Goal: Task Accomplishment & Management: Complete application form

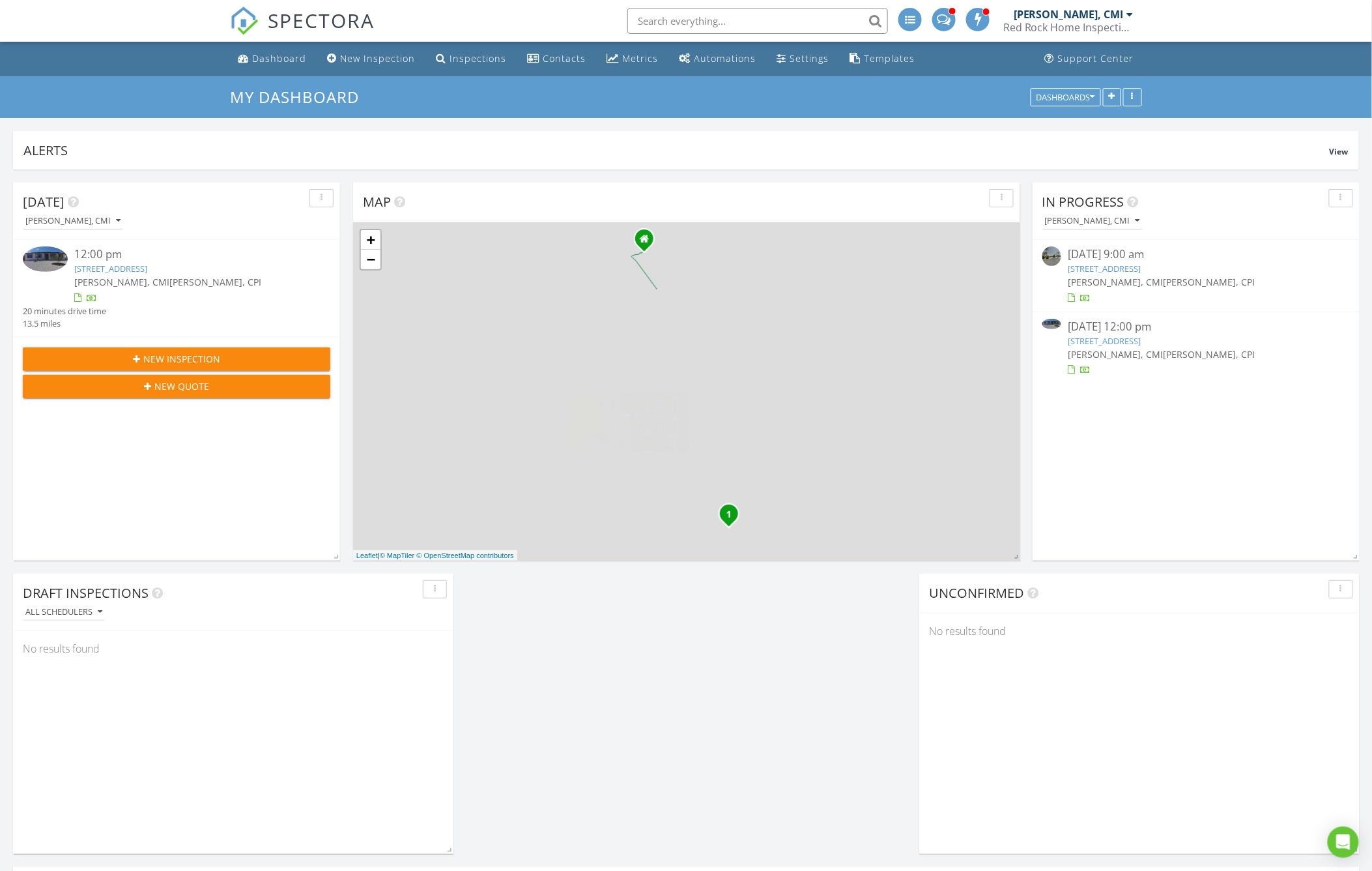
scroll to position [280, 667]
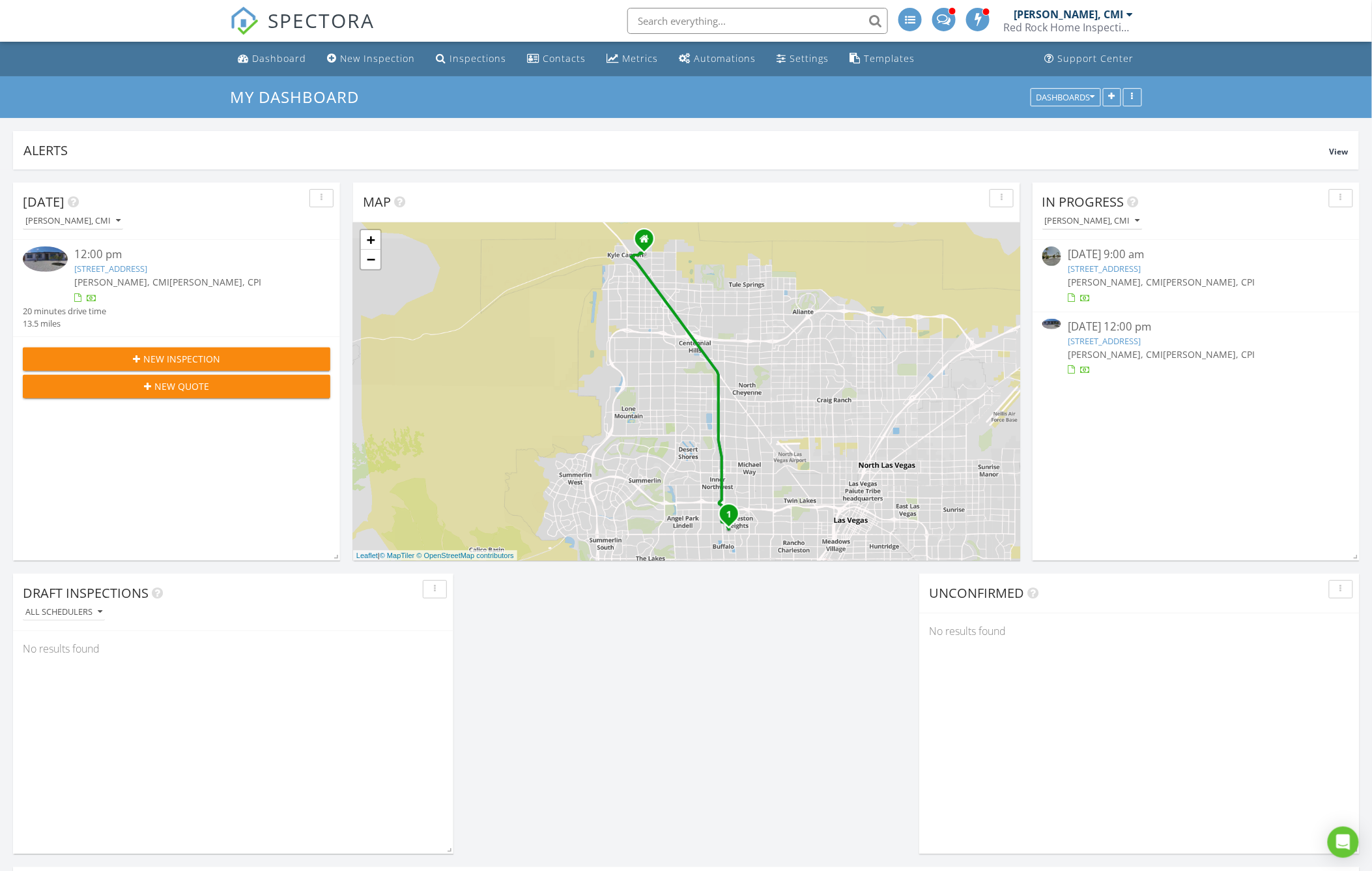
click at [1141, 341] on link "6549 Bannock Way, Las Vegas, NV 89107" at bounding box center [1104, 341] width 73 height 12
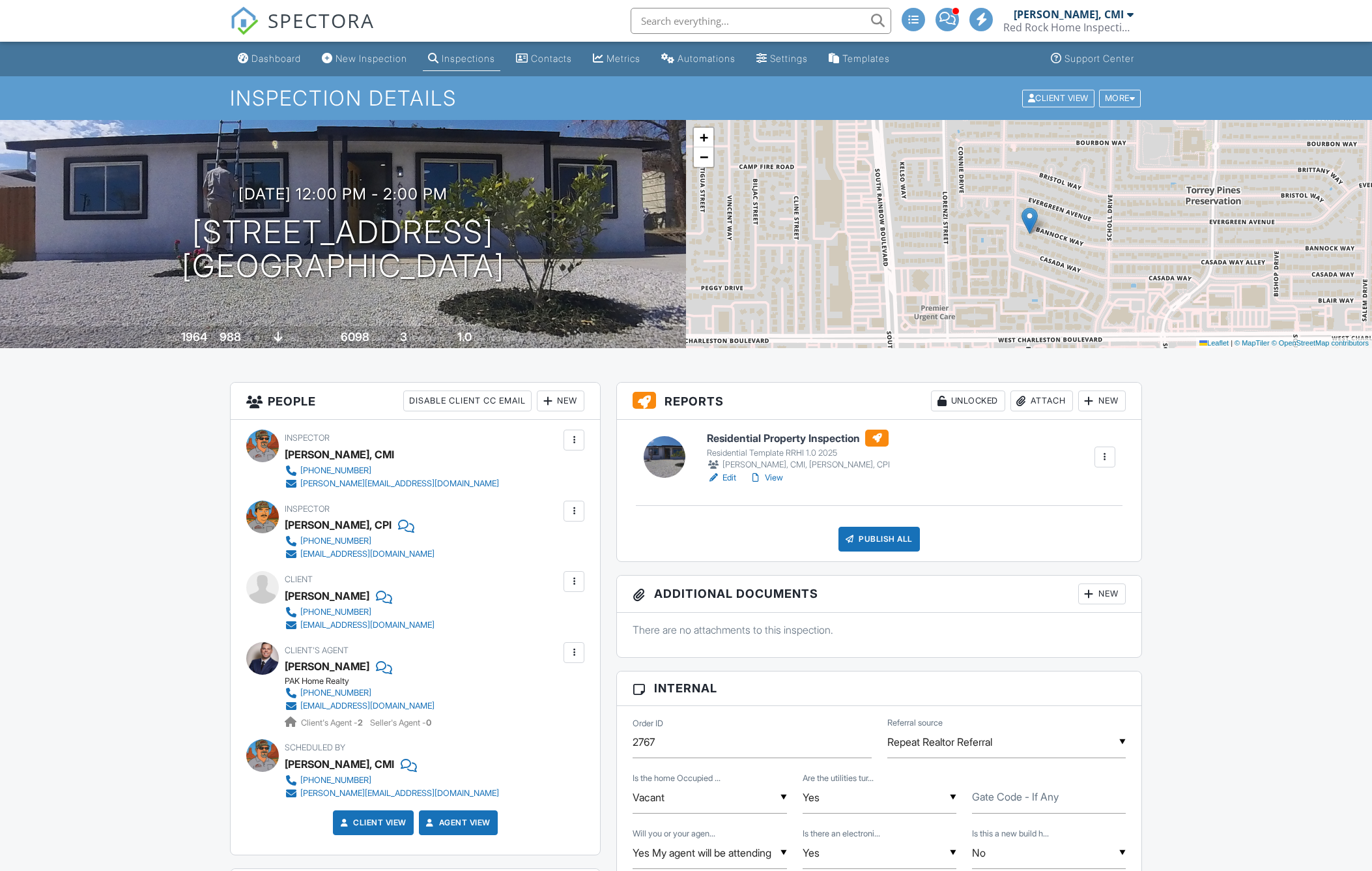
click at [883, 531] on div "Publish All" at bounding box center [879, 538] width 82 height 25
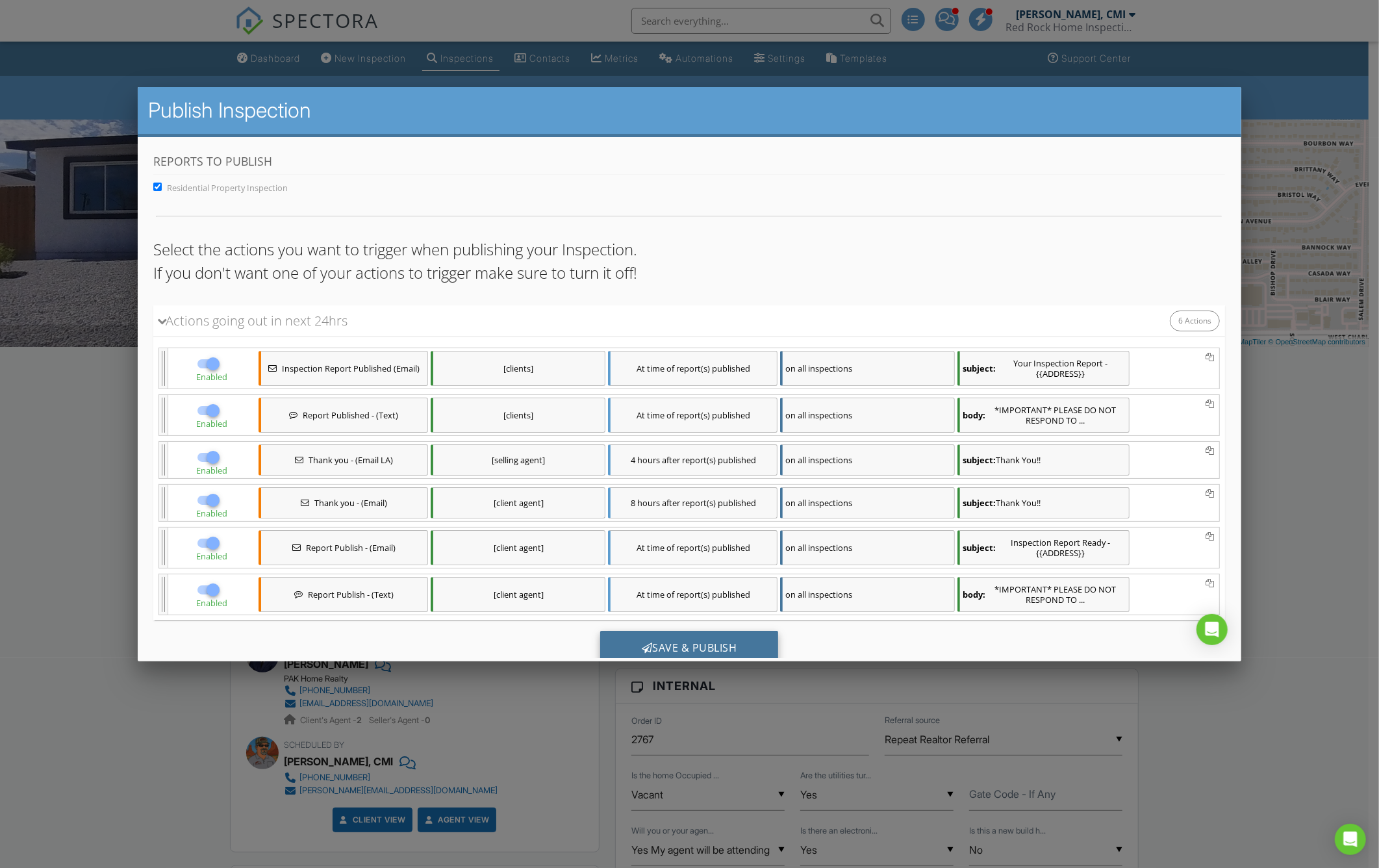
click at [682, 641] on div "Save & Publish" at bounding box center [690, 647] width 179 height 35
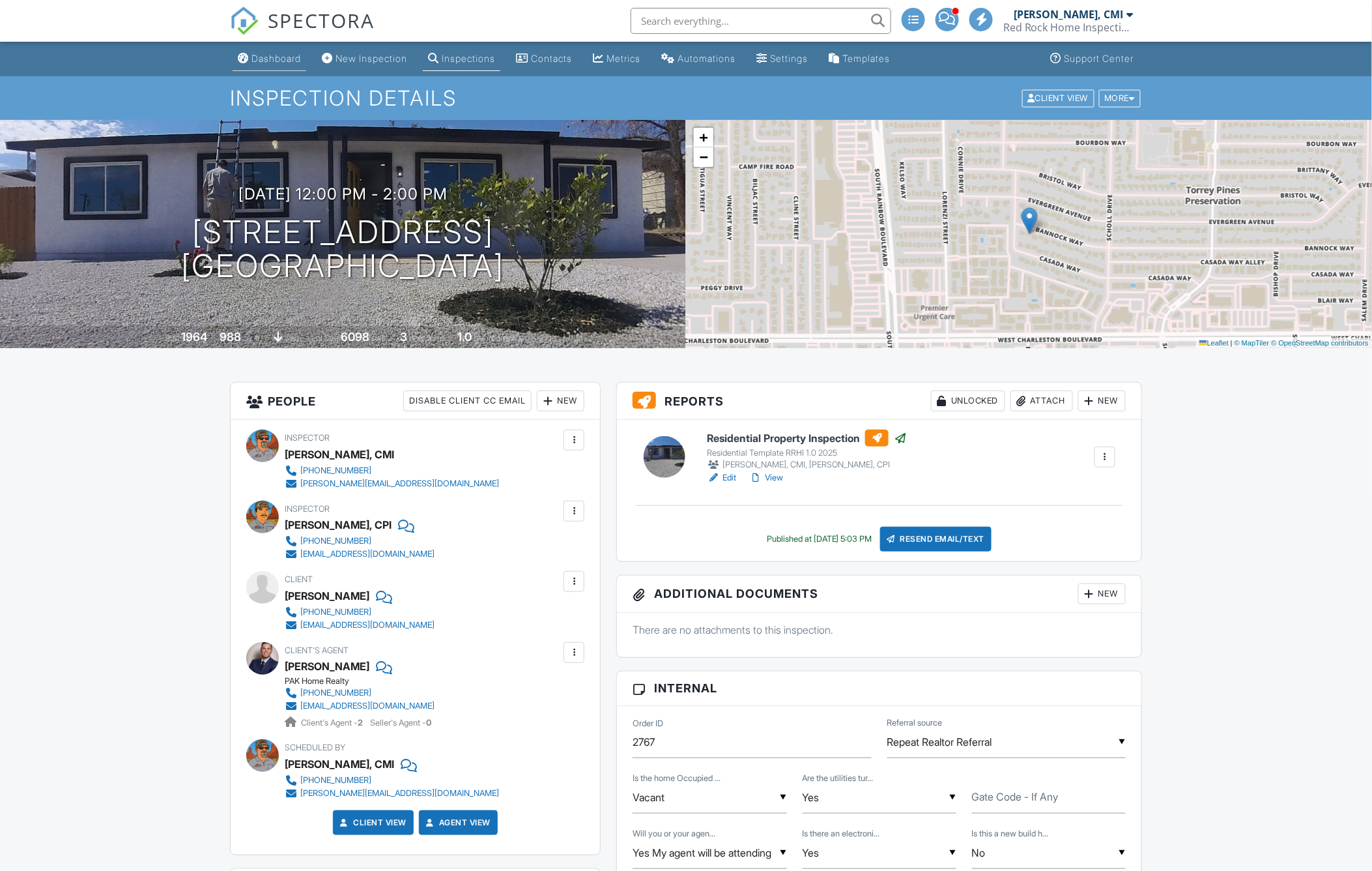
click at [264, 54] on div "Dashboard" at bounding box center [276, 58] width 50 height 11
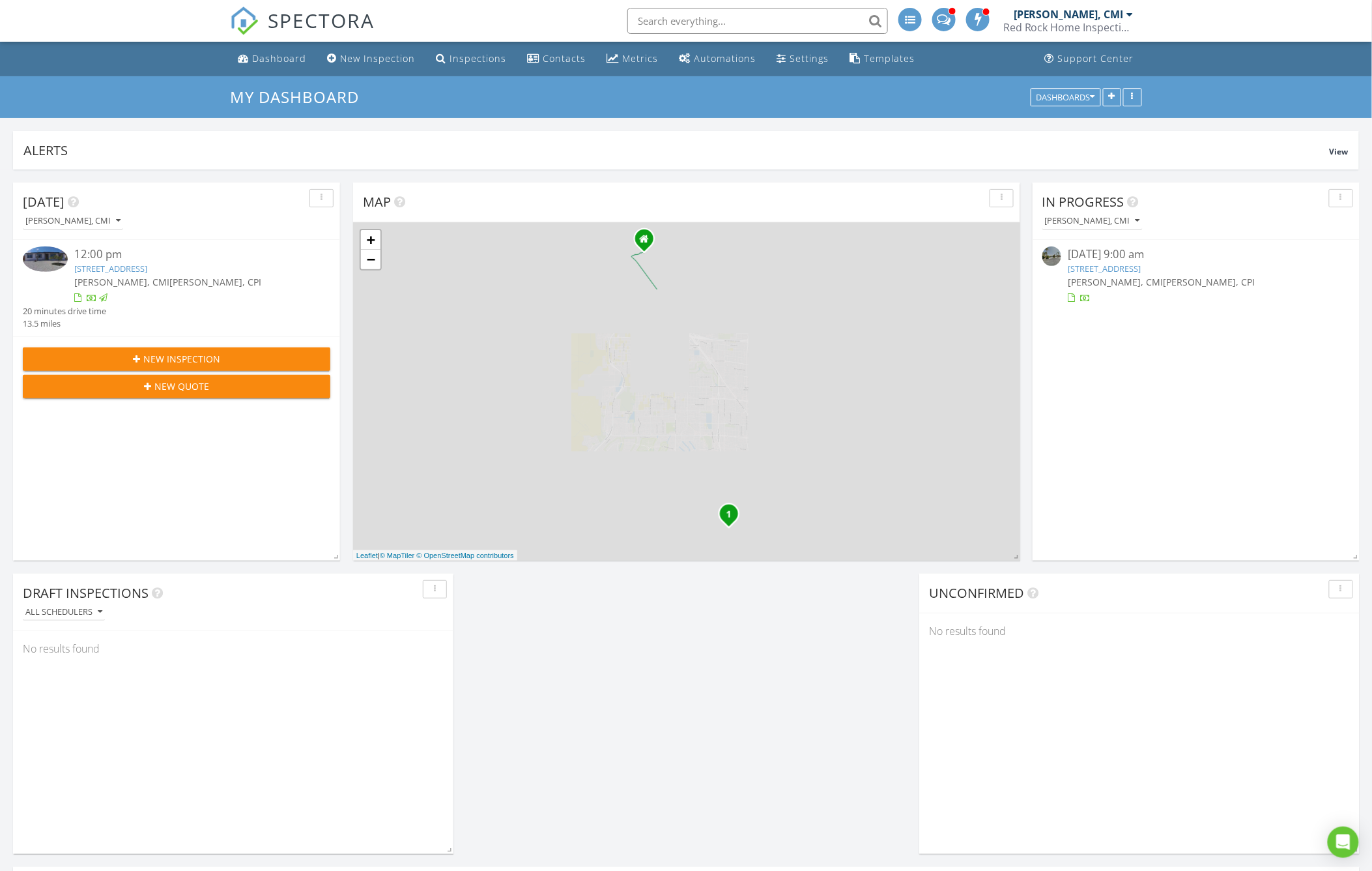
scroll to position [280, 667]
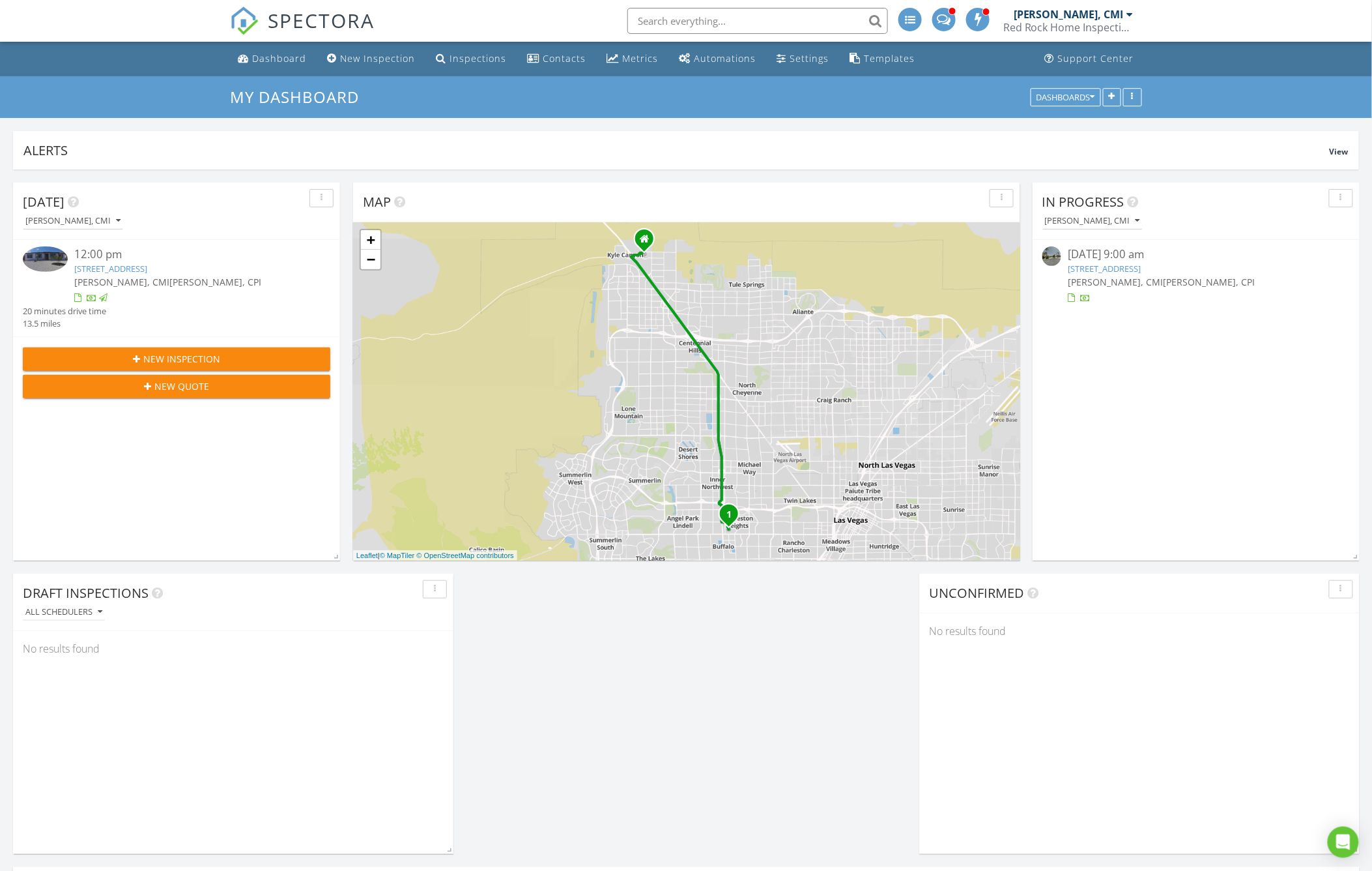
click at [1136, 267] on link "853 Morning Sun Ct, Las Vegas, NV 89110" at bounding box center [1104, 268] width 73 height 12
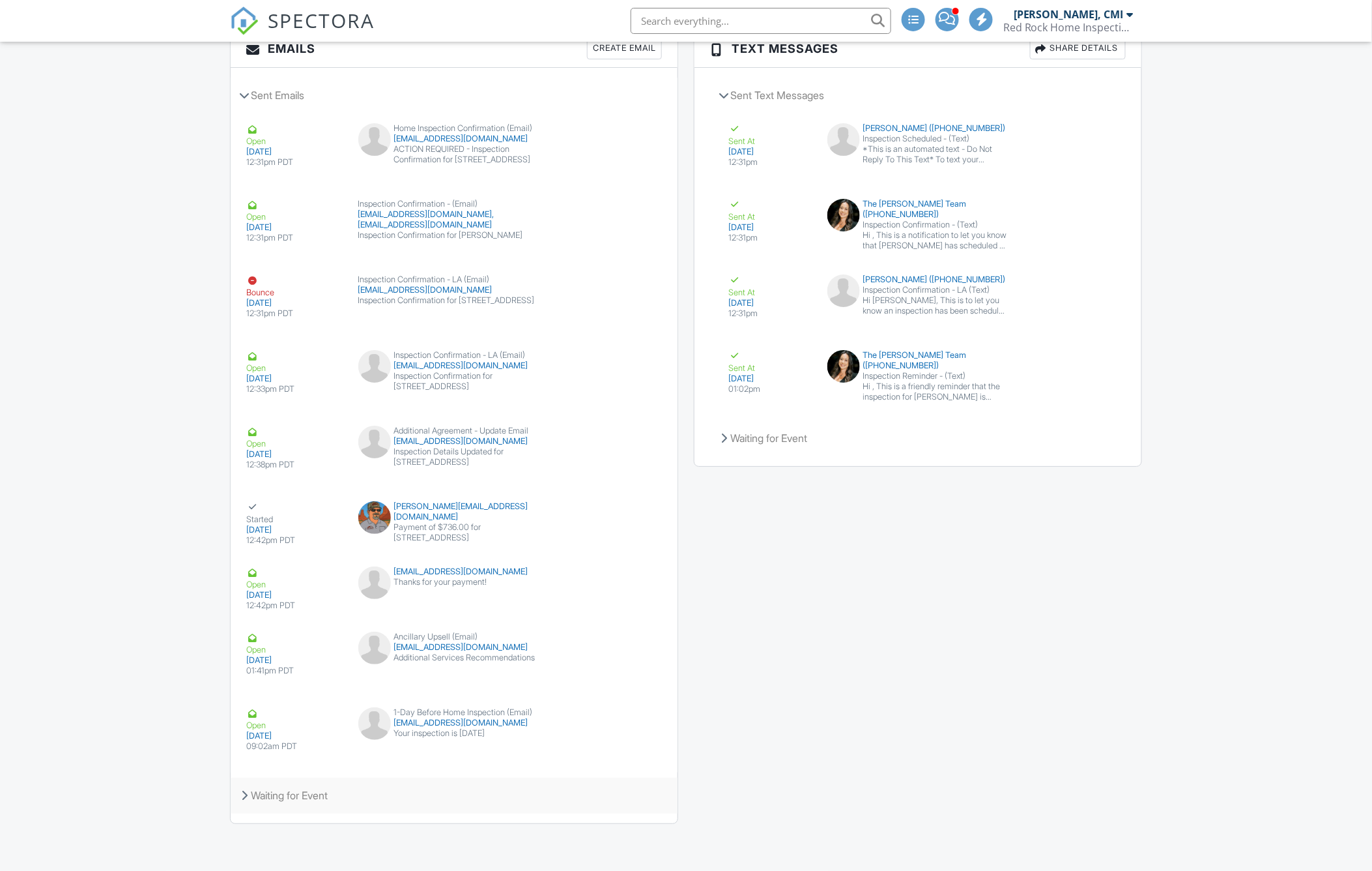
click at [301, 797] on div "Waiting for Event" at bounding box center [453, 794] width 447 height 35
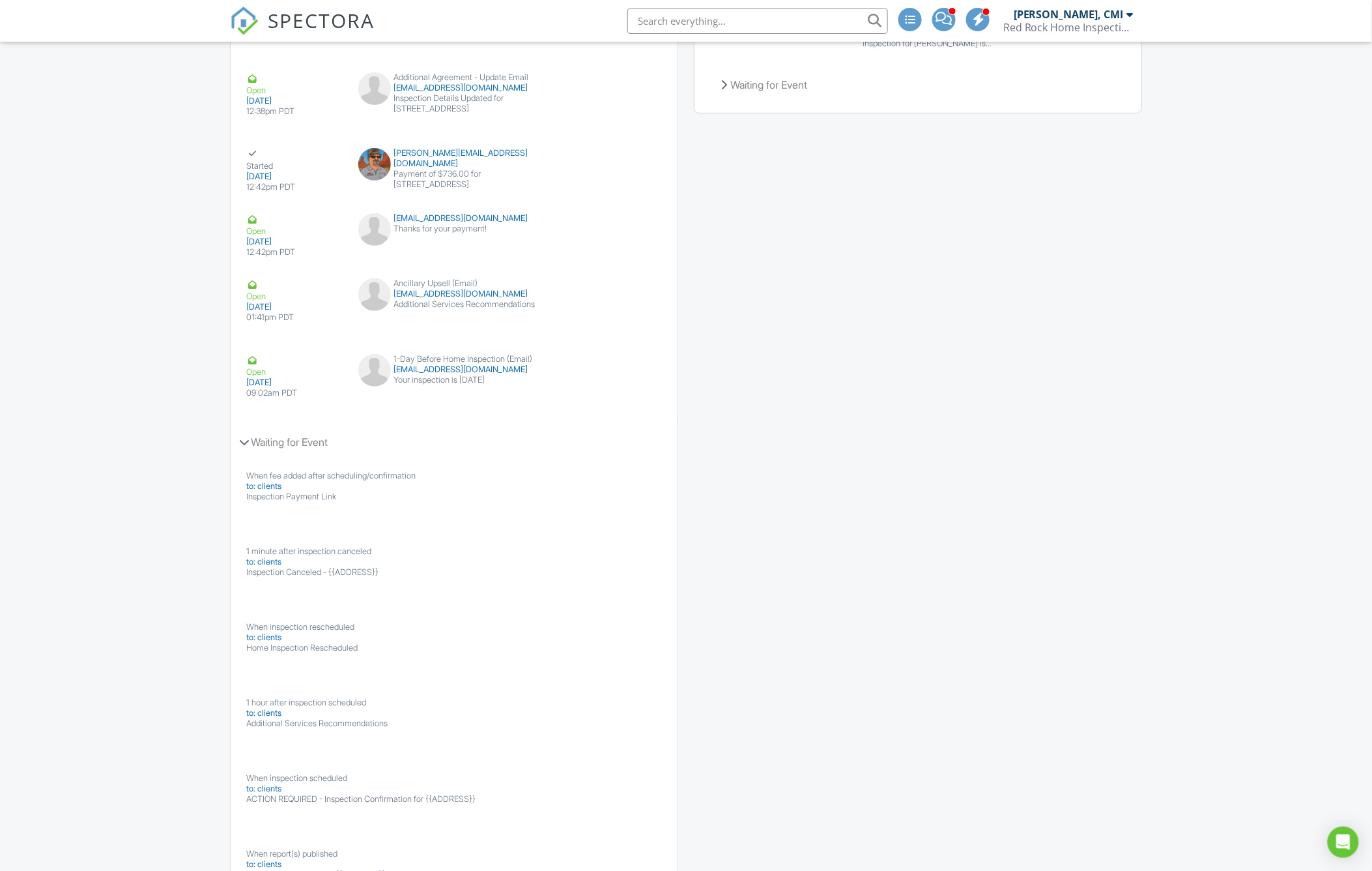
scroll to position [2373, 0]
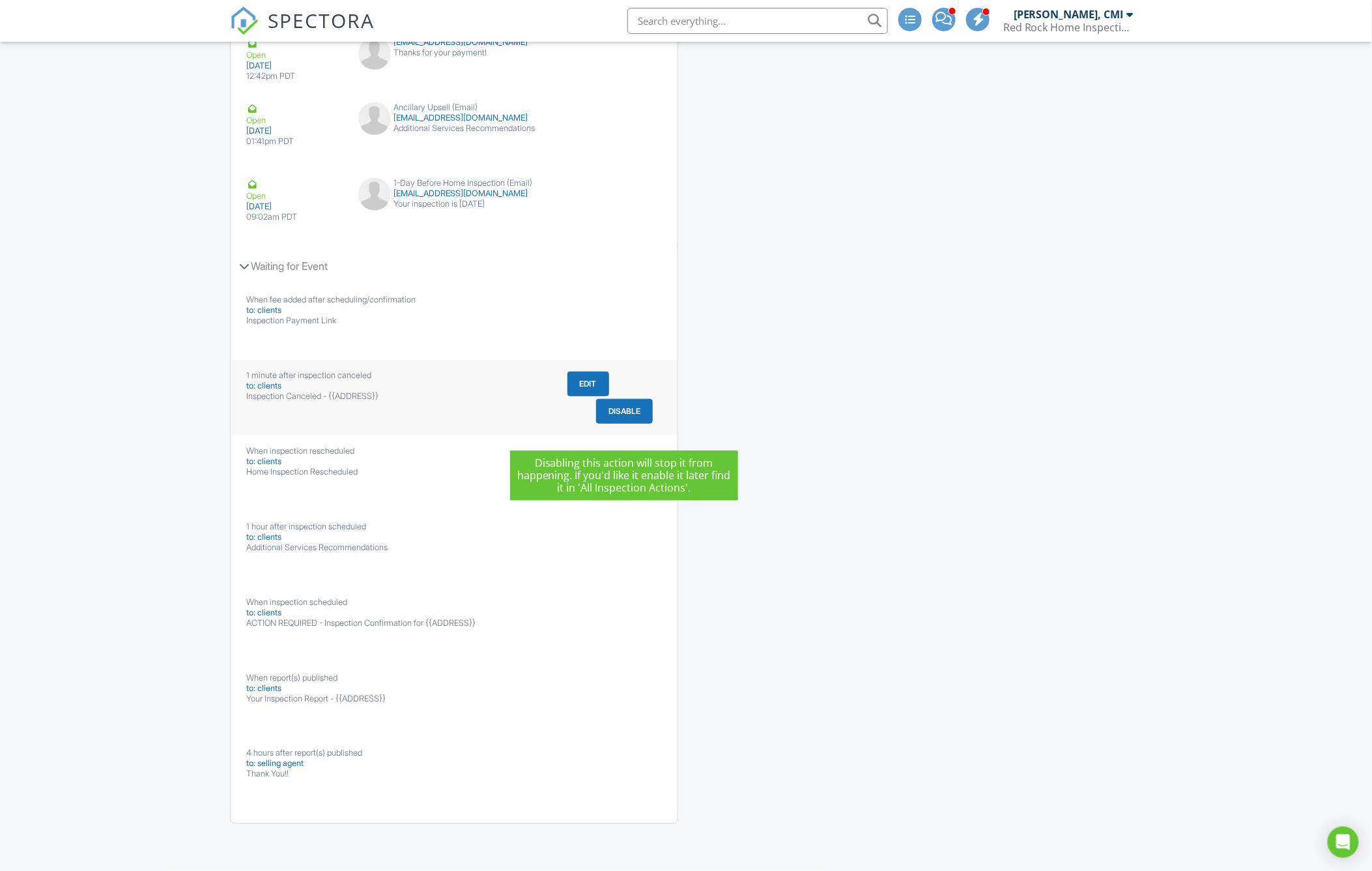
click at [633, 408] on button "Disable" at bounding box center [624, 411] width 57 height 25
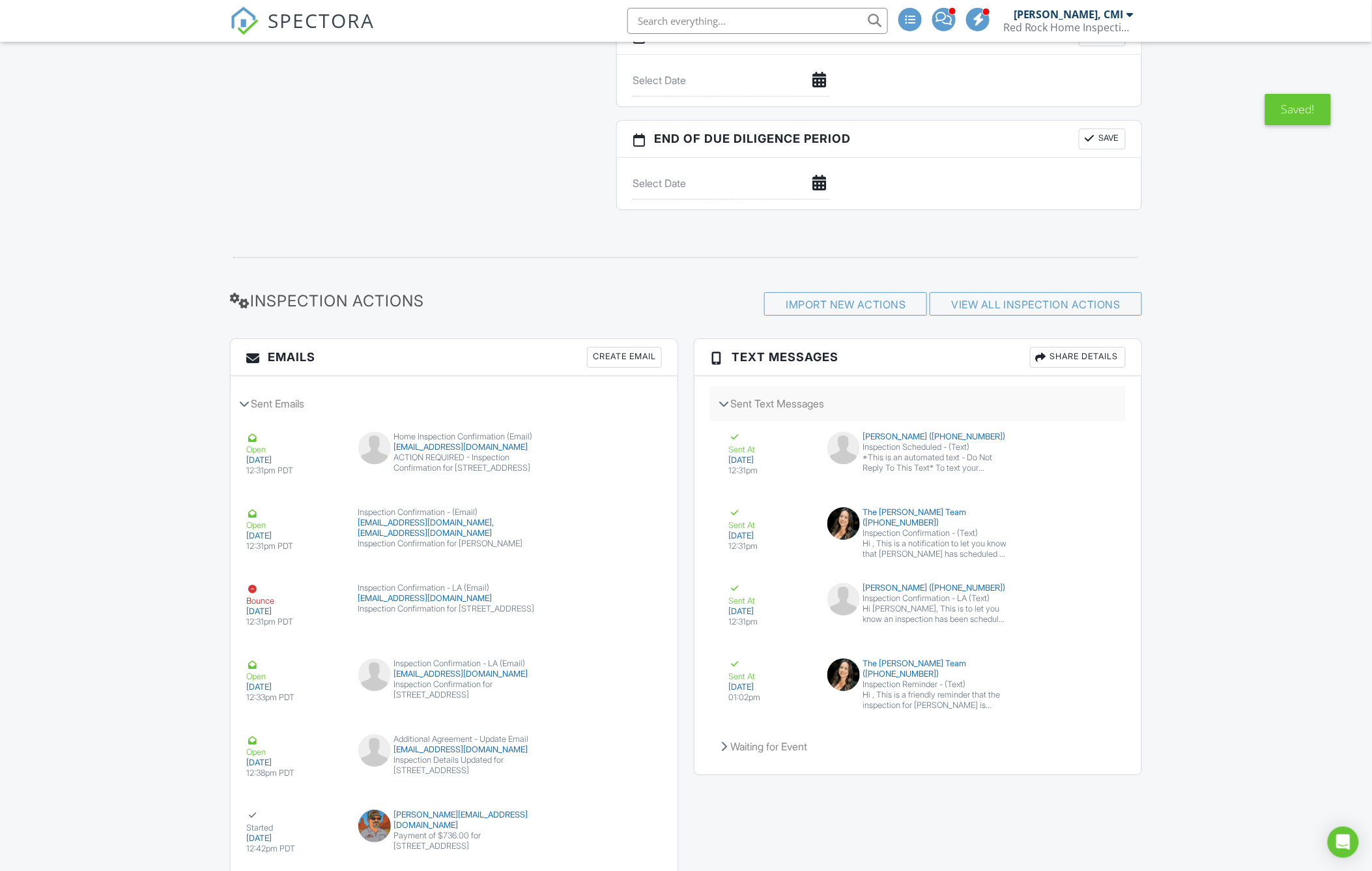
scroll to position [1845, 0]
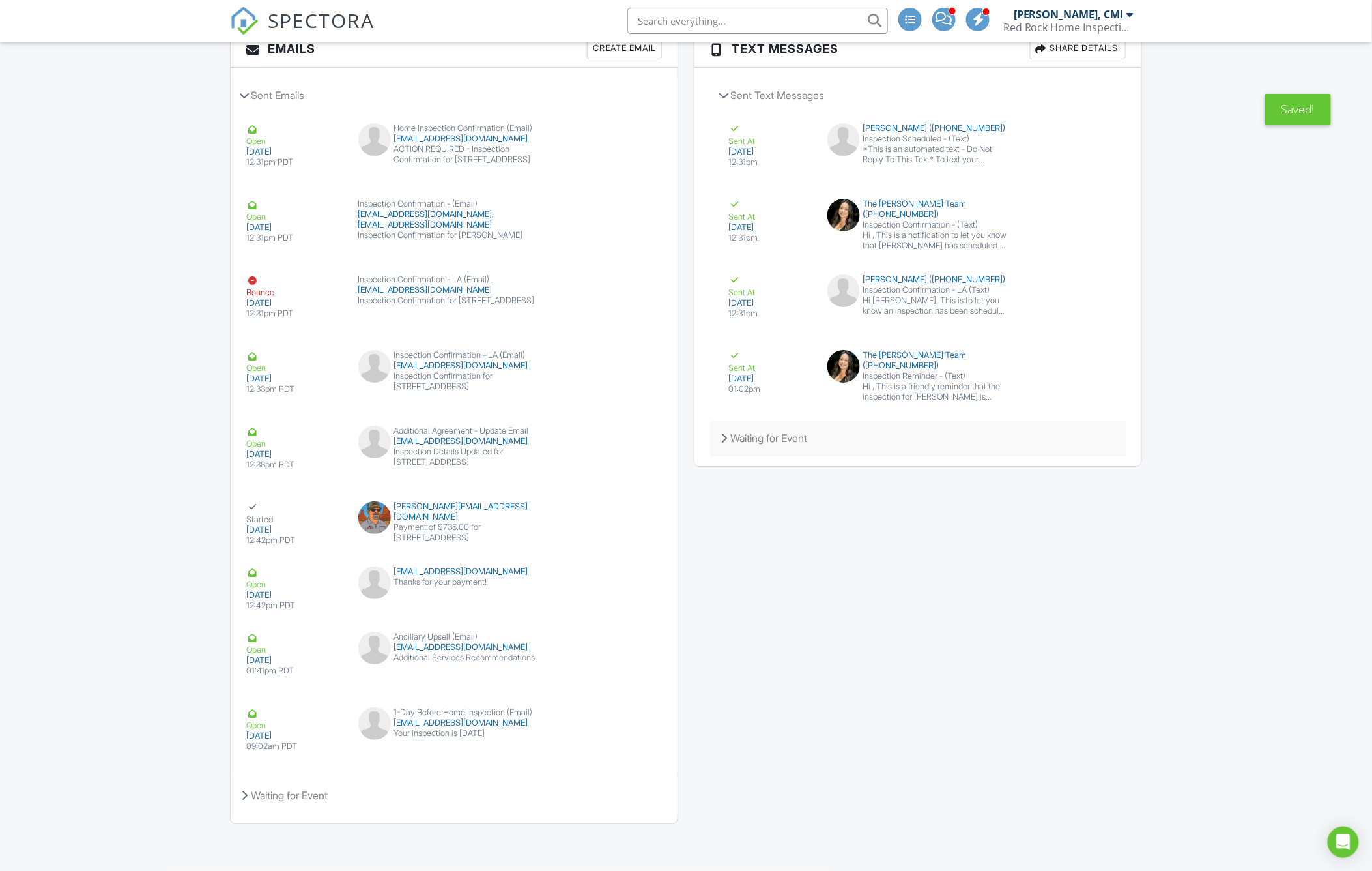
click at [826, 436] on div "Waiting for Event" at bounding box center [918, 437] width 415 height 35
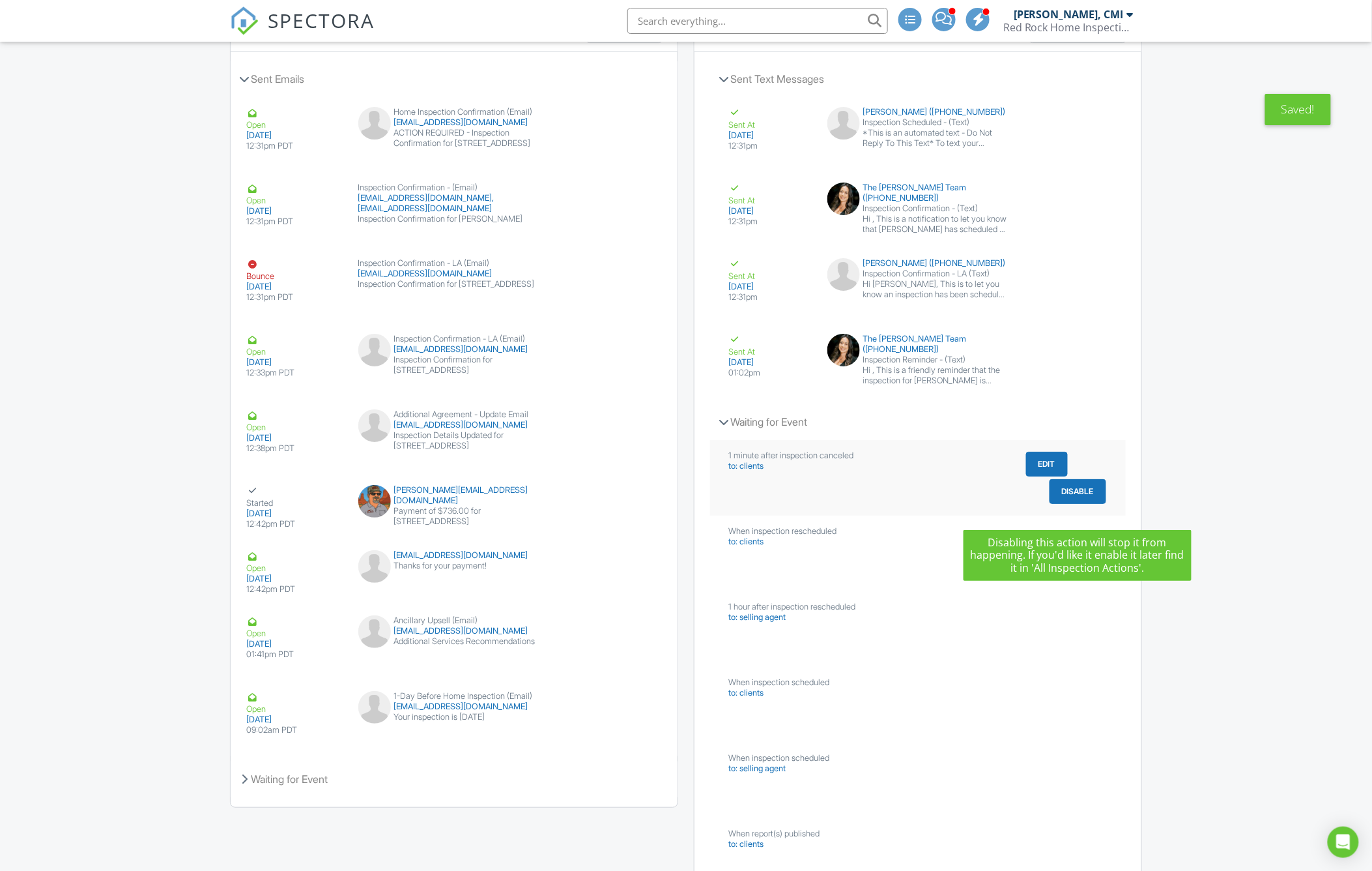
click at [1095, 503] on button "Disable" at bounding box center [1077, 491] width 57 height 25
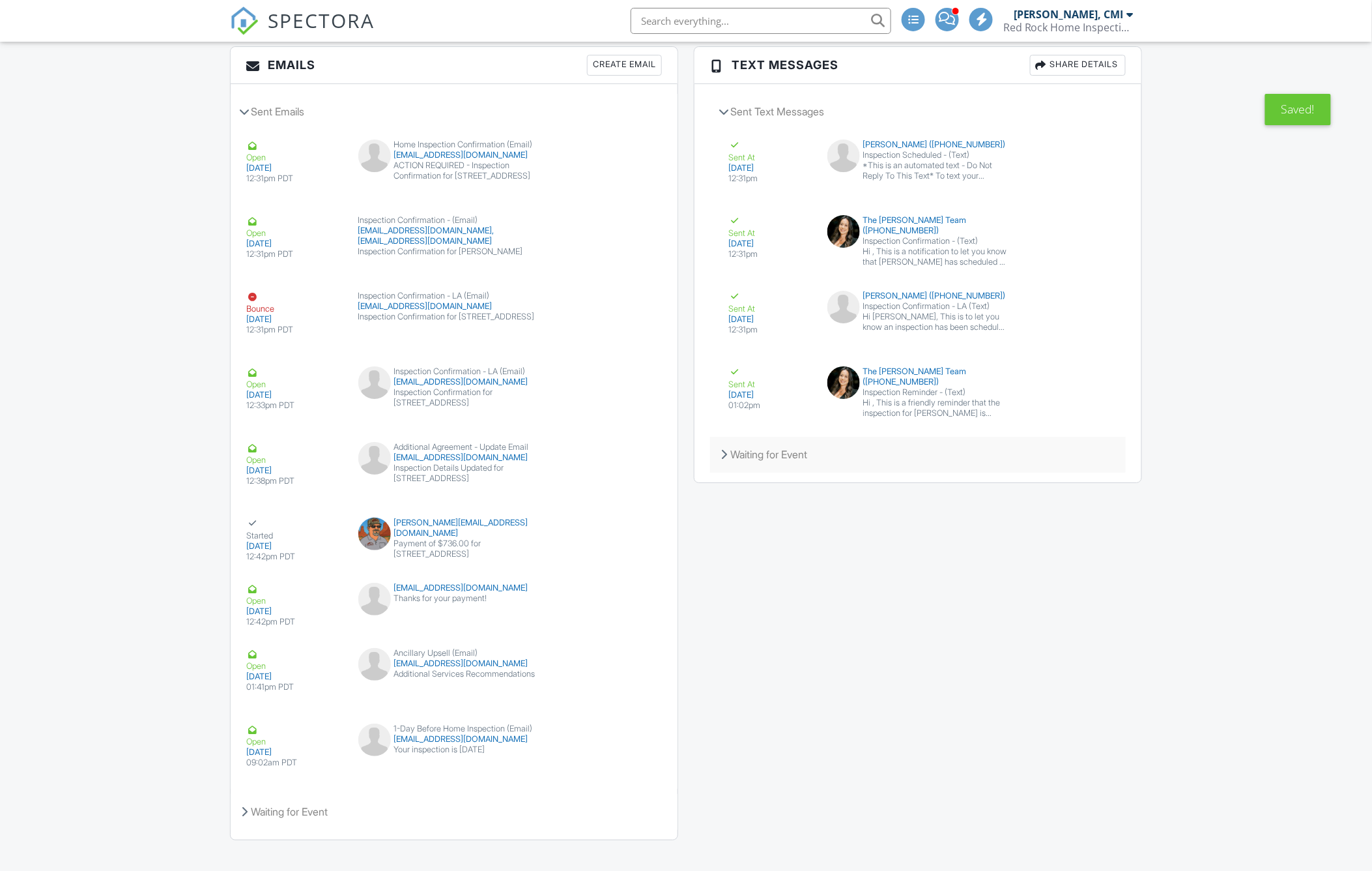
scroll to position [1845, 0]
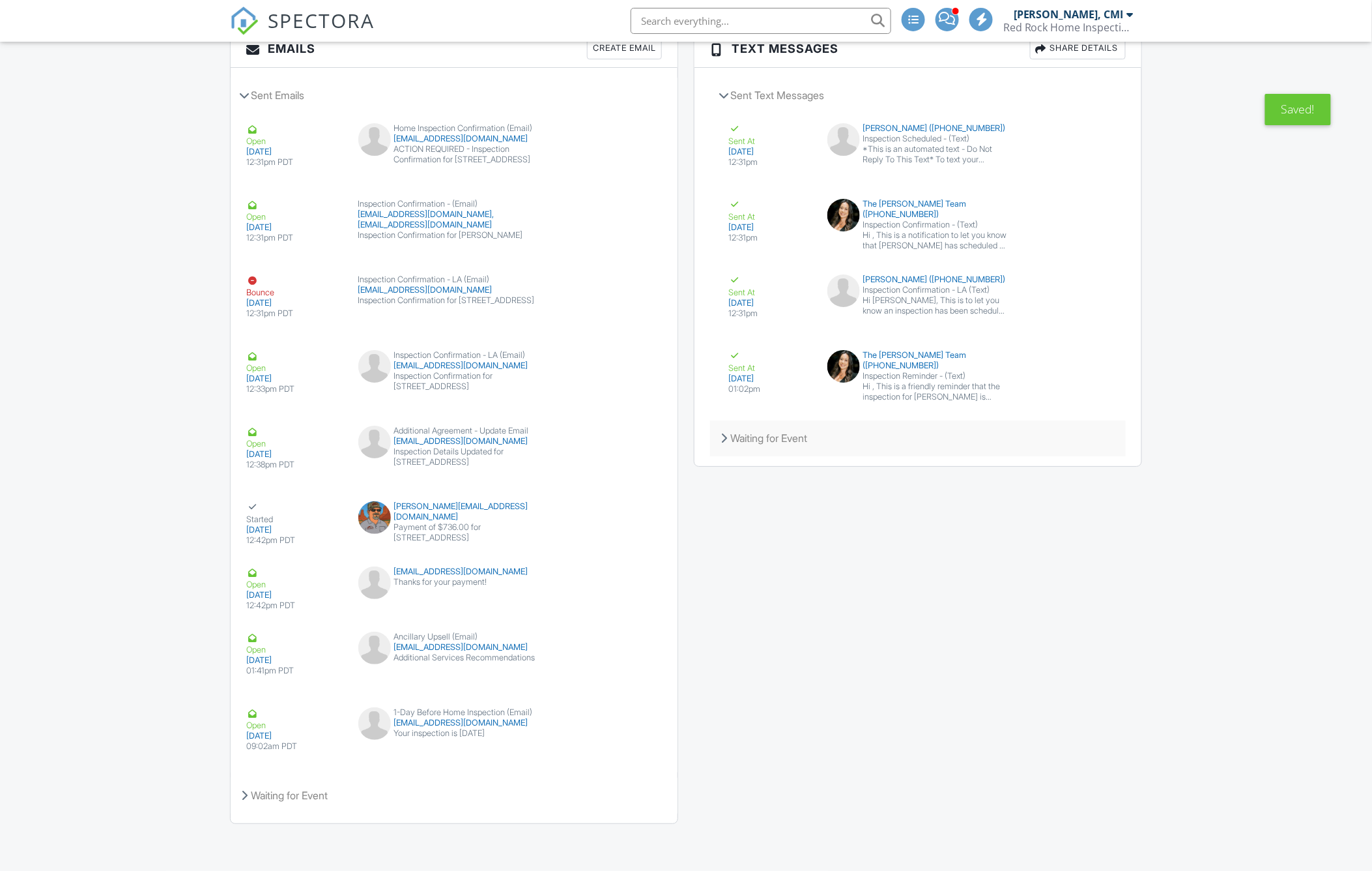
click at [806, 437] on div "Waiting for Event" at bounding box center [918, 437] width 415 height 35
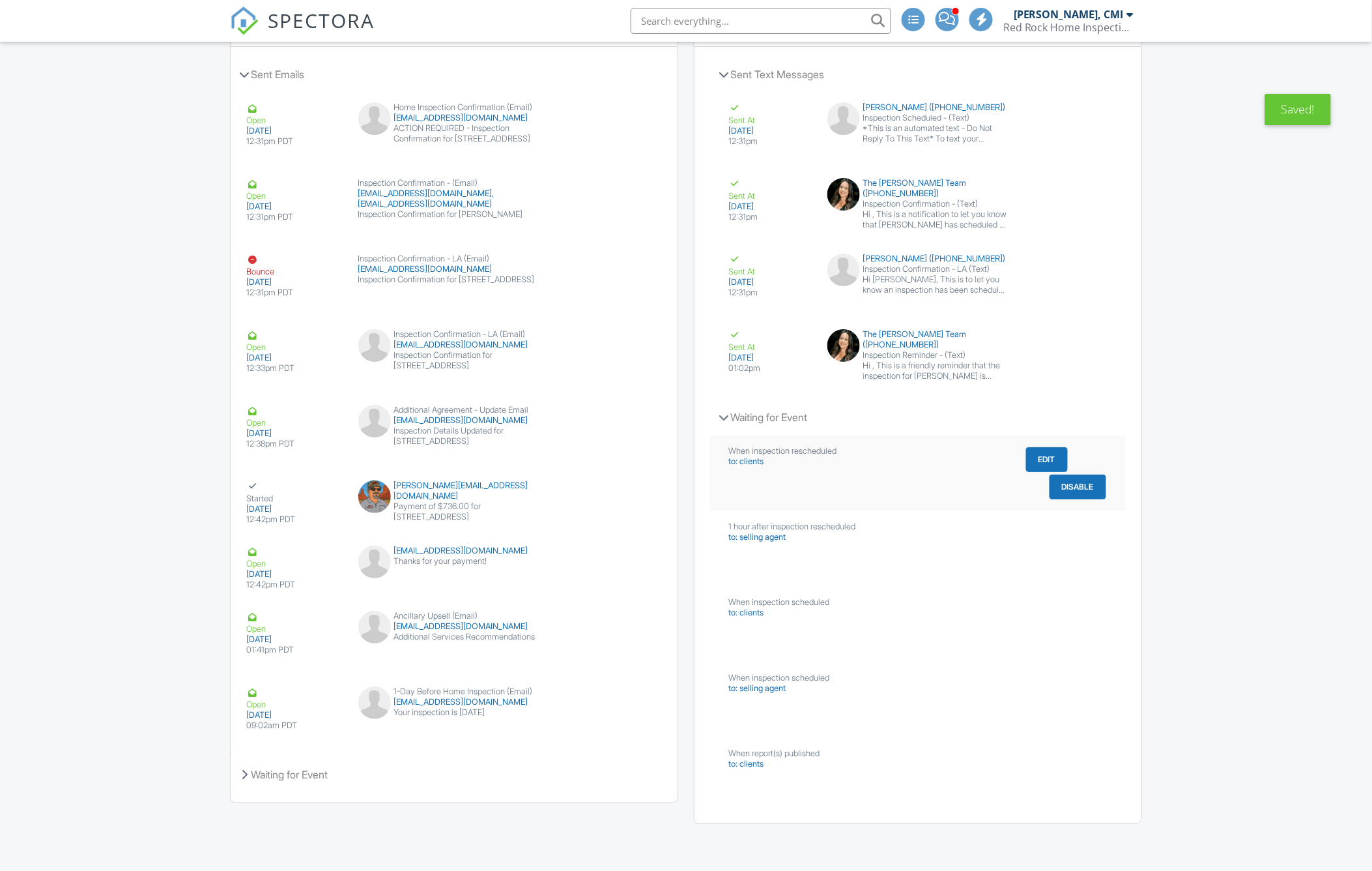
scroll to position [1865, 0]
click at [309, 780] on div "Waiting for Event" at bounding box center [453, 773] width 447 height 35
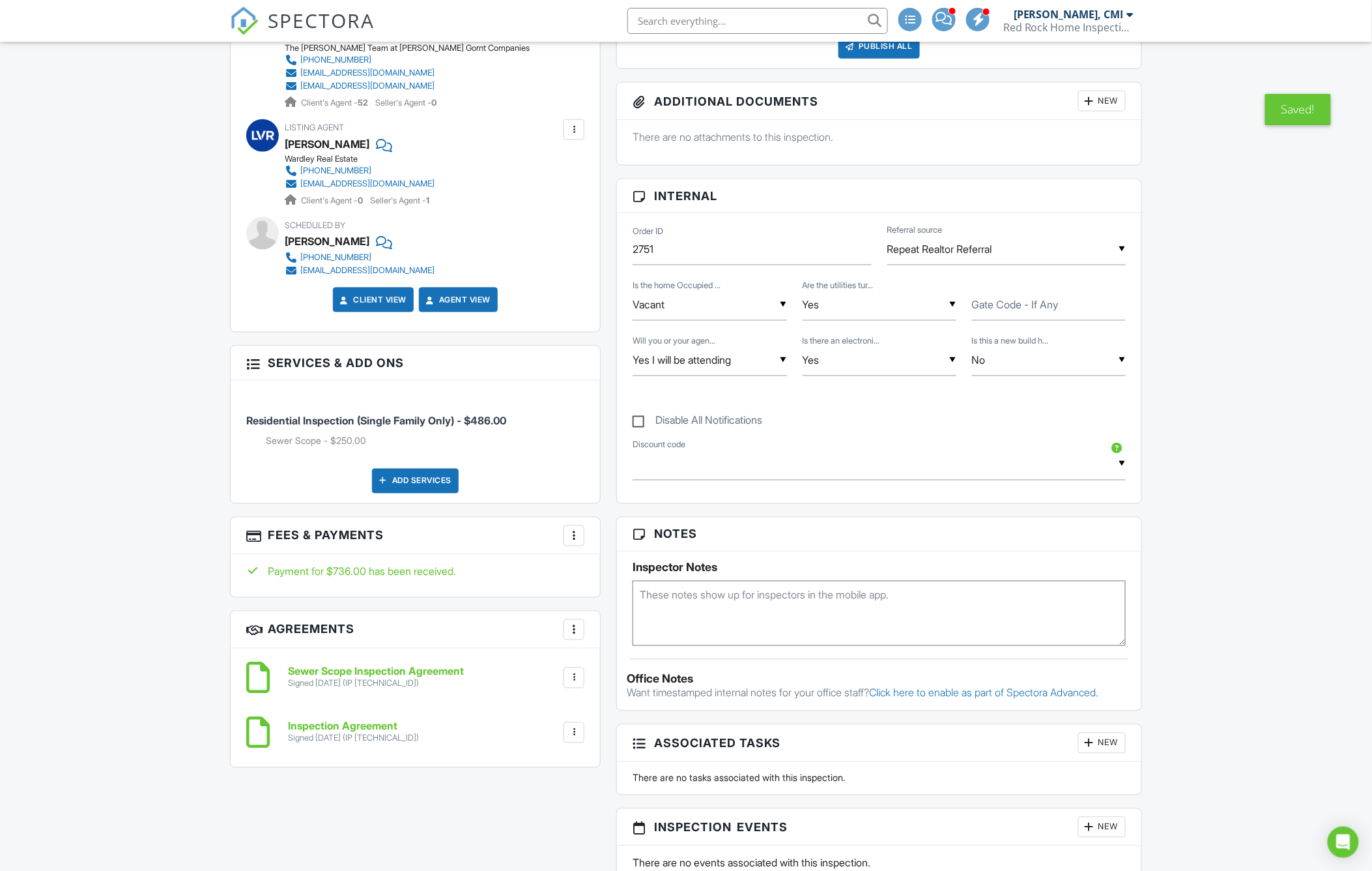
scroll to position [0, 0]
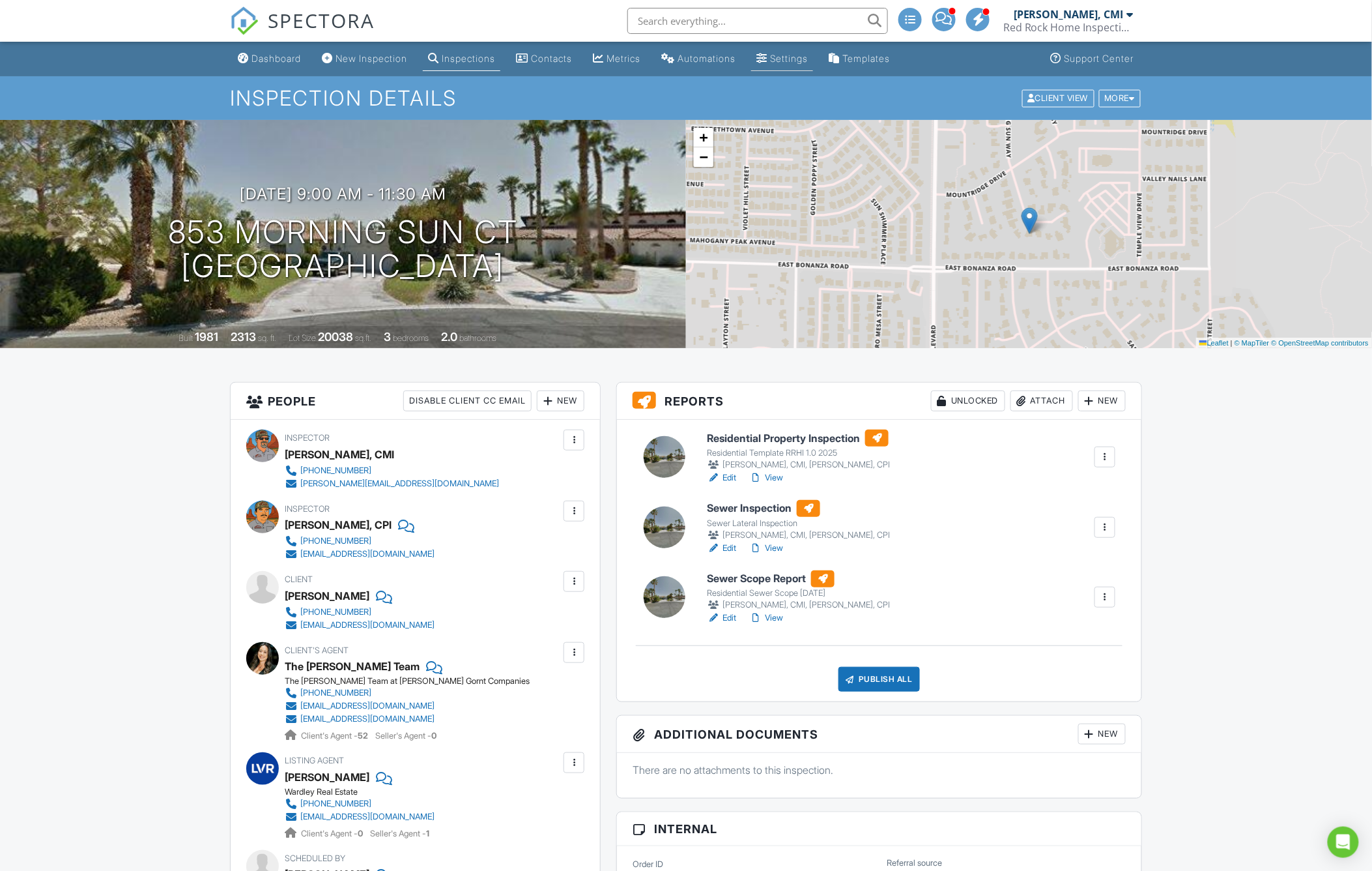
click at [805, 63] on div "Settings" at bounding box center [789, 58] width 38 height 11
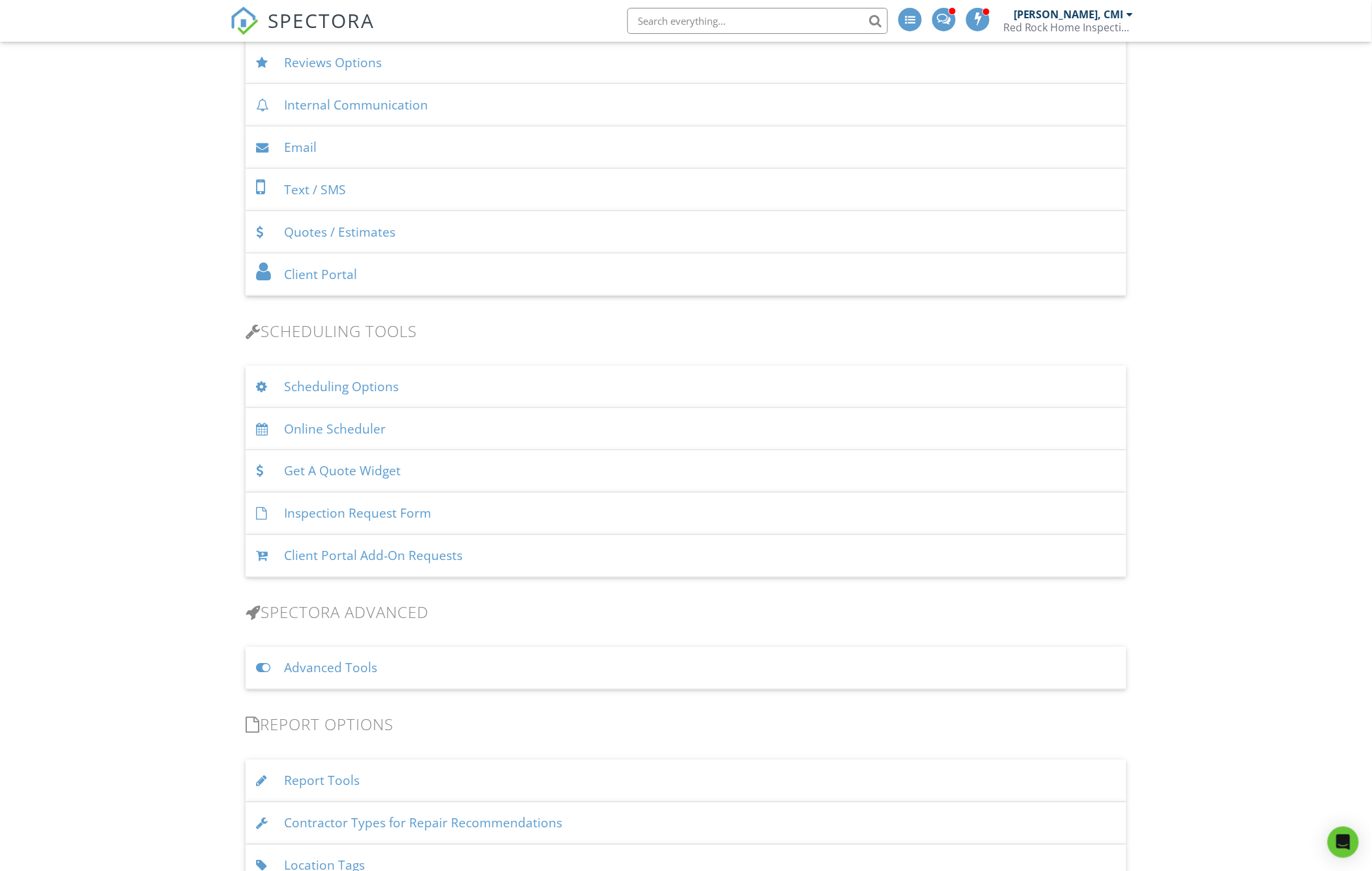
scroll to position [652, 0]
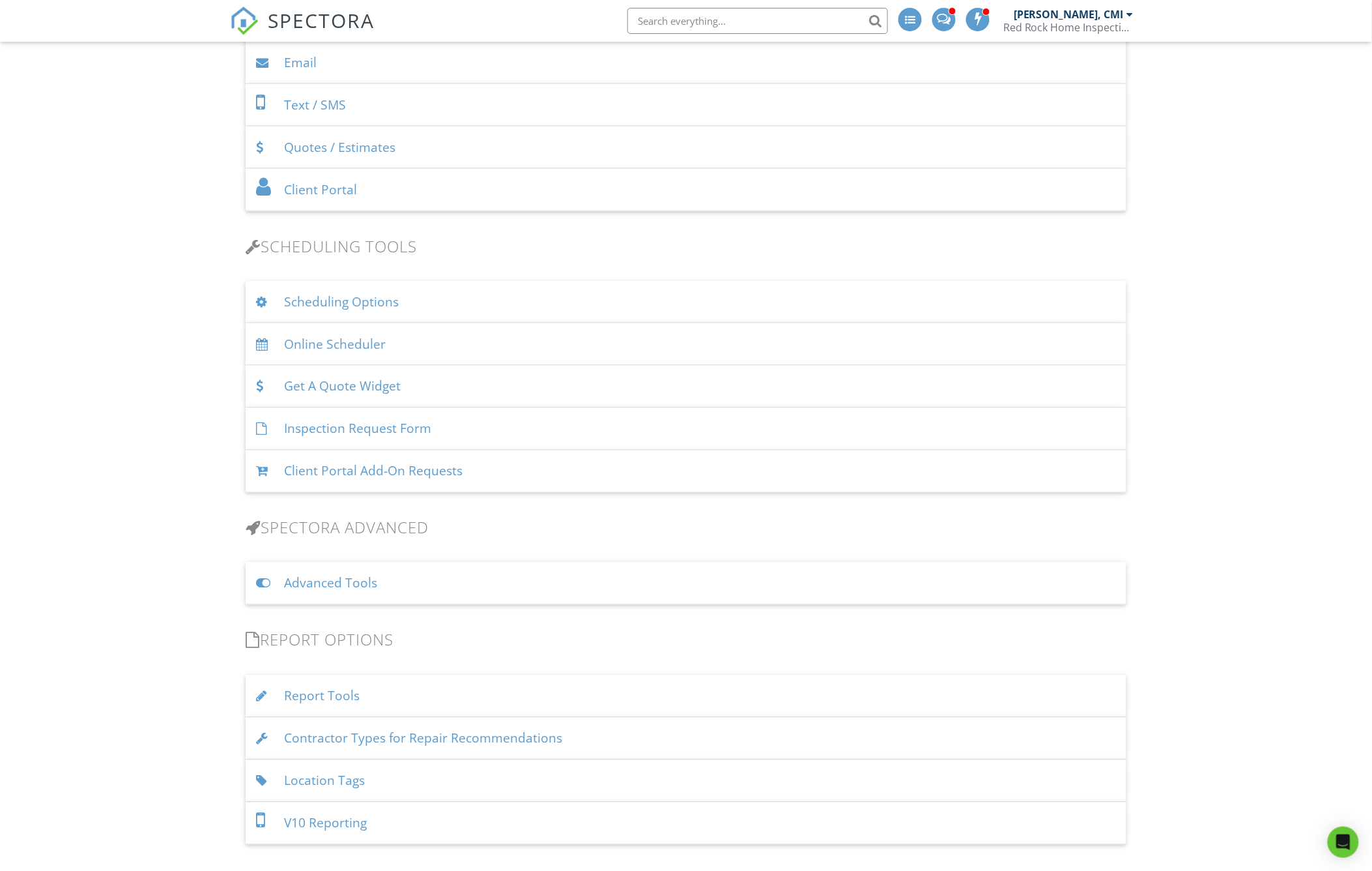
click at [445, 590] on div "Advanced Tools" at bounding box center [686, 583] width 881 height 42
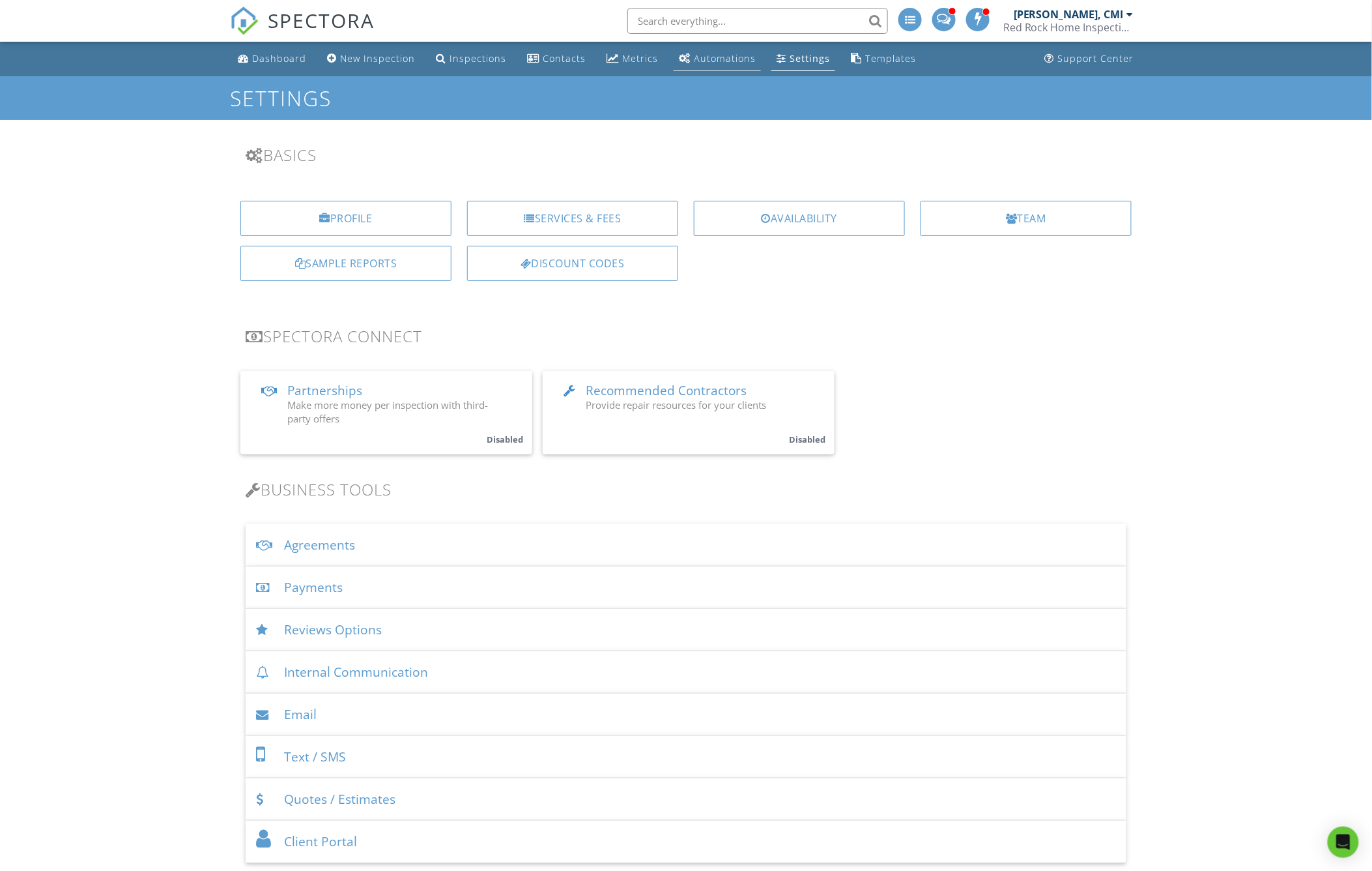
click at [719, 54] on div "Automations" at bounding box center [724, 58] width 62 height 12
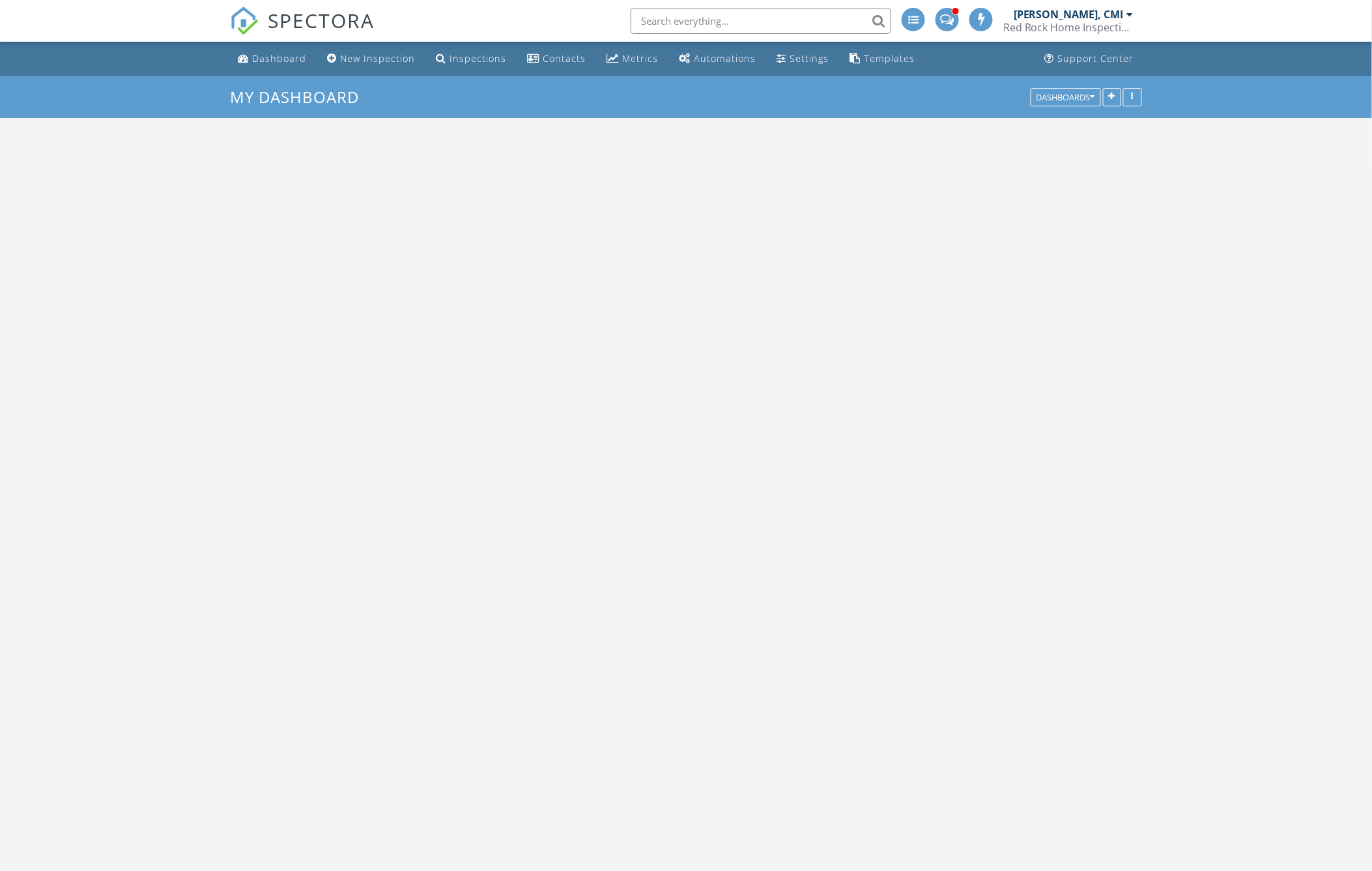
scroll to position [2218, 1396]
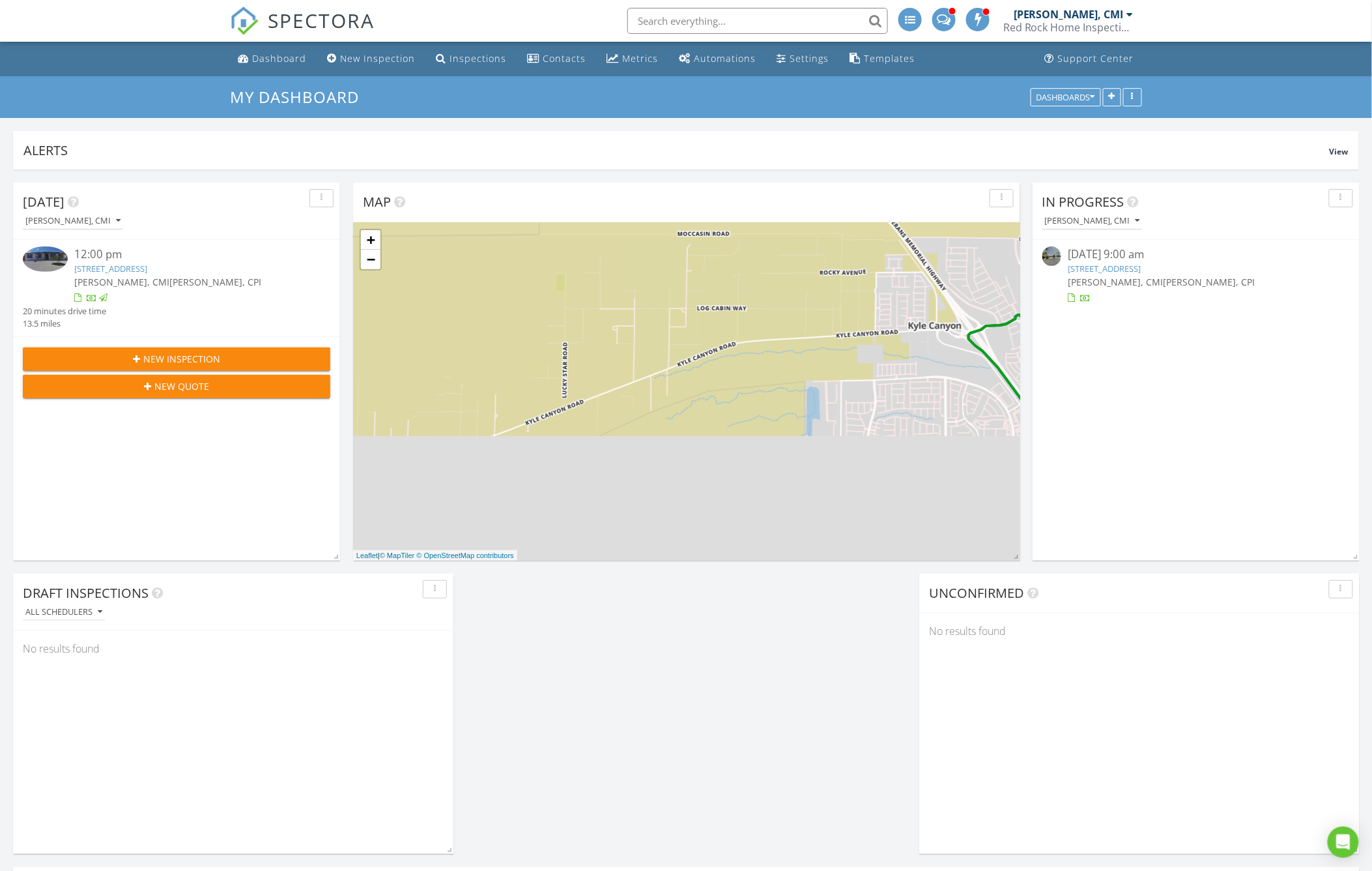
click at [1128, 270] on link "853 Morning Sun Ct, Las Vegas, NV 89110" at bounding box center [1104, 268] width 73 height 12
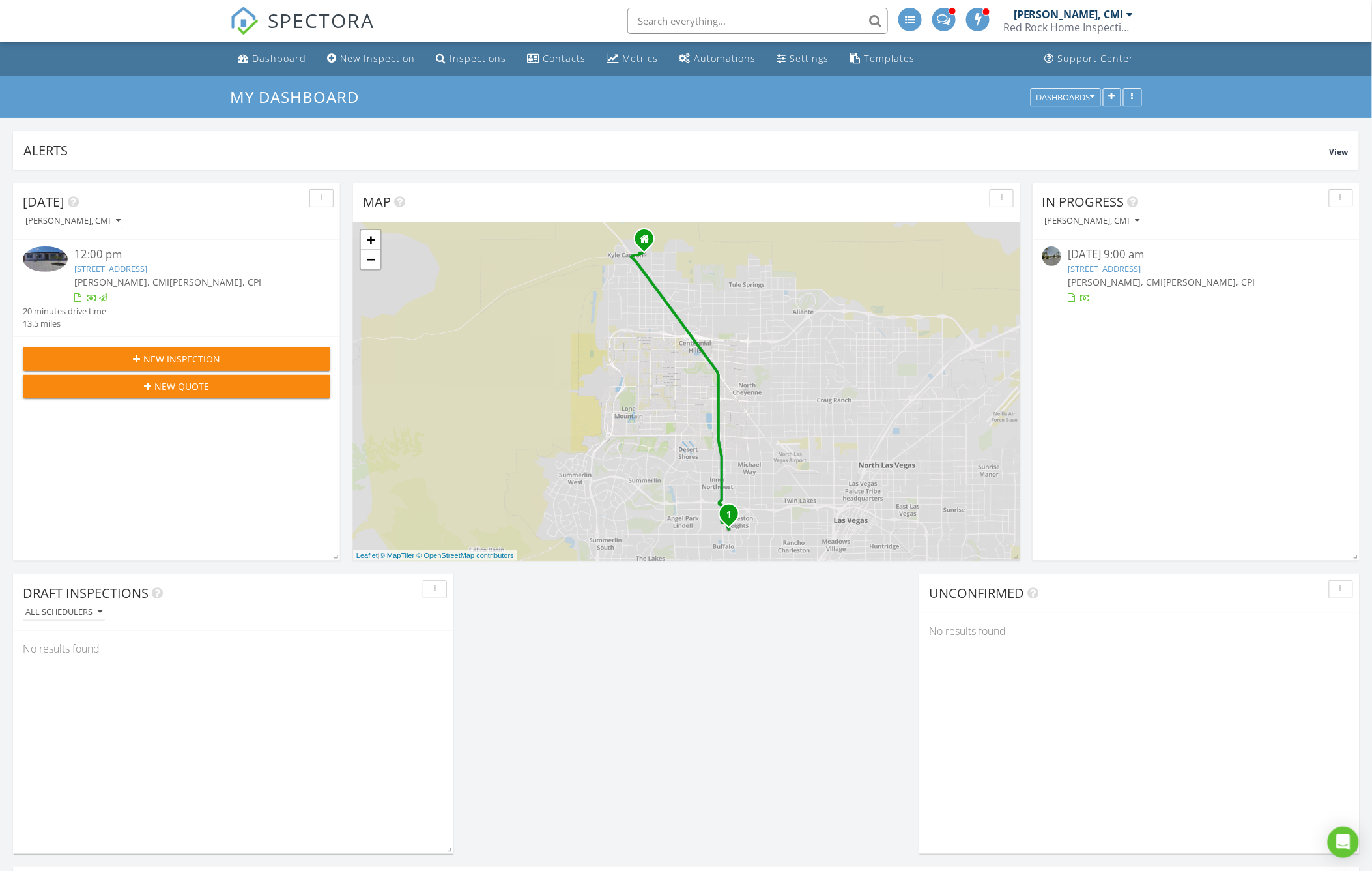
scroll to position [280, 667]
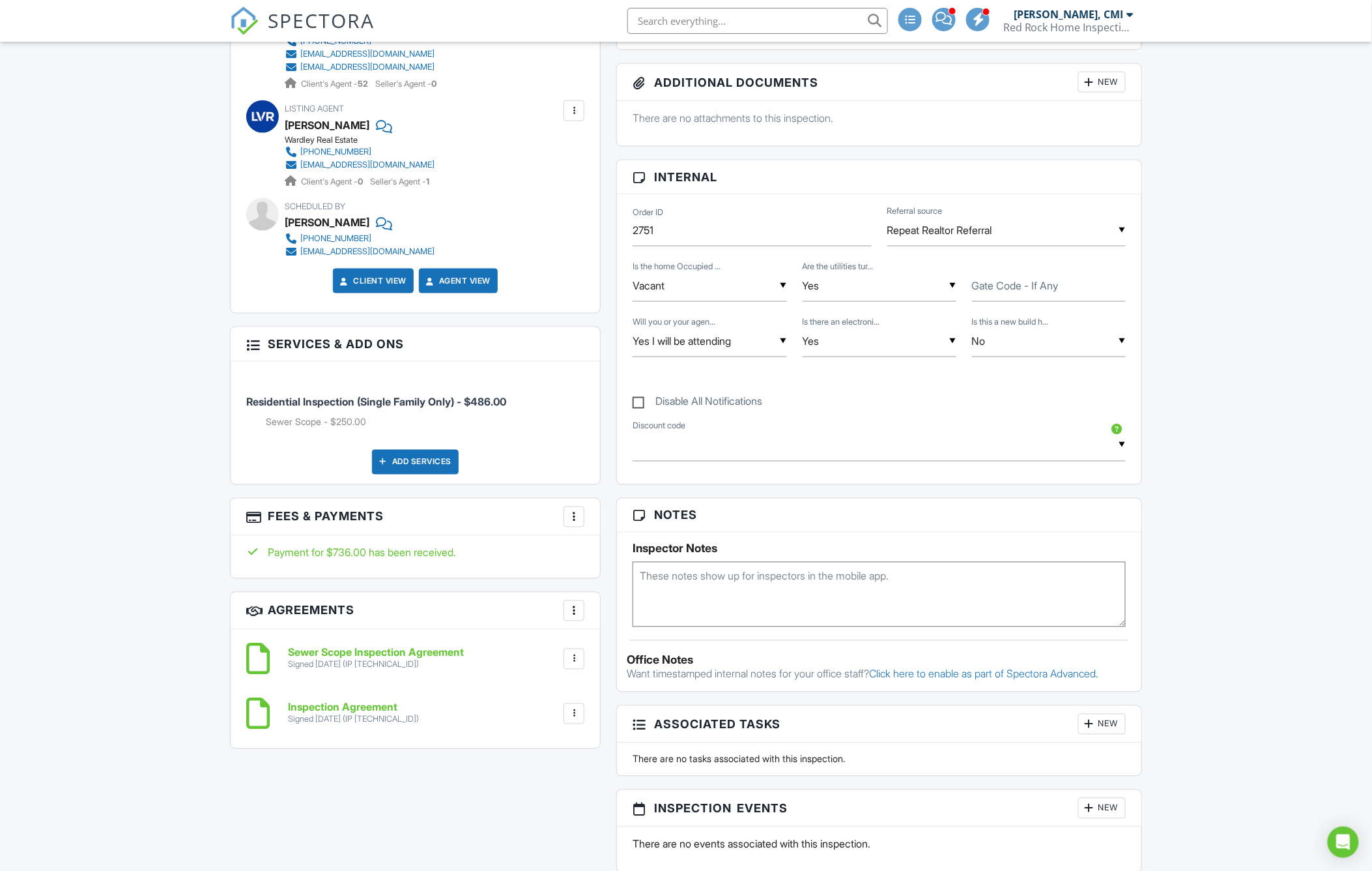
click at [580, 512] on div at bounding box center [573, 516] width 13 height 13
click at [630, 563] on li "Edit Fees & Payments" at bounding box center [639, 556] width 137 height 33
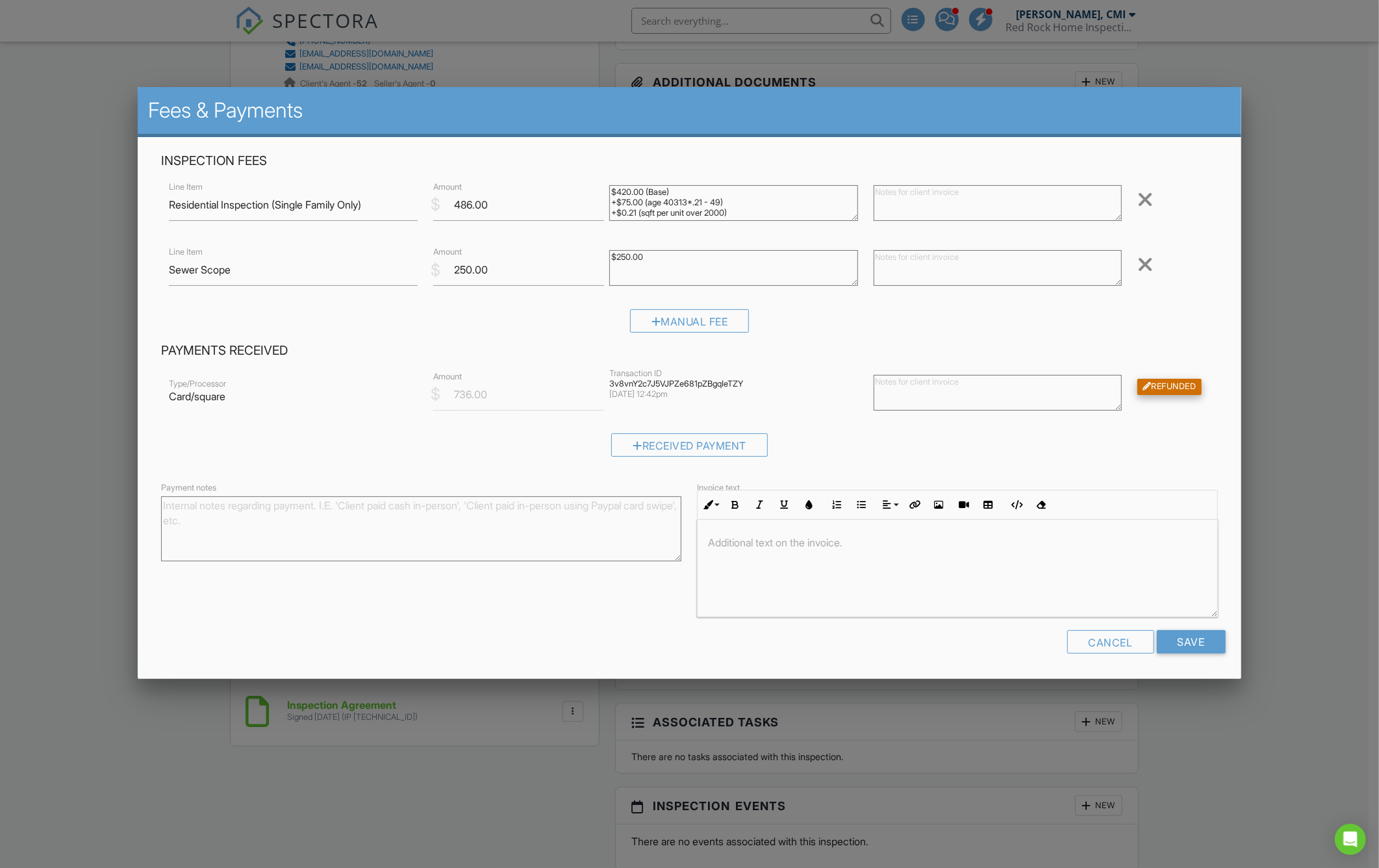
click at [1180, 378] on div "Refunded" at bounding box center [1169, 386] width 65 height 16
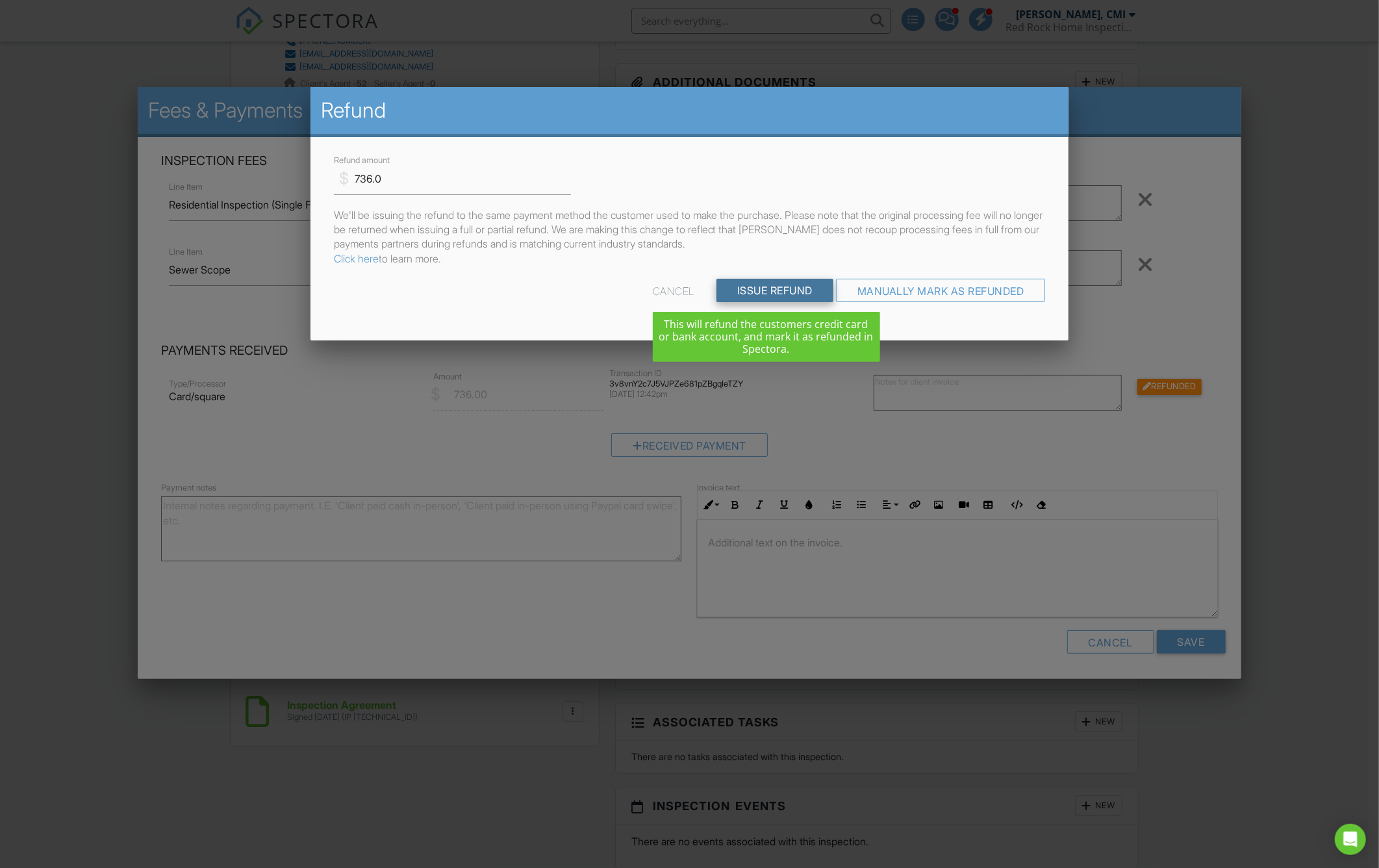
click at [753, 290] on input "Issue Refund" at bounding box center [775, 290] width 117 height 24
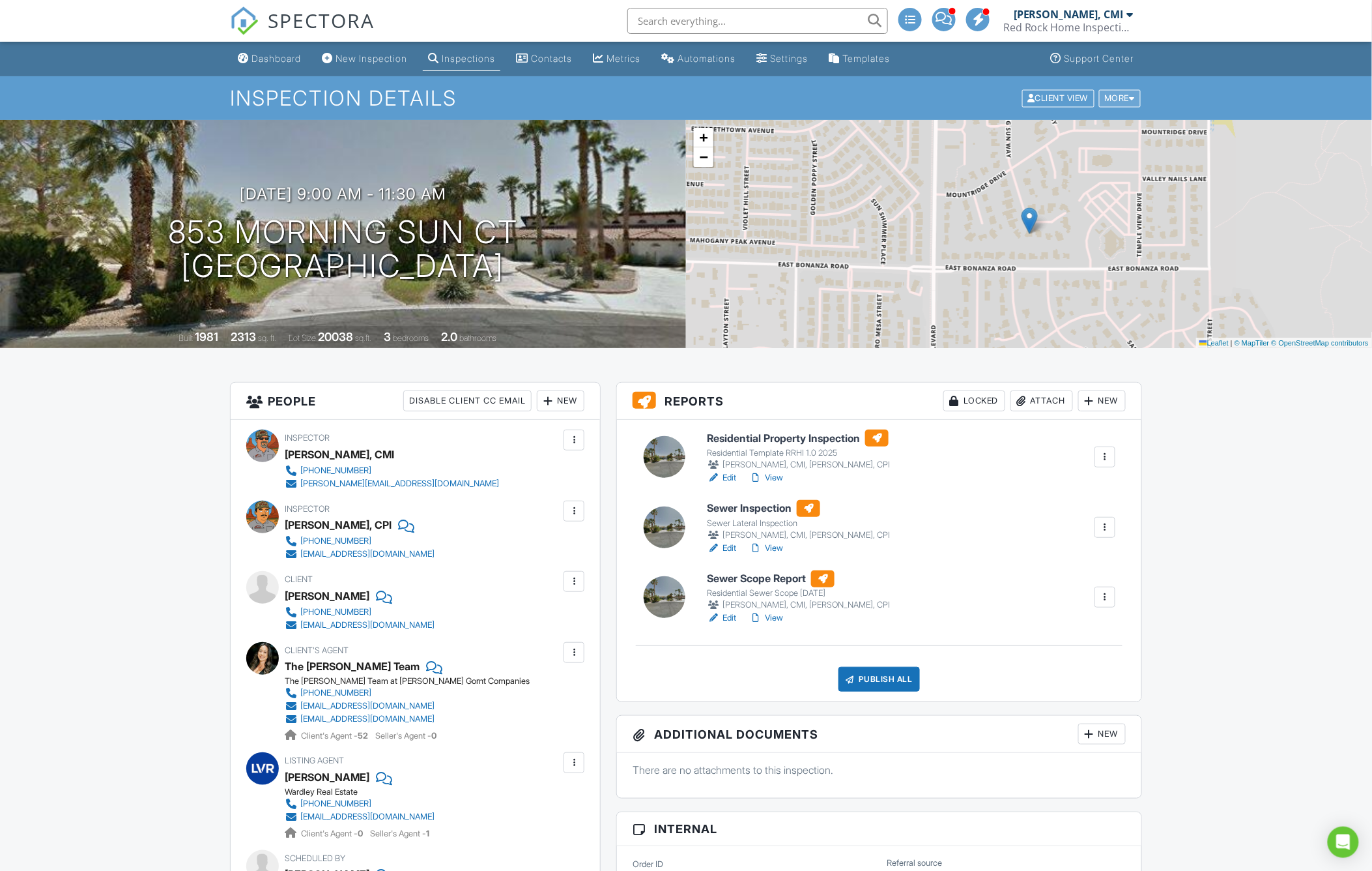
click at [1125, 95] on div "More" at bounding box center [1120, 99] width 42 height 18
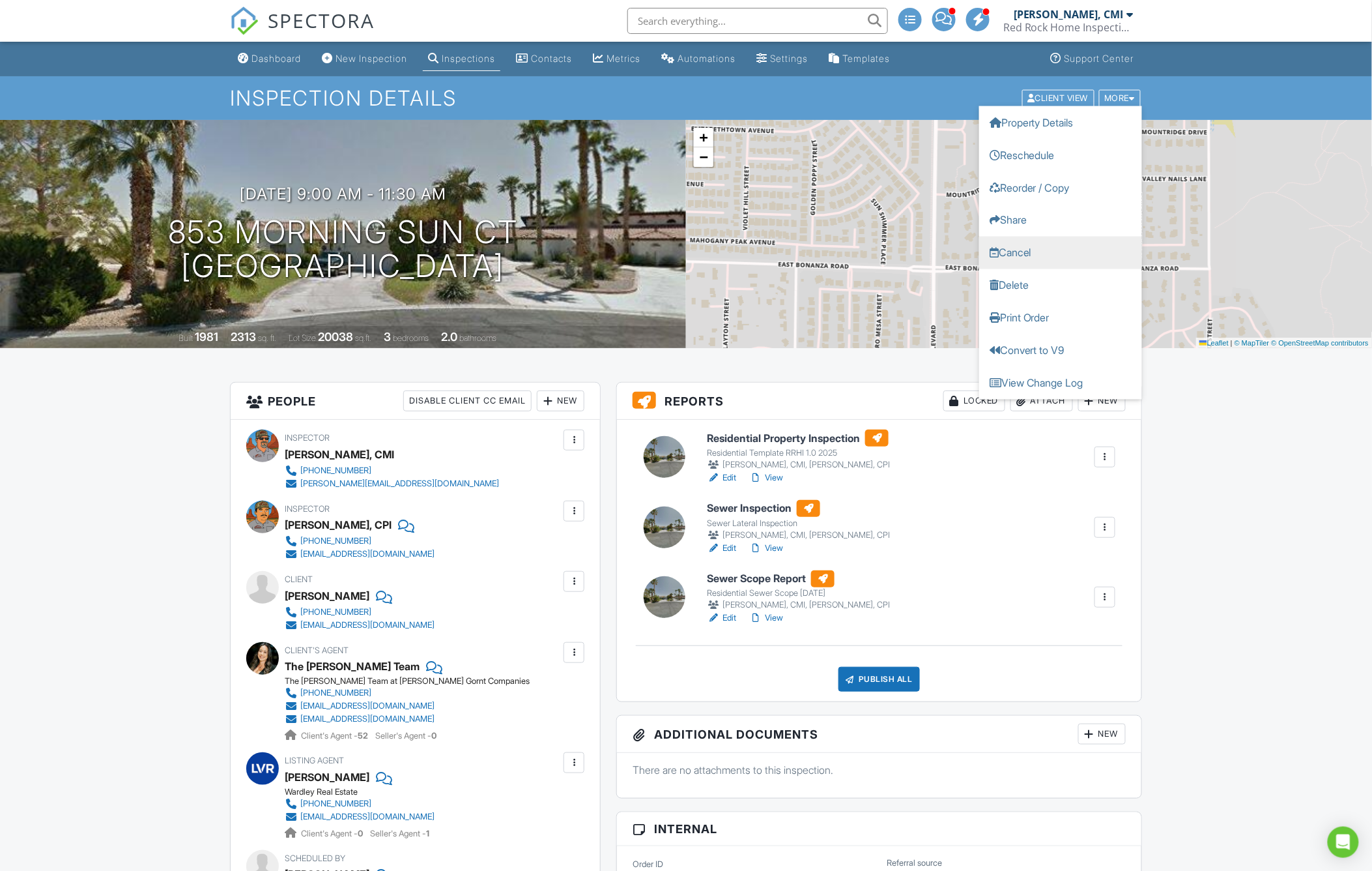
click at [1057, 246] on link "Cancel" at bounding box center [1060, 252] width 162 height 33
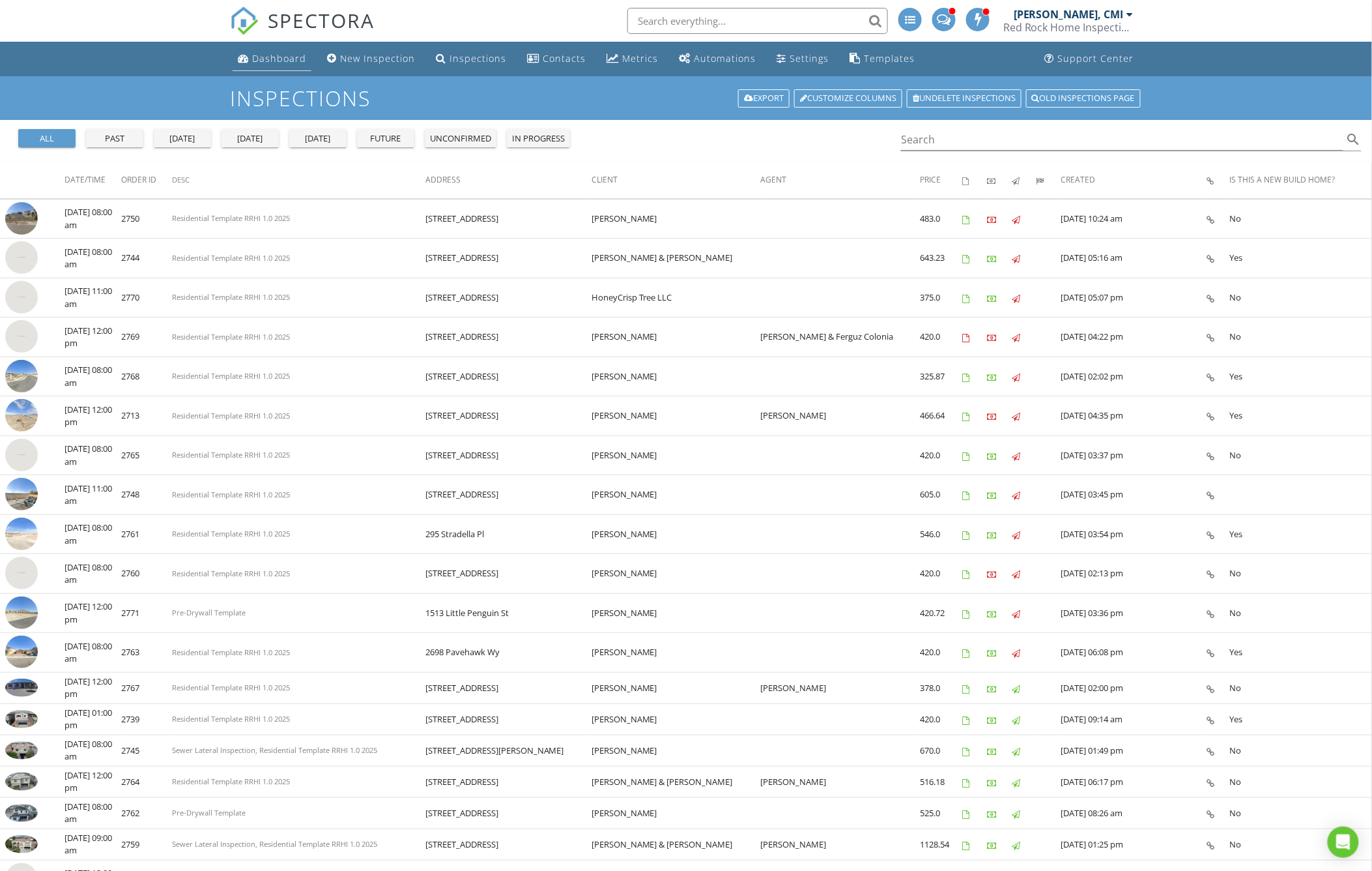
click at [282, 54] on div "Dashboard" at bounding box center [279, 58] width 54 height 12
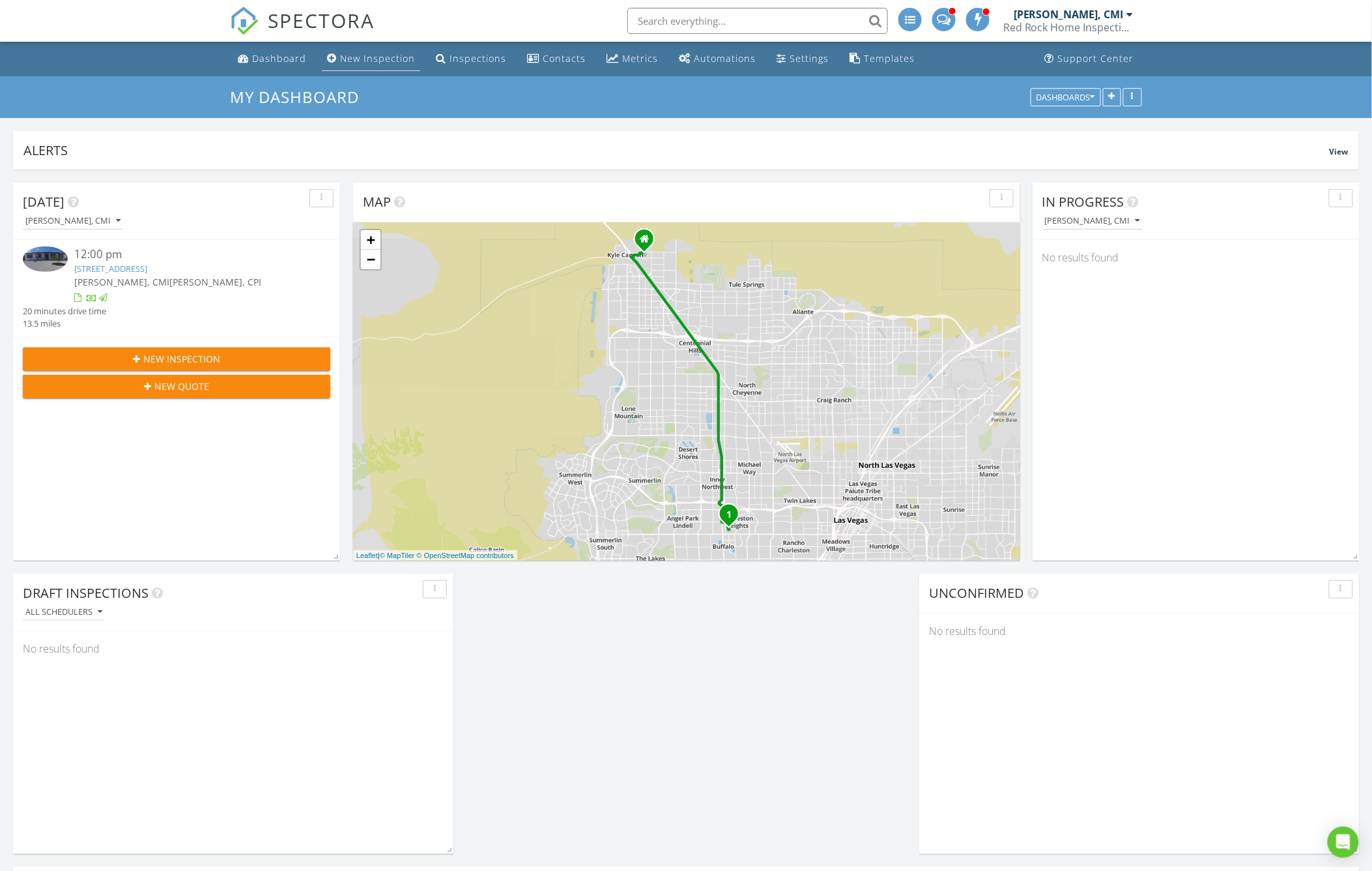
click at [386, 58] on div "New Inspection" at bounding box center [377, 58] width 75 height 12
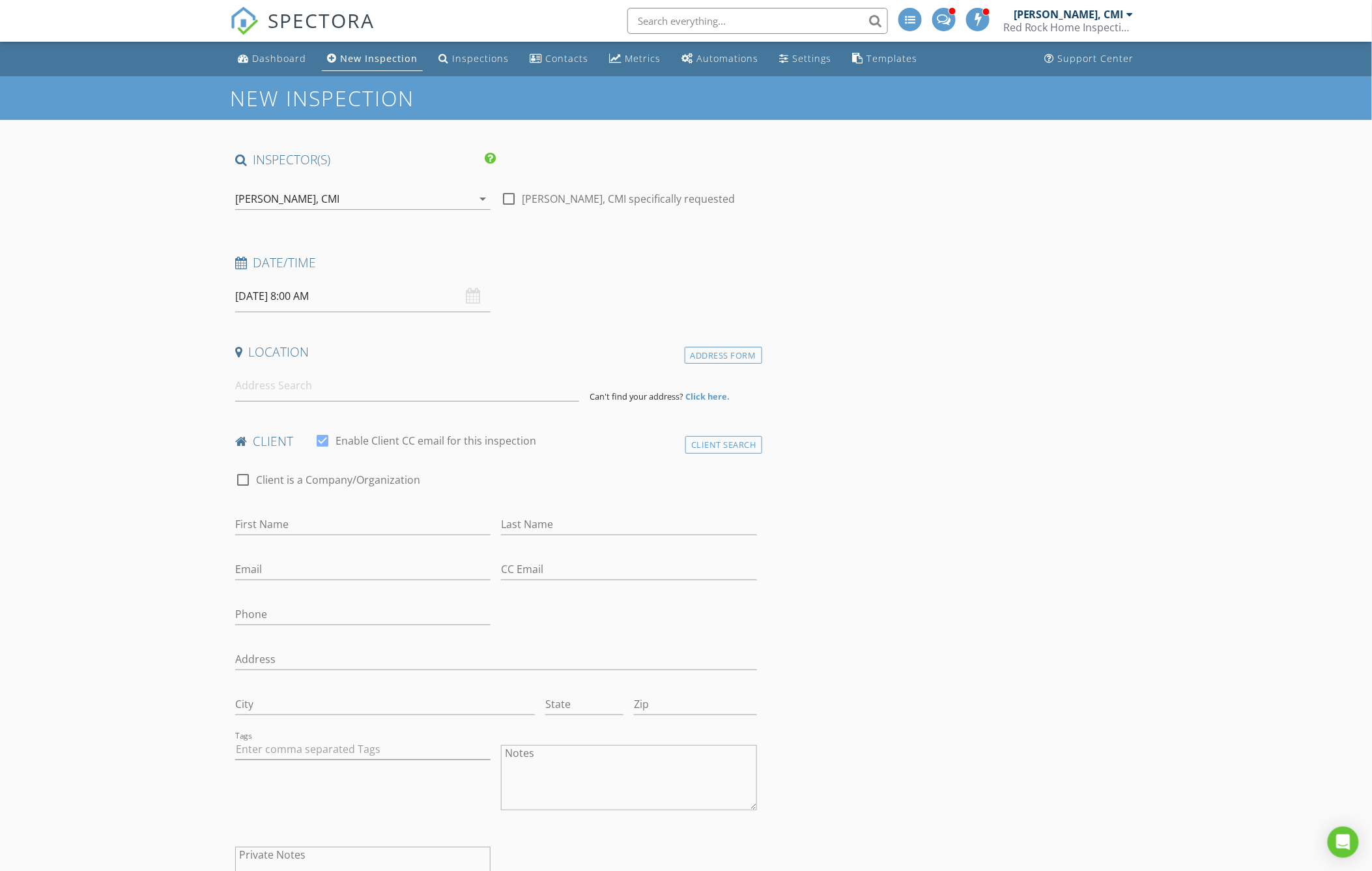
click at [366, 193] on div "[PERSON_NAME], CMI" at bounding box center [354, 198] width 237 height 21
click at [259, 241] on div at bounding box center [255, 244] width 21 height 8
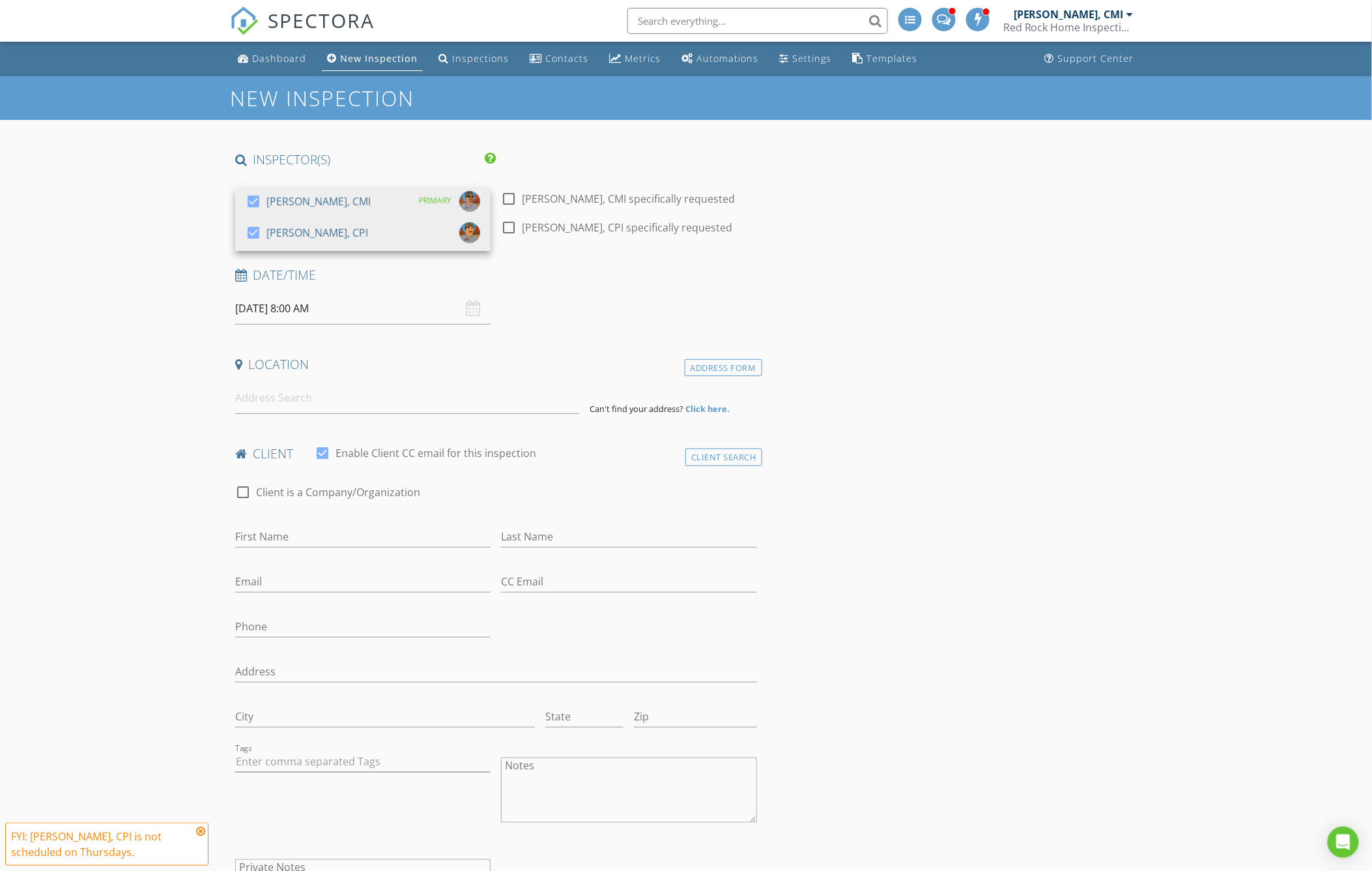
click at [247, 297] on input "[DATE] 8:00 AM" at bounding box center [363, 309] width 255 height 32
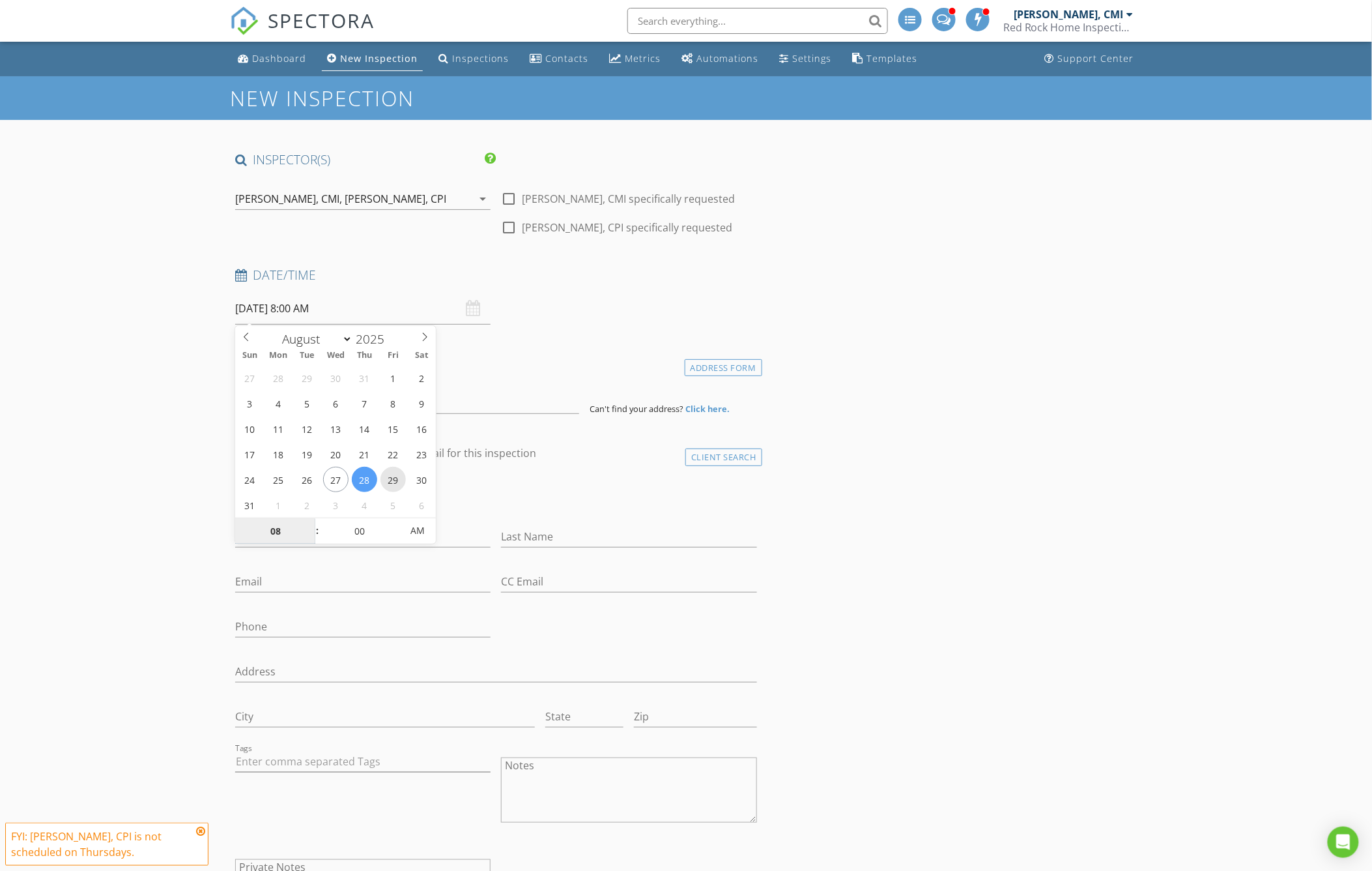
type input "[DATE] 8:00 AM"
type input "09"
type input "[DATE] 9:00 AM"
click at [311, 518] on span at bounding box center [310, 524] width 9 height 13
type input "10"
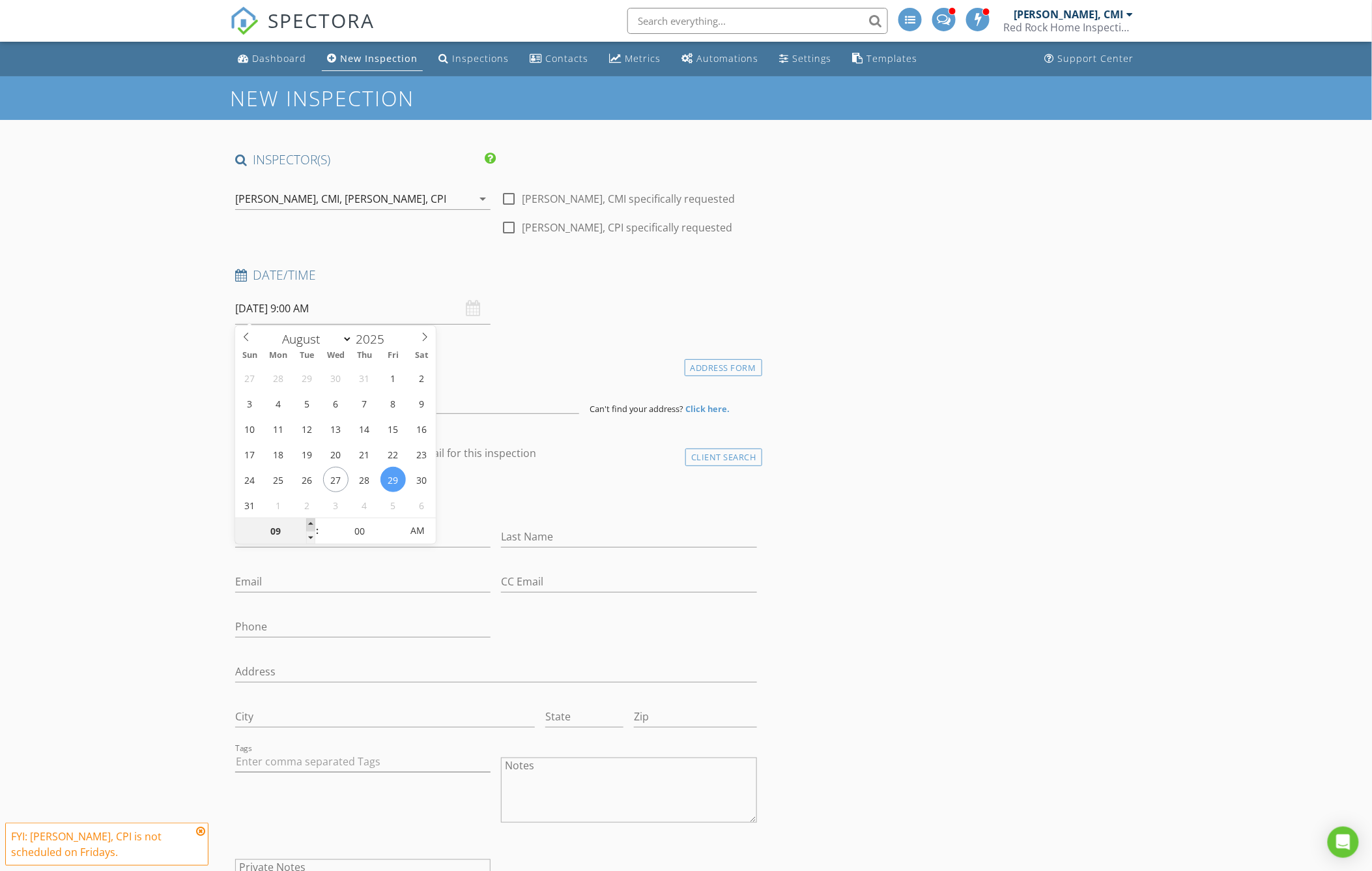
type input "[DATE] 10:00 AM"
click at [311, 518] on span at bounding box center [310, 524] width 9 height 13
type input "11"
type input "08/29/2025 11:00 AM"
click at [311, 518] on span at bounding box center [310, 524] width 9 height 13
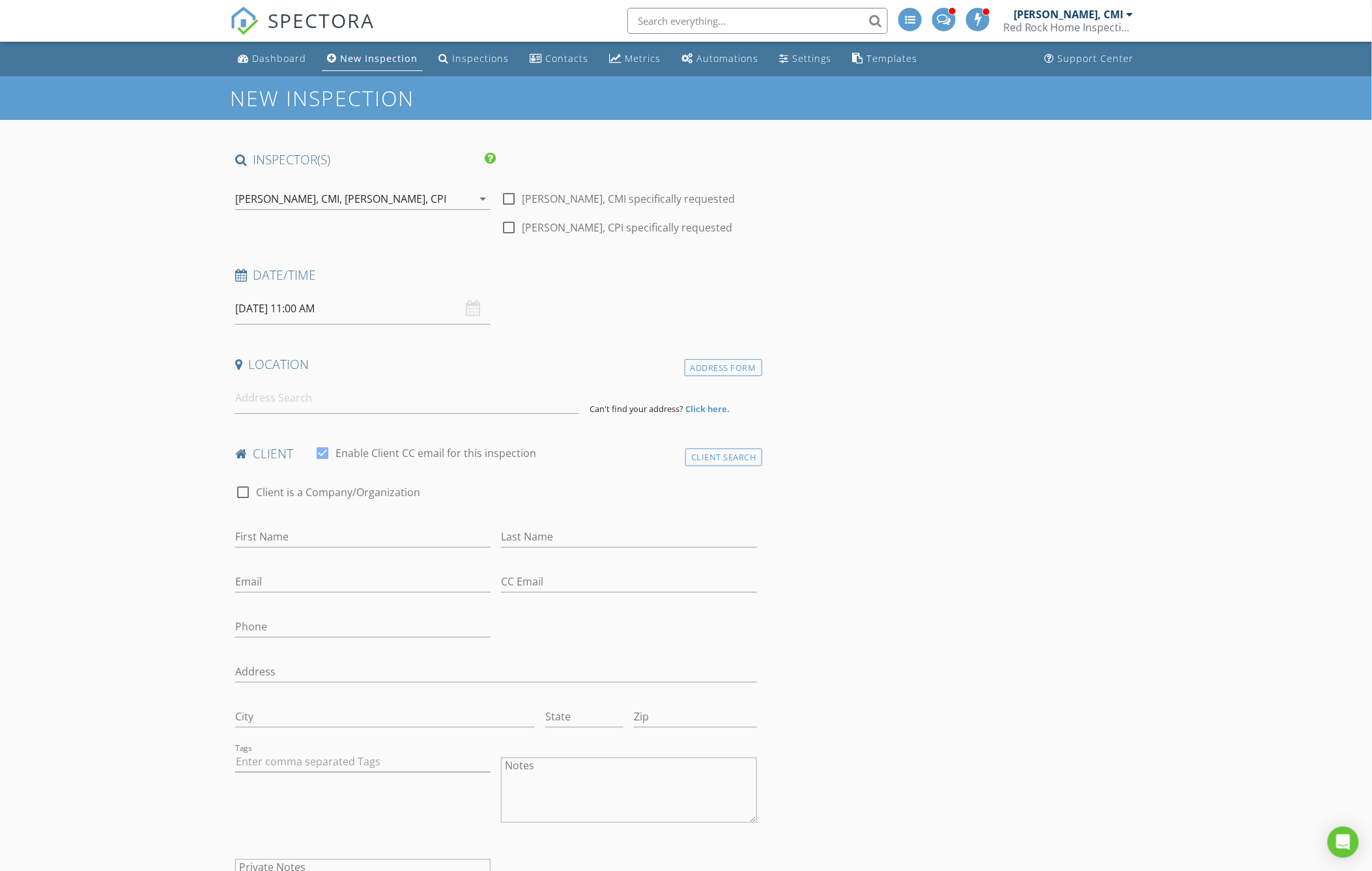
click at [422, 380] on div "Location" at bounding box center [496, 369] width 532 height 26
click at [405, 395] on input at bounding box center [407, 398] width 344 height 32
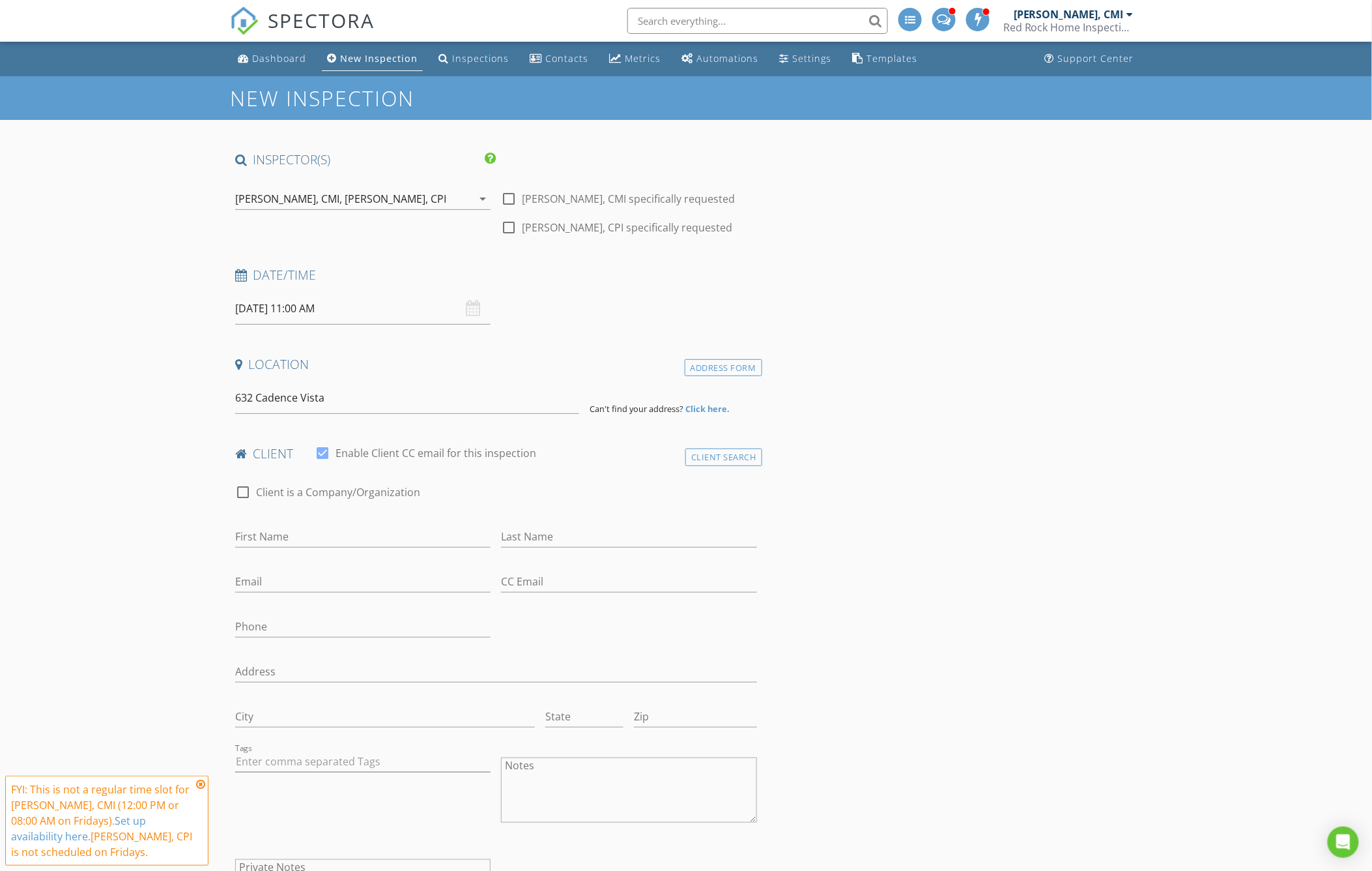
type input "632 Cadence Vista Drive, Henderson, NV, USA"
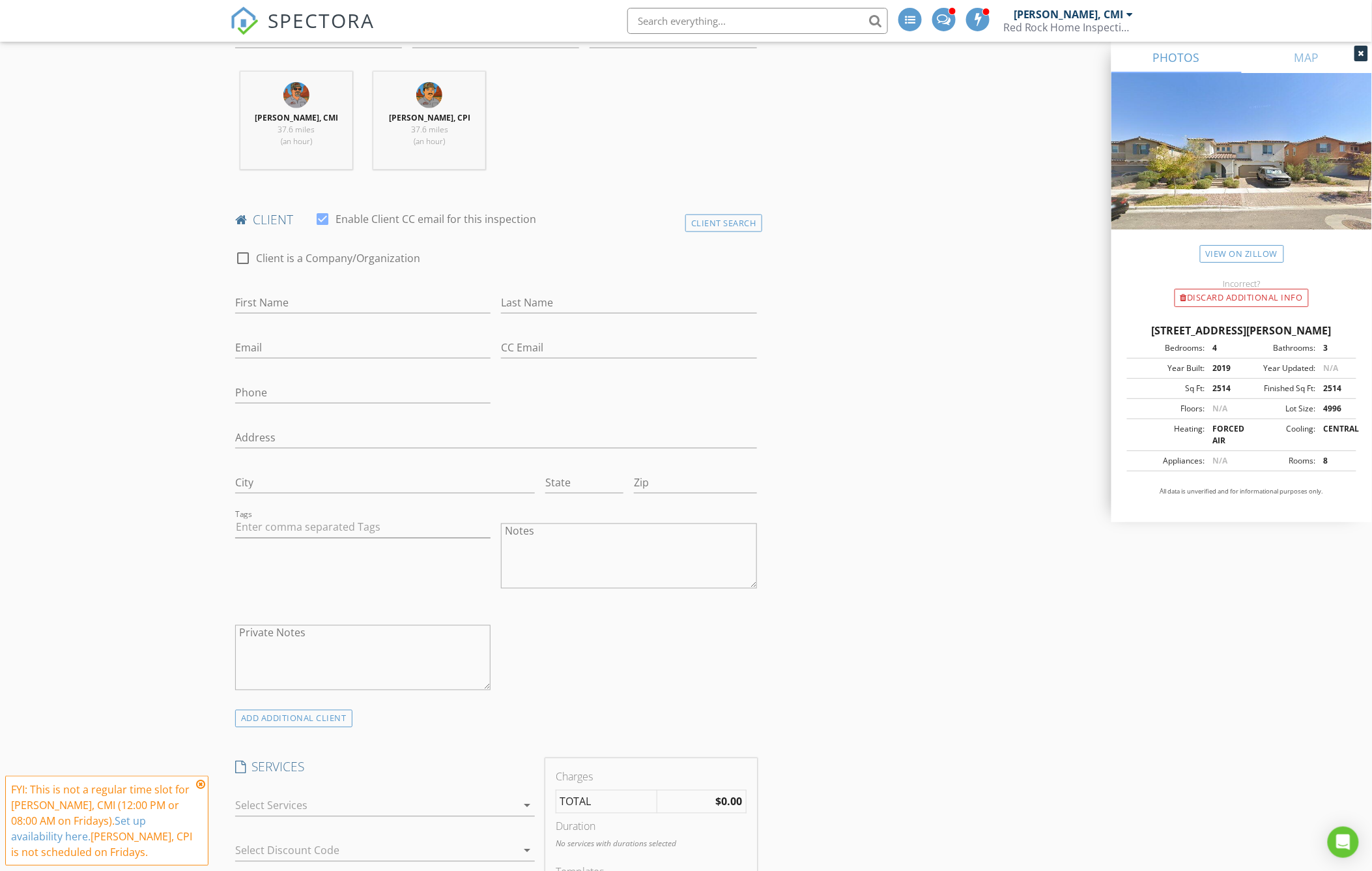
scroll to position [506, 0]
click at [735, 215] on div "Client Search" at bounding box center [723, 217] width 77 height 18
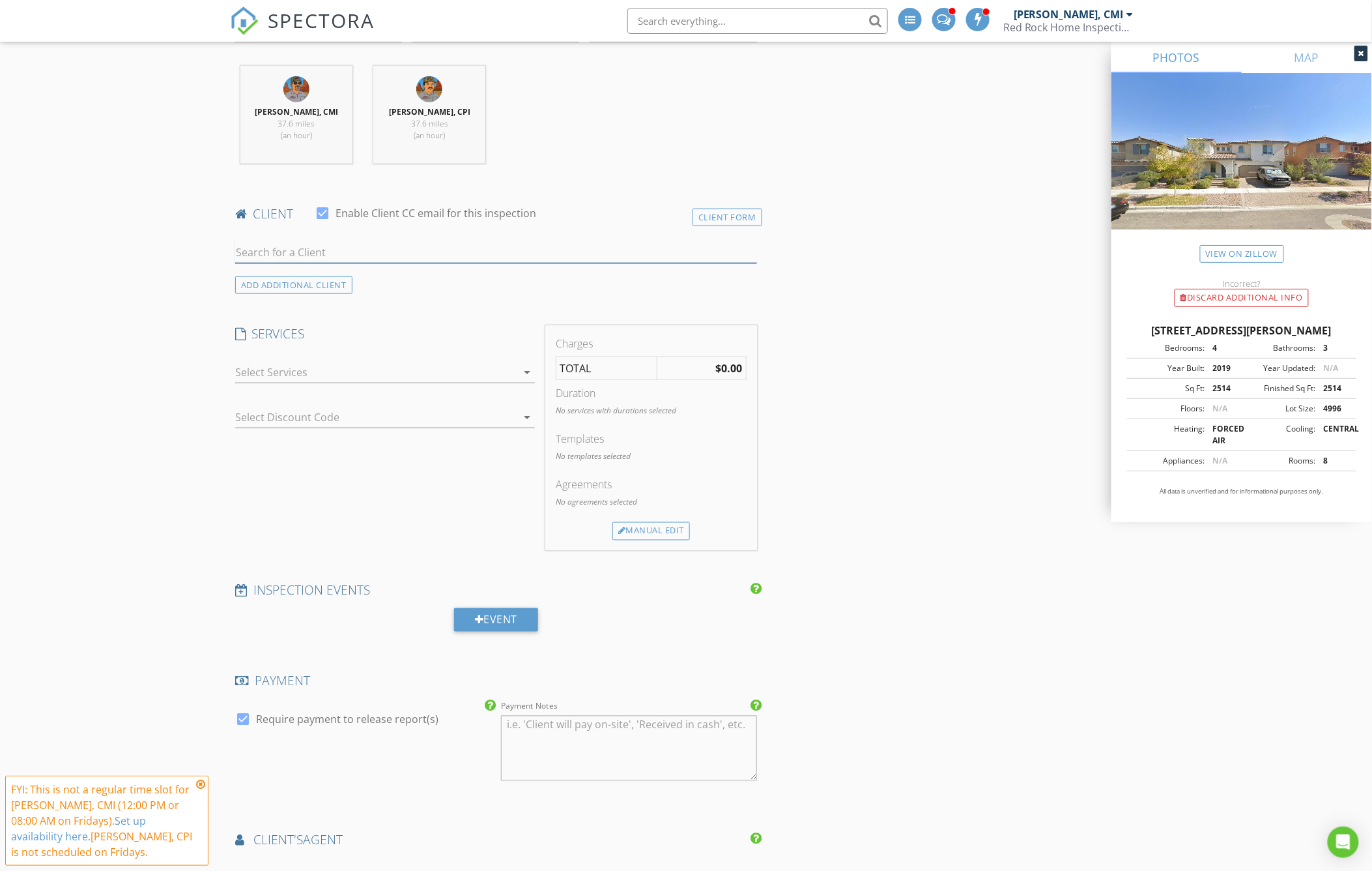
click at [372, 252] on input "text" at bounding box center [496, 253] width 522 height 22
type input "Dana"
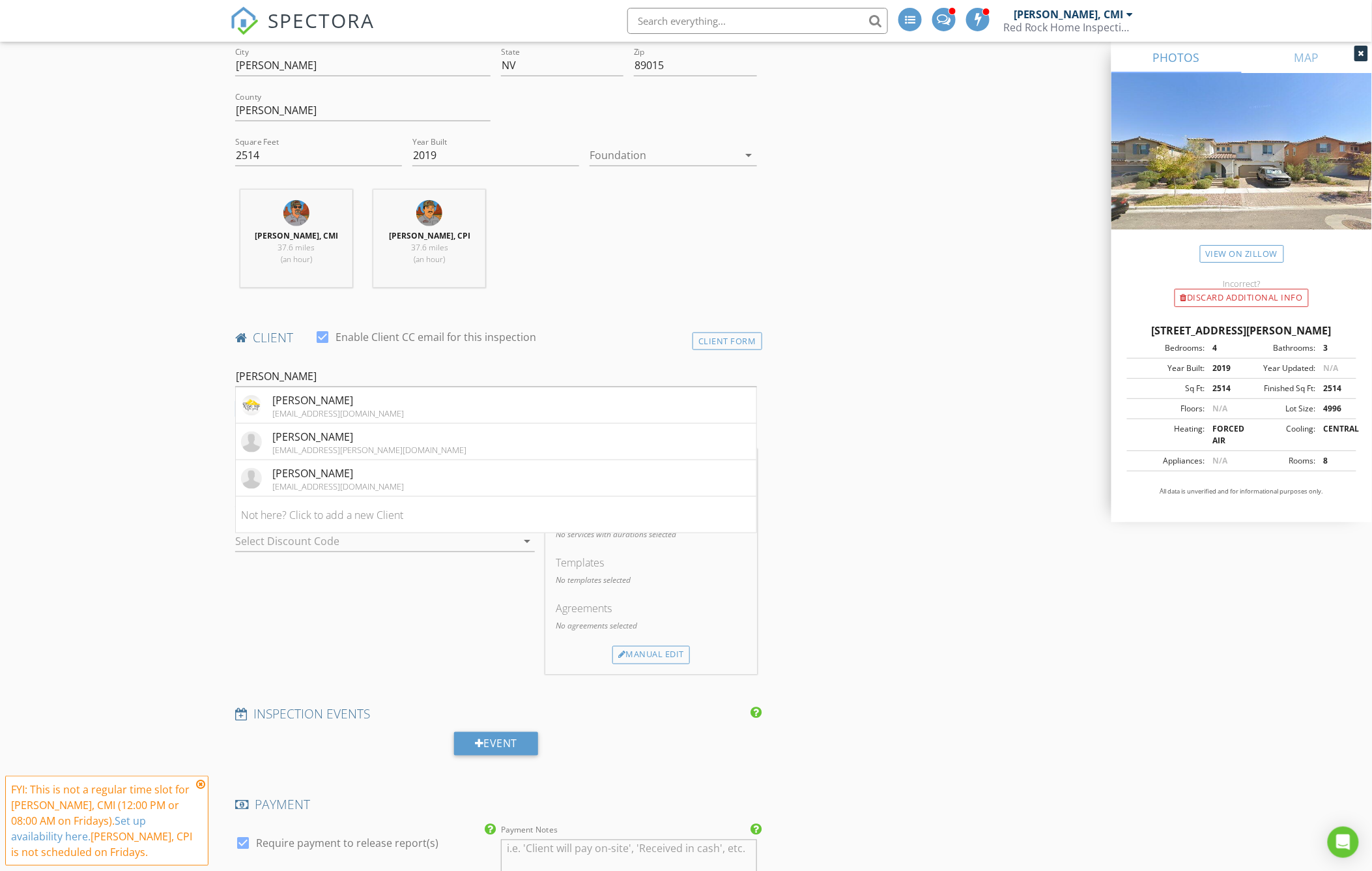
scroll to position [579, 0]
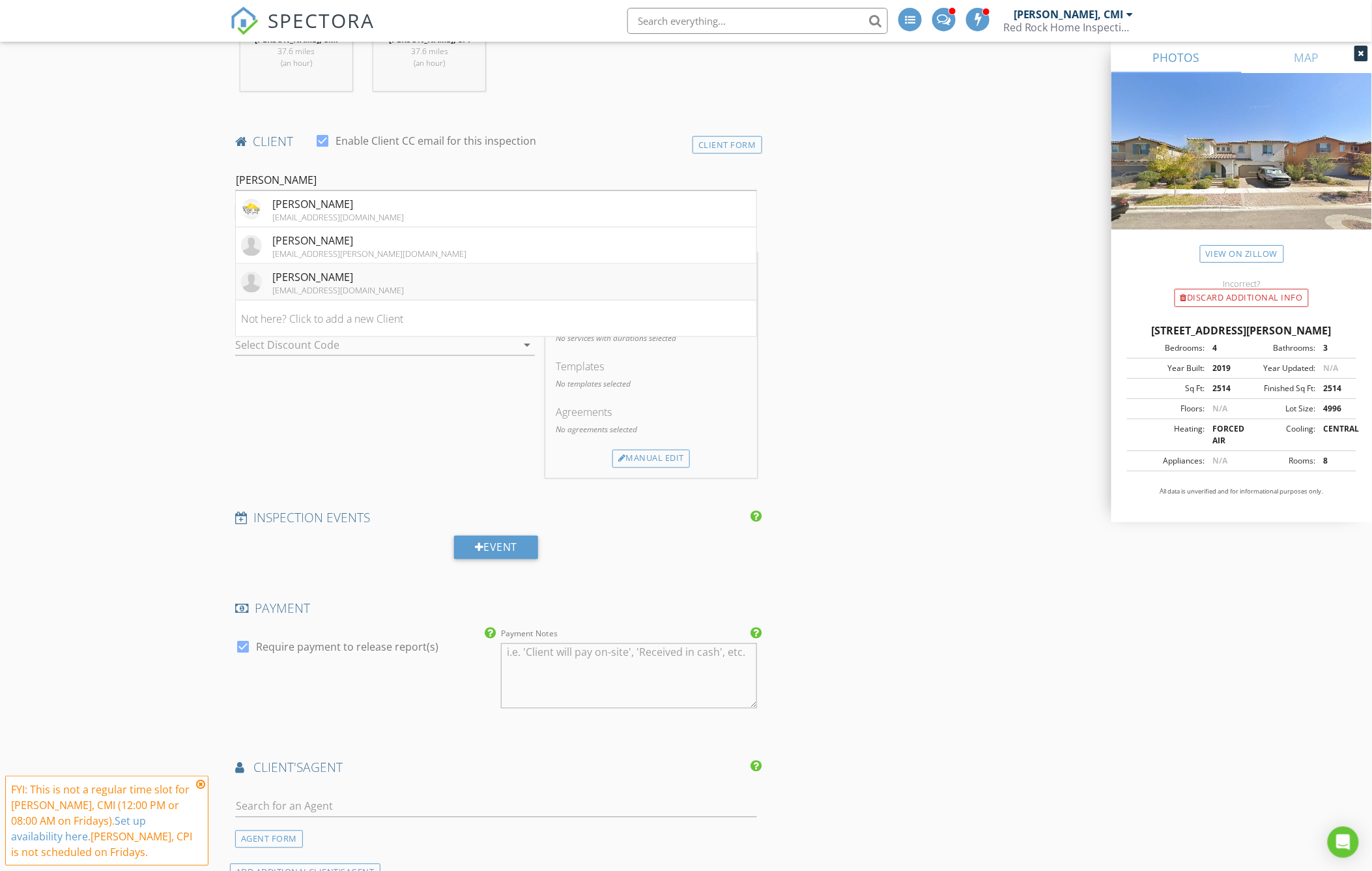
click at [353, 282] on div "[PERSON_NAME]" at bounding box center [338, 277] width 132 height 16
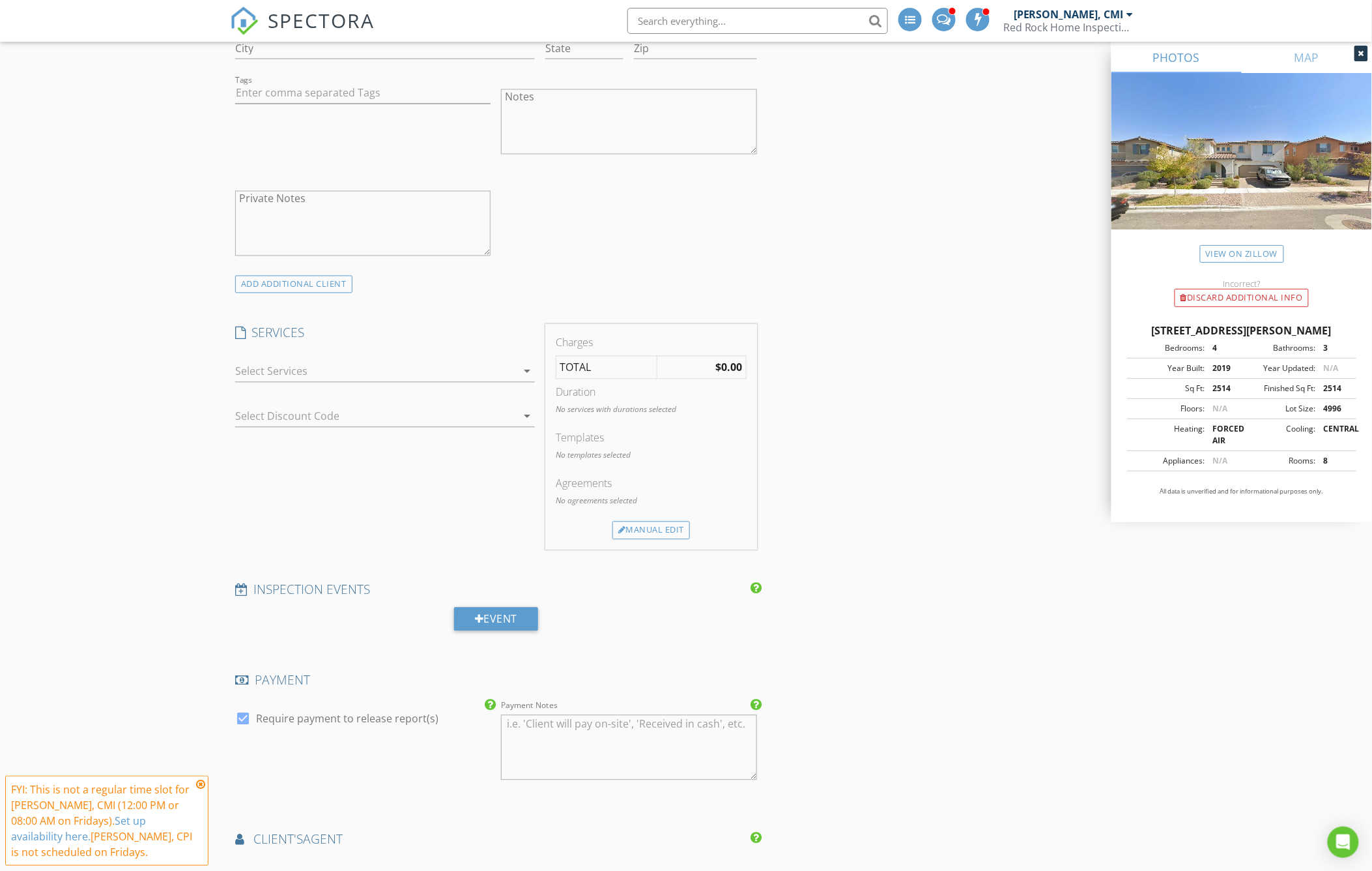
scroll to position [1085, 0]
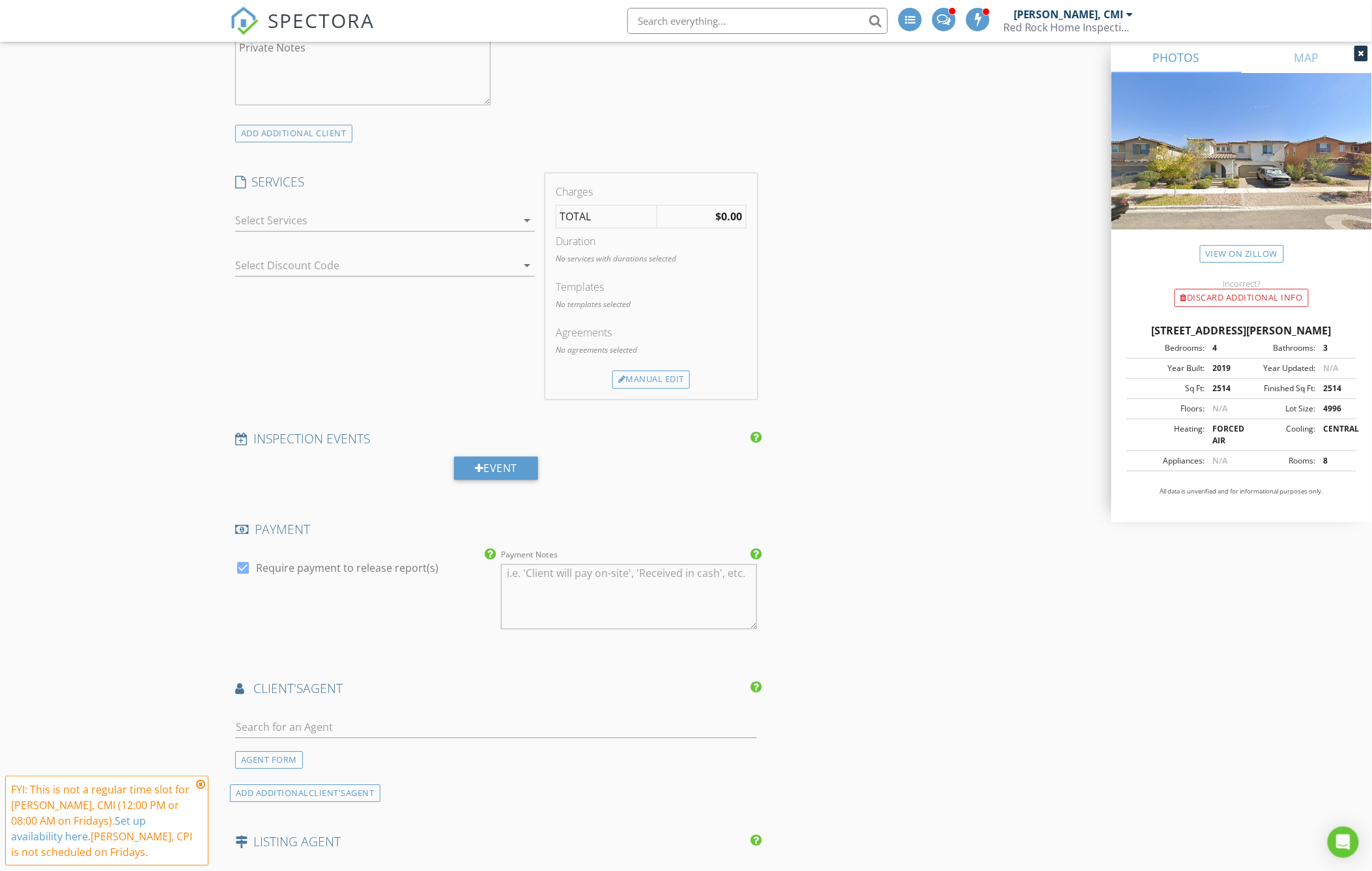
click at [393, 216] on div at bounding box center [376, 220] width 281 height 21
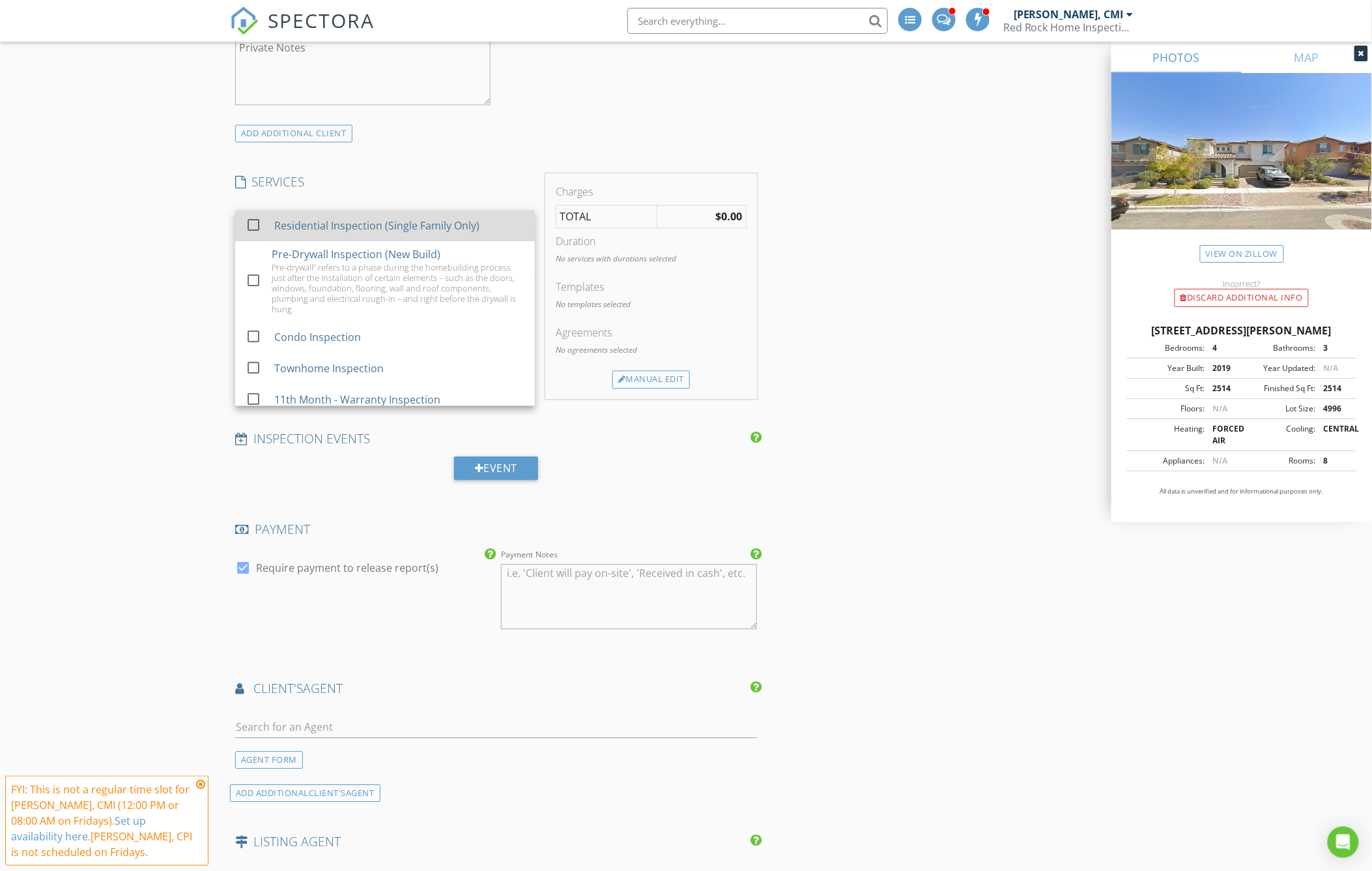
click at [255, 223] on div at bounding box center [253, 224] width 22 height 22
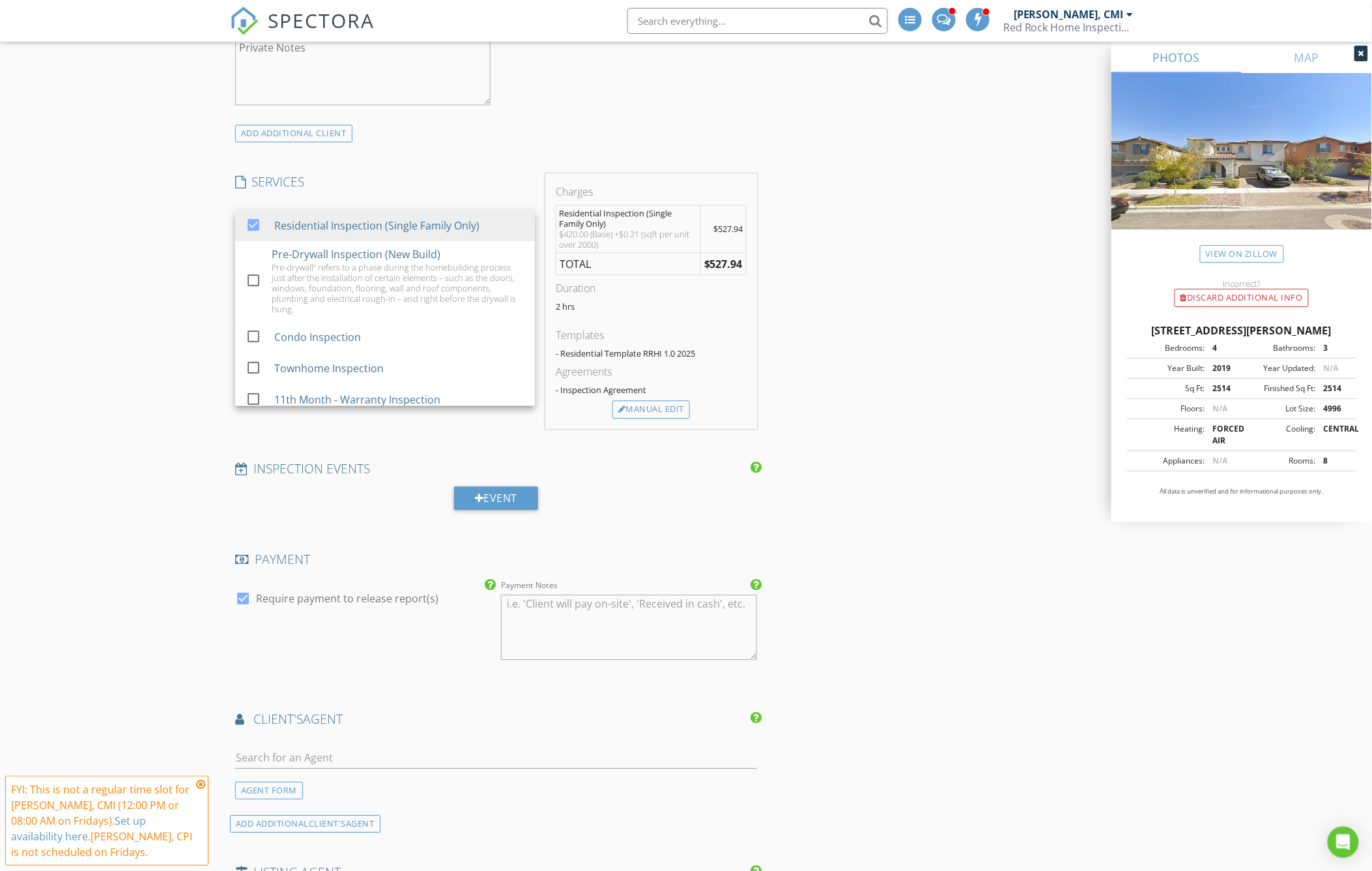
click at [867, 254] on div "INSPECTOR(S) check_box Rick Watkins, CMI PRIMARY check_box Matthew Watkins, CPI…" at bounding box center [686, 385] width 912 height 2640
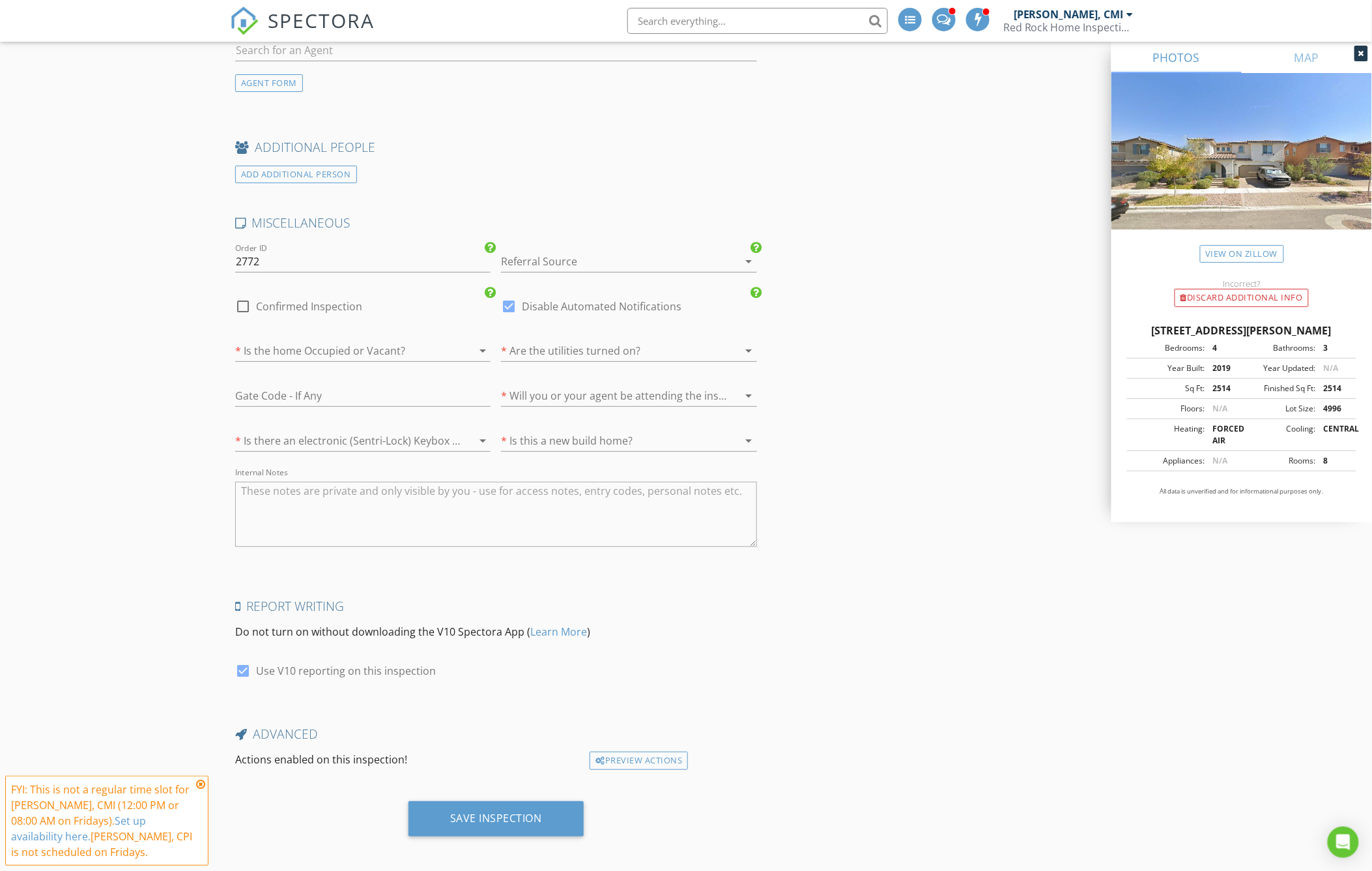
scroll to position [1952, 0]
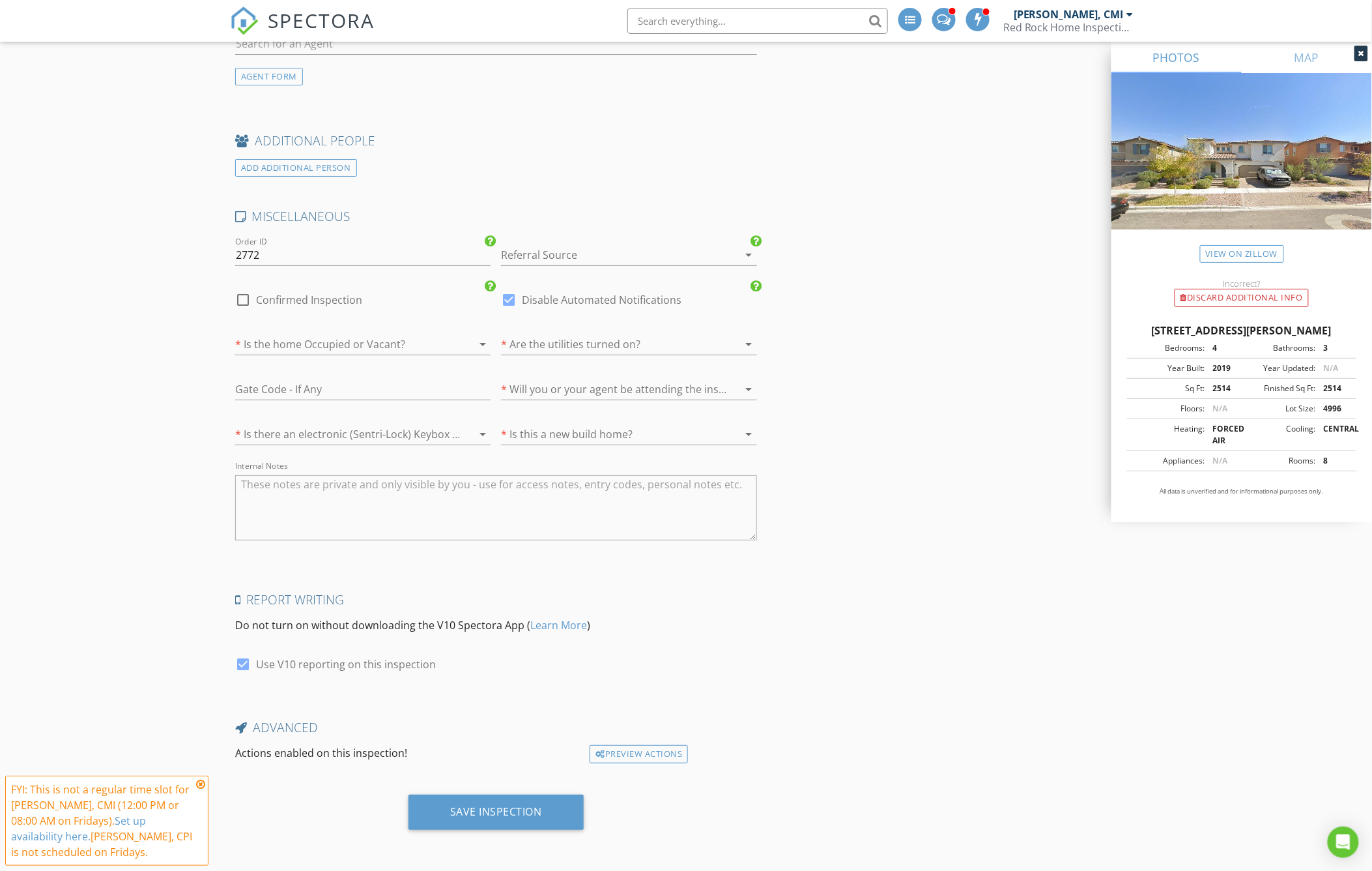
click at [582, 259] on div at bounding box center [611, 254] width 219 height 21
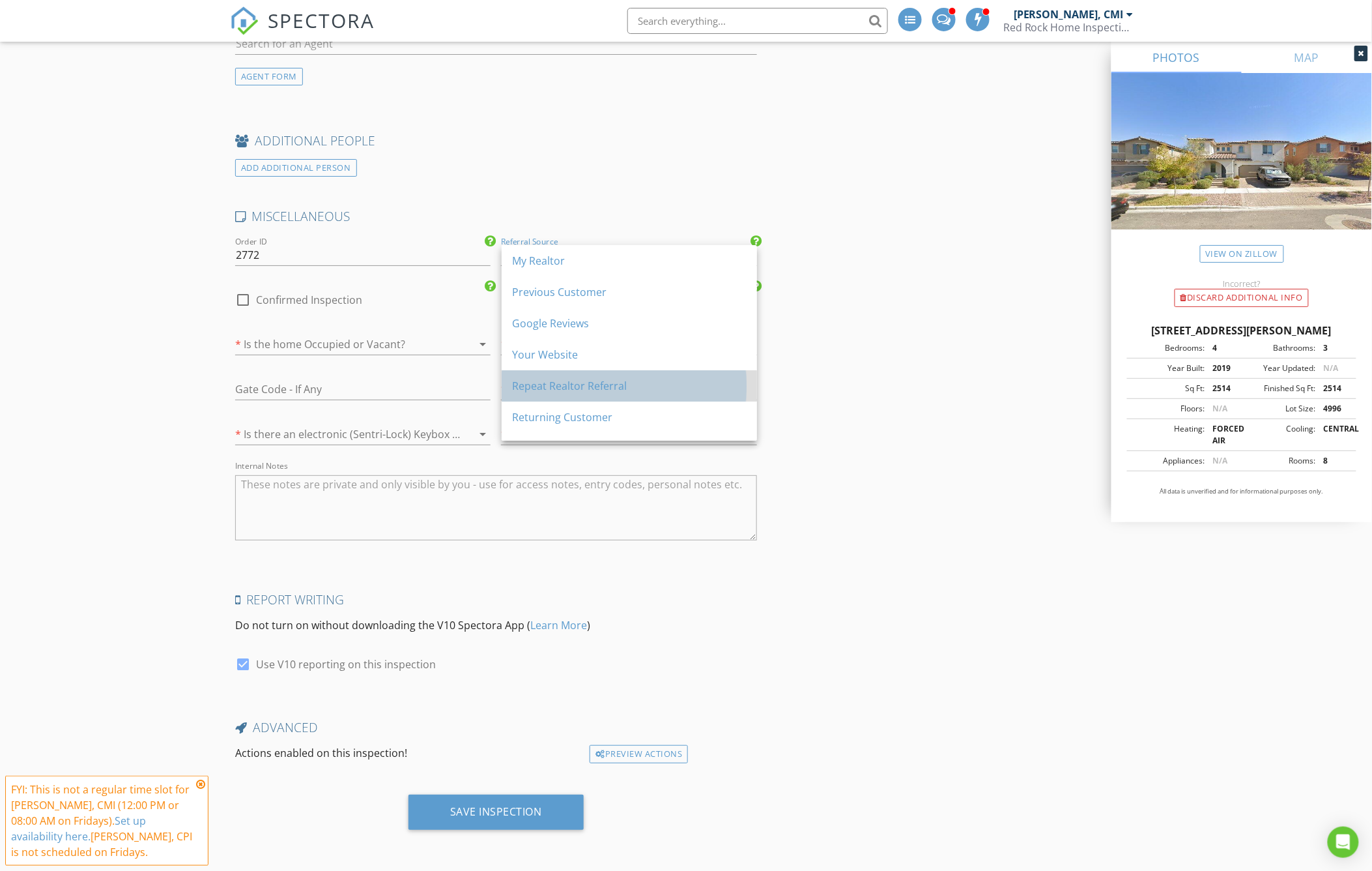
click at [562, 379] on div "Repeat Realtor Referral" at bounding box center [629, 386] width 234 height 16
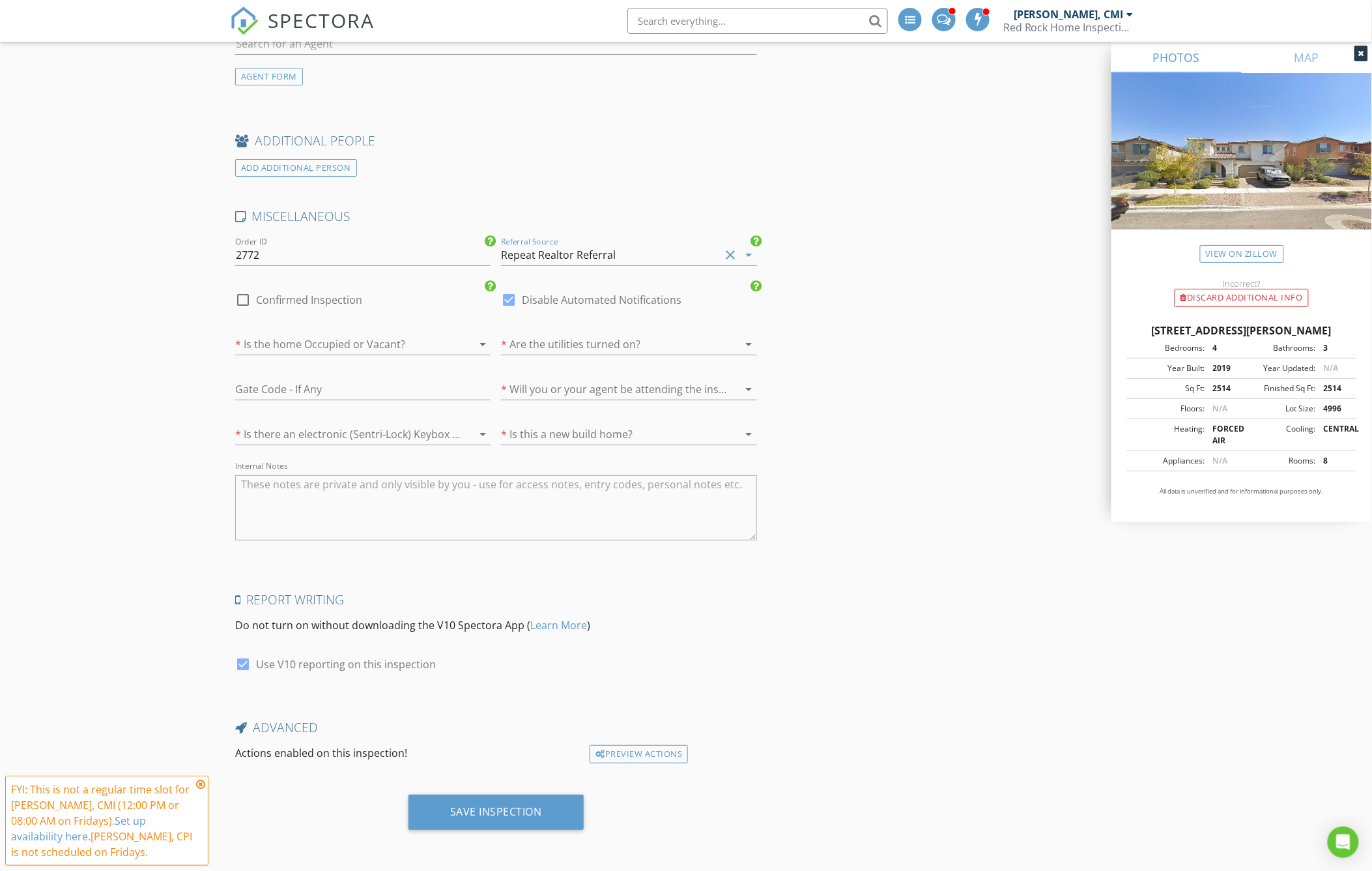
click at [423, 348] on div at bounding box center [345, 344] width 219 height 21
drag, startPoint x: 1230, startPoint y: 342, endPoint x: 1106, endPoint y: 326, distance: 125.0
click at [1157, 334] on div "632 Cadence Vista Dr, Henderson NV 89015" at bounding box center [1241, 331] width 229 height 16
drag, startPoint x: 1134, startPoint y: 331, endPoint x: 1303, endPoint y: 344, distance: 169.5
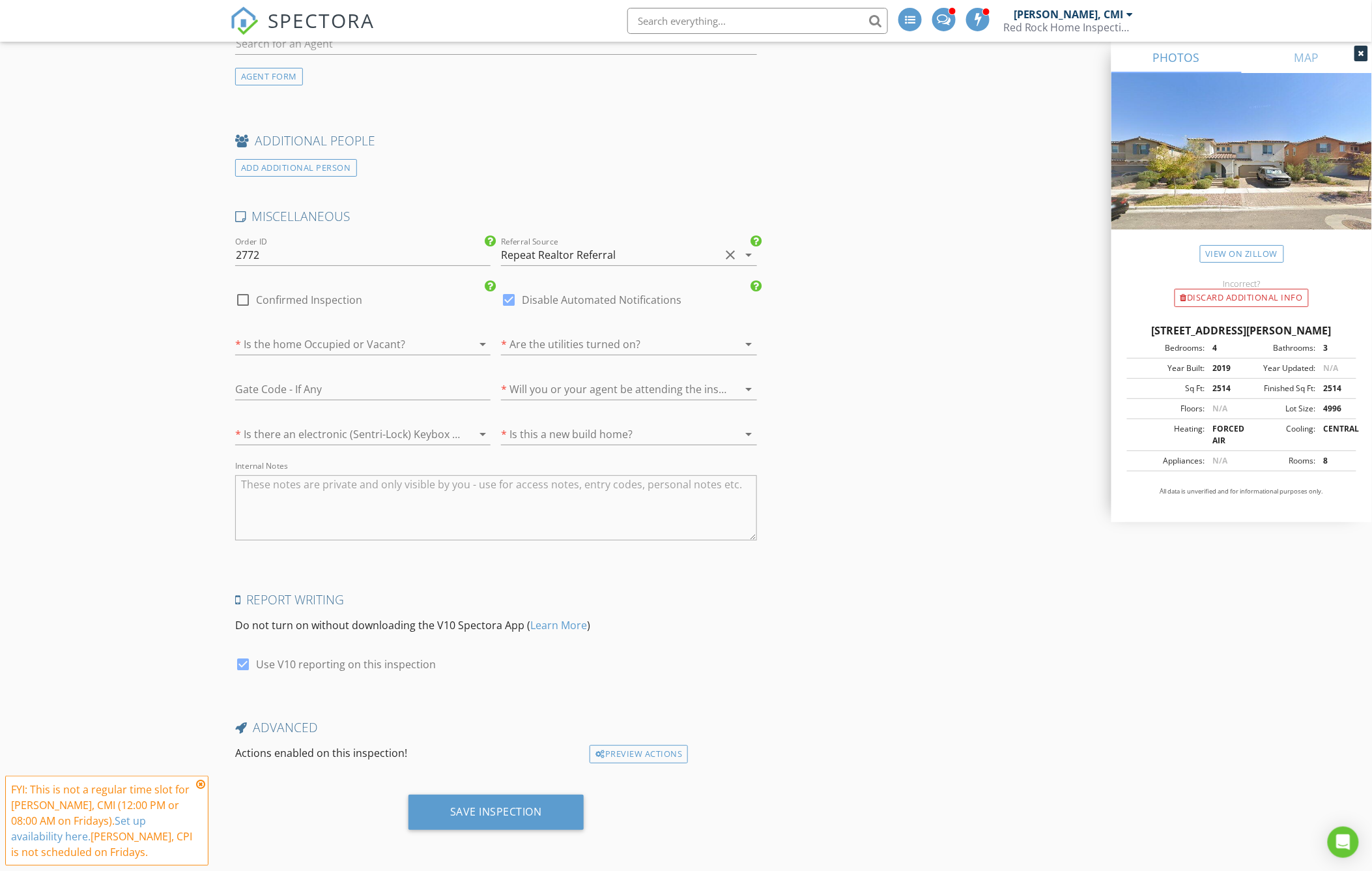
click at [1303, 338] on div "632 Cadence Vista Dr, Henderson NV 89015" at bounding box center [1241, 331] width 229 height 16
copy div "632 Cadence Vista Dr, Henderson NV 89015"
click at [416, 341] on div at bounding box center [345, 344] width 219 height 21
click at [274, 379] on div "Vacant" at bounding box center [362, 382] width 234 height 16
click at [535, 351] on div at bounding box center [611, 344] width 219 height 21
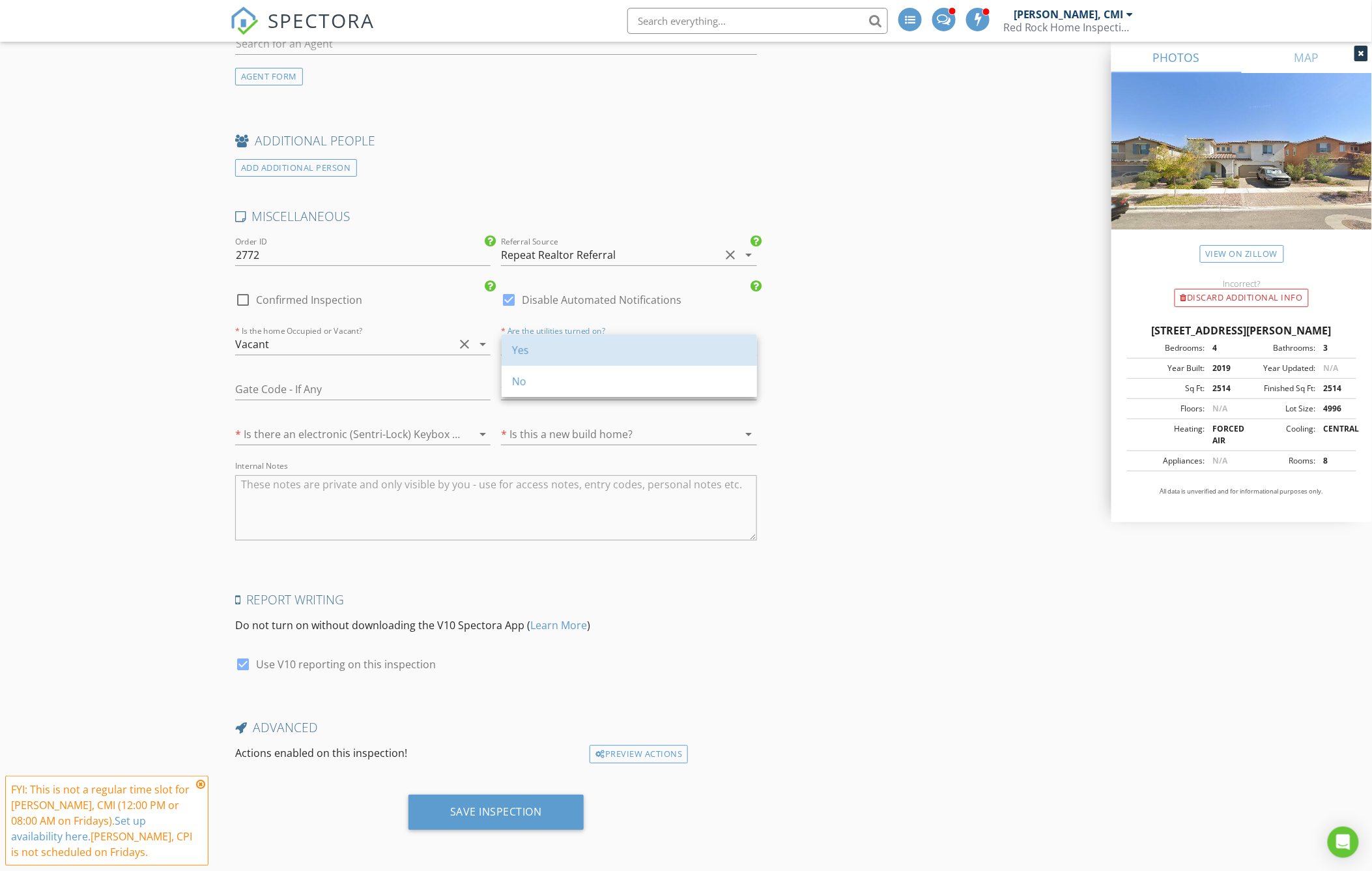
click at [535, 351] on div "Yes" at bounding box center [629, 350] width 234 height 16
click at [560, 385] on div at bounding box center [611, 389] width 219 height 21
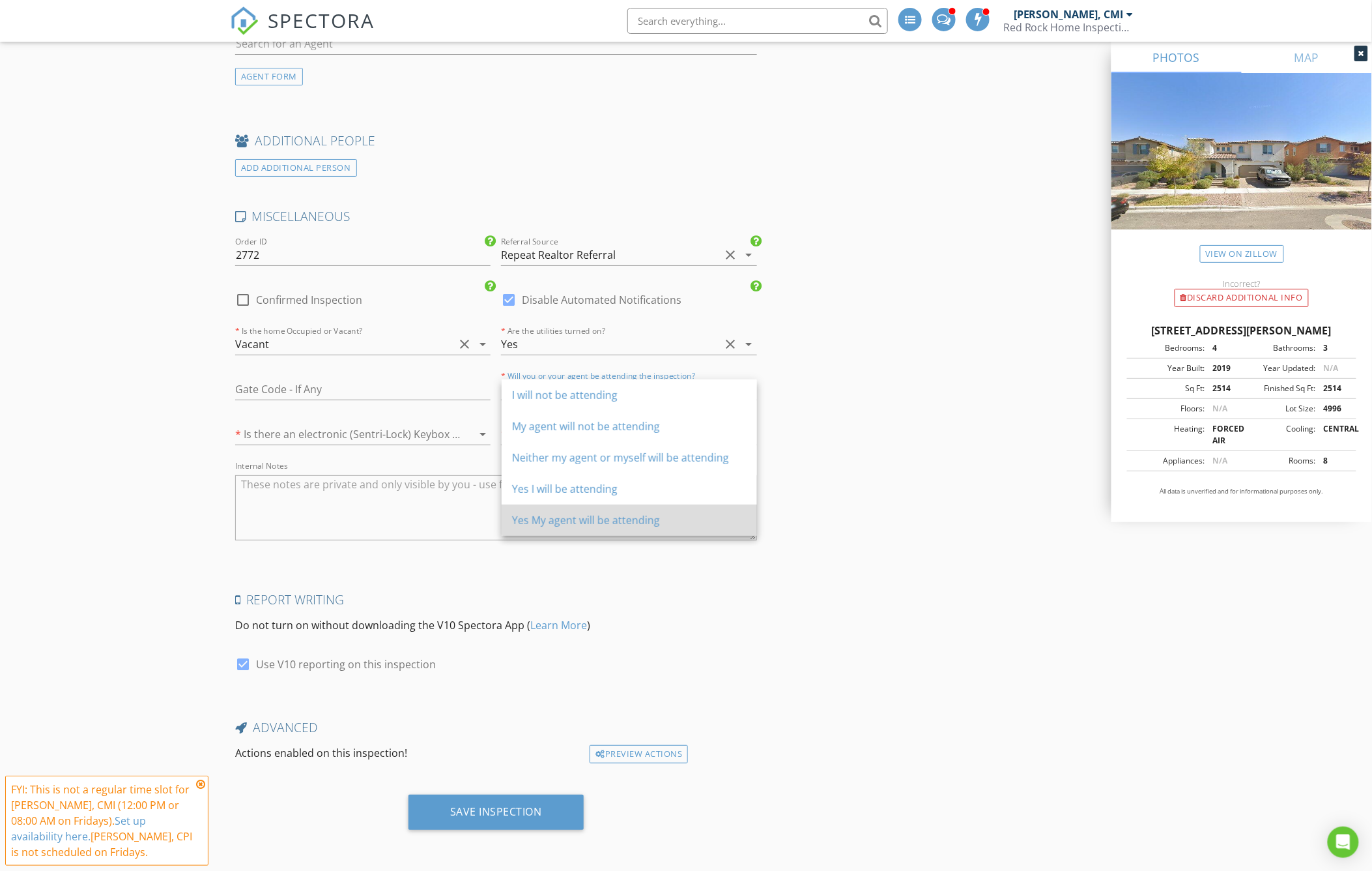
click at [565, 518] on div "Yes My agent will be attending" at bounding box center [629, 520] width 234 height 16
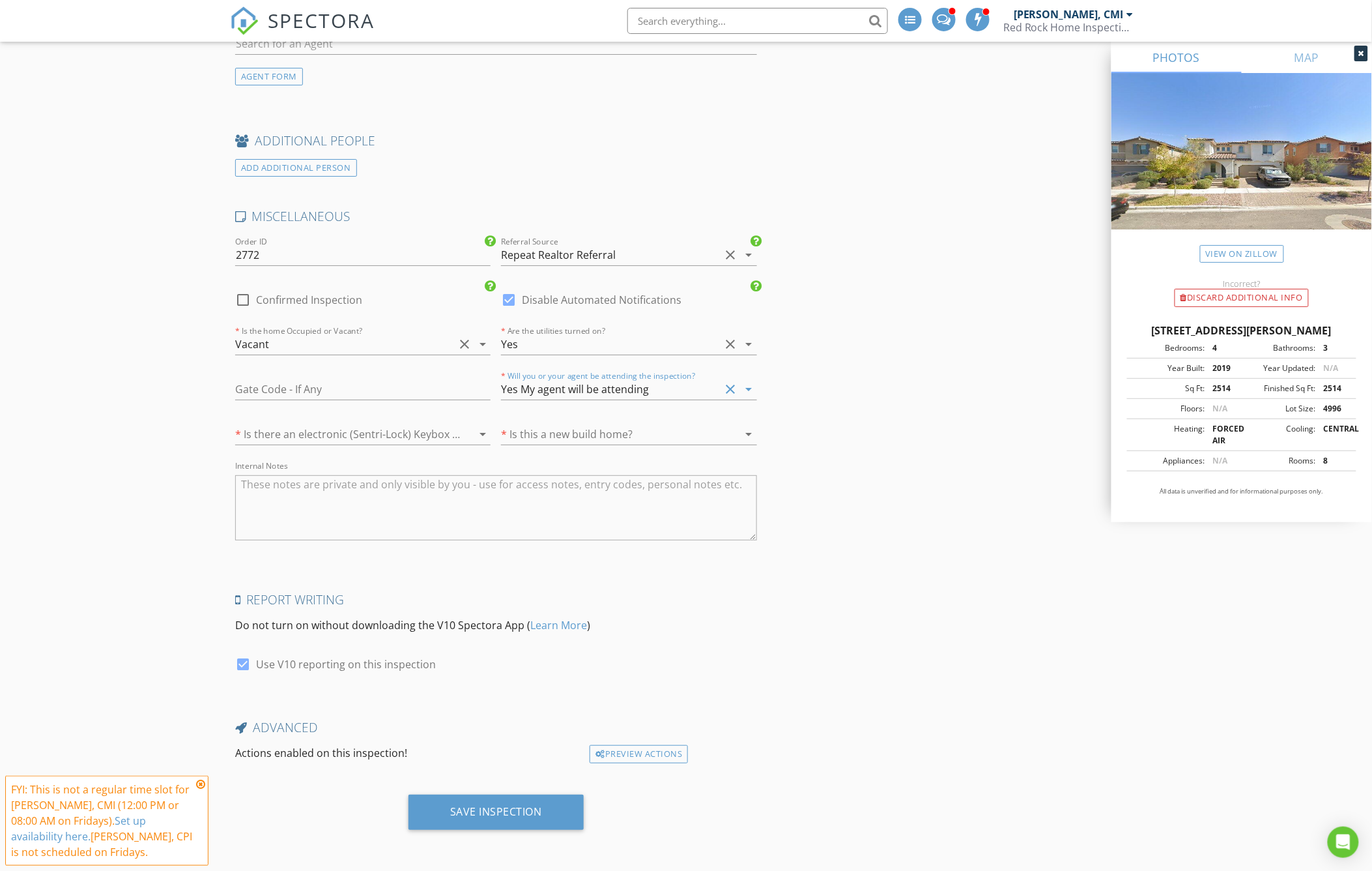
click at [392, 433] on div at bounding box center [345, 434] width 219 height 21
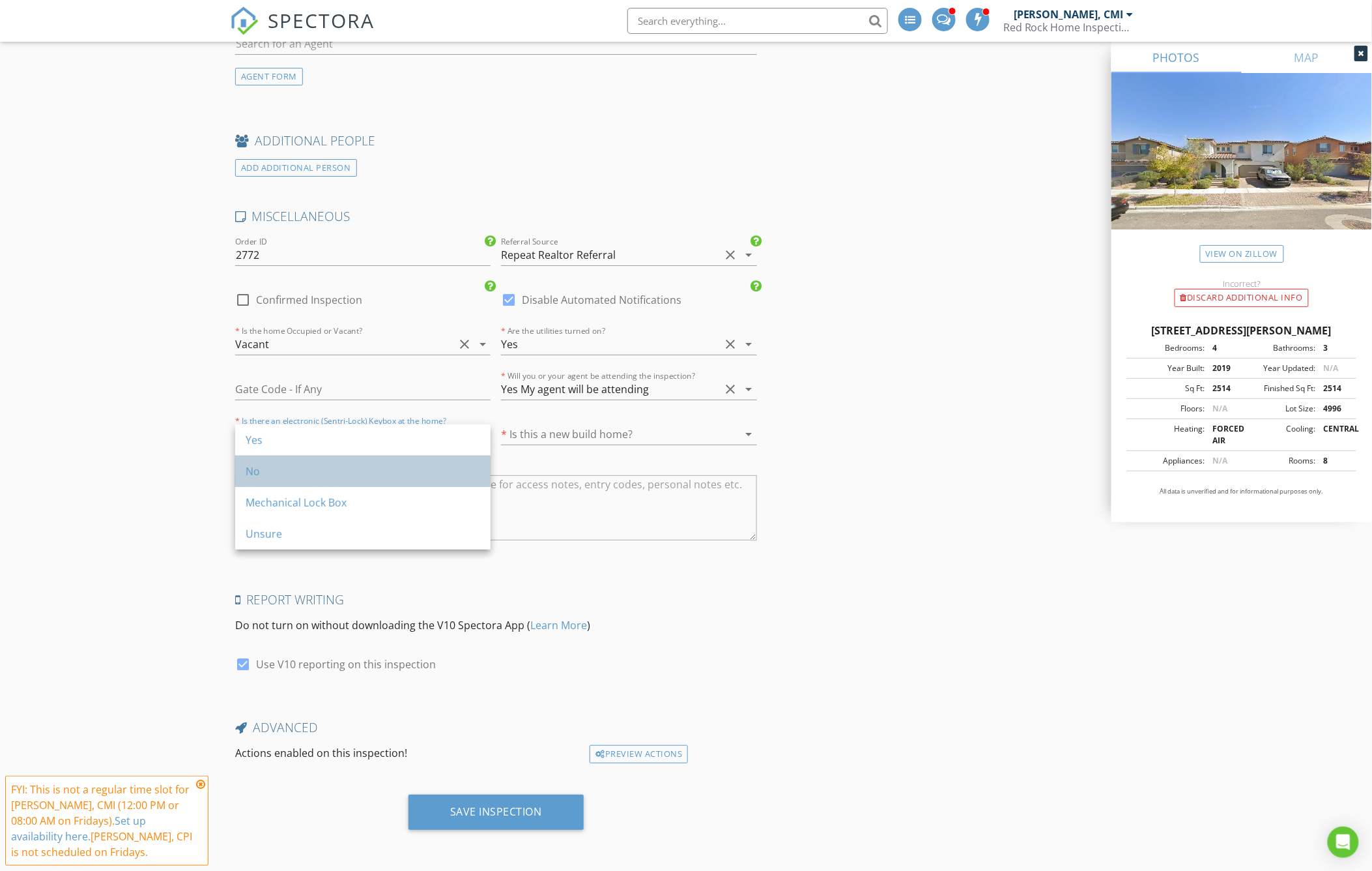
click at [309, 455] on div "No" at bounding box center [362, 470] width 234 height 31
click at [309, 454] on div at bounding box center [363, 454] width 255 height 8
click at [328, 436] on div "No" at bounding box center [345, 434] width 219 height 21
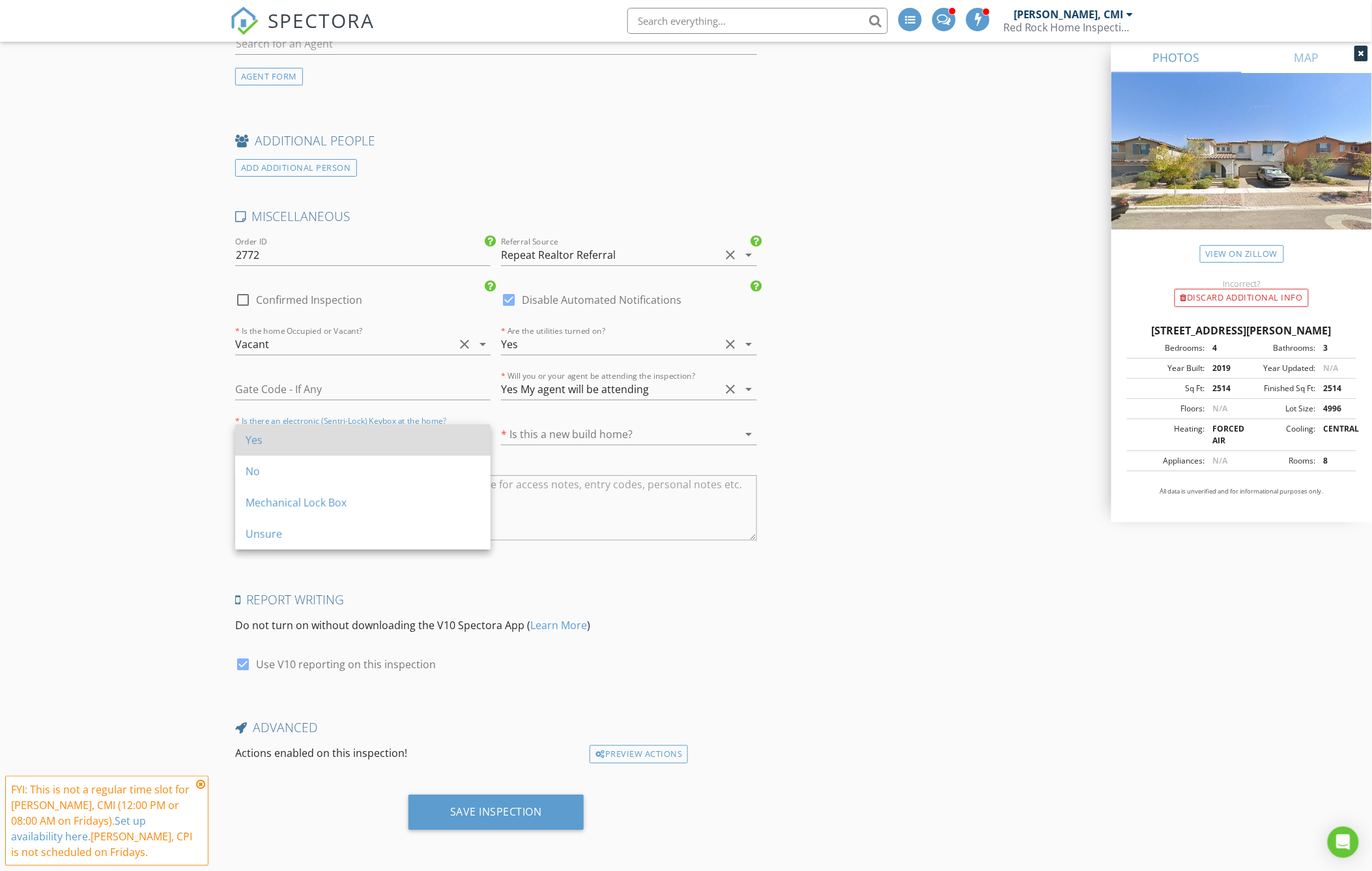
click at [385, 435] on div "Yes" at bounding box center [362, 439] width 234 height 16
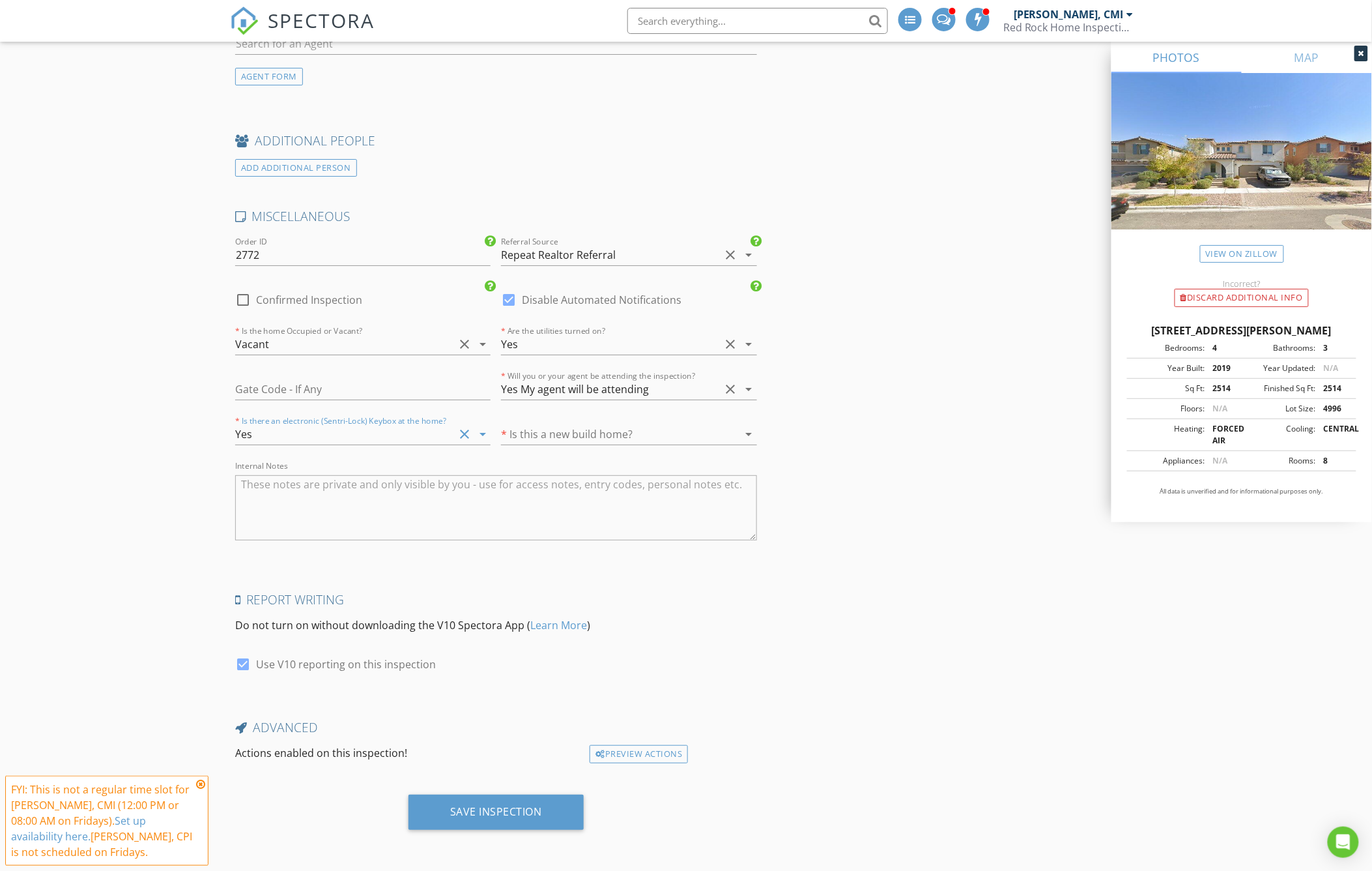
click at [652, 433] on div at bounding box center [611, 434] width 219 height 21
click at [577, 480] on div "No" at bounding box center [629, 470] width 234 height 31
click at [544, 812] on div "Save Inspection" at bounding box center [496, 811] width 175 height 35
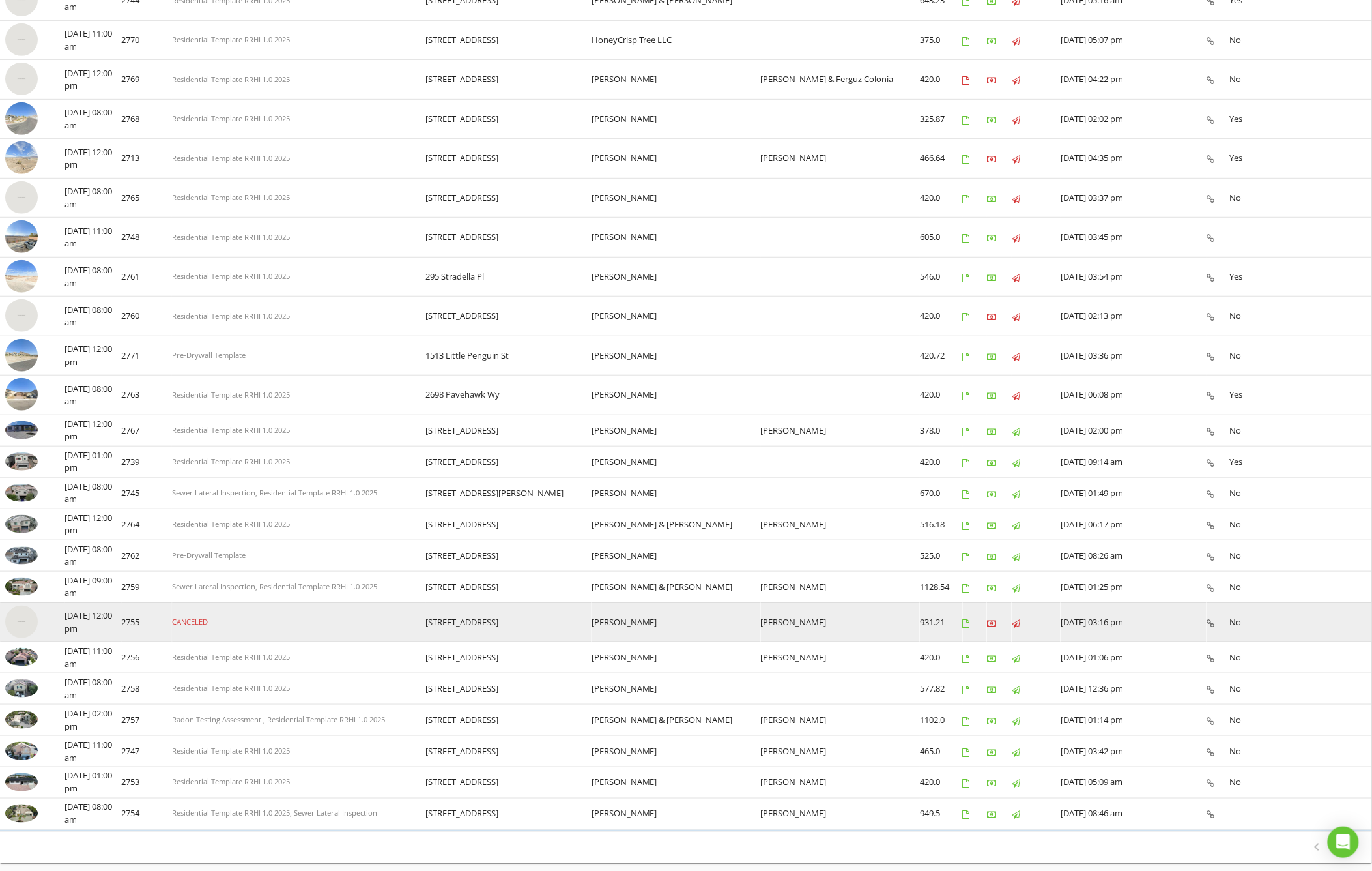
scroll to position [311, 0]
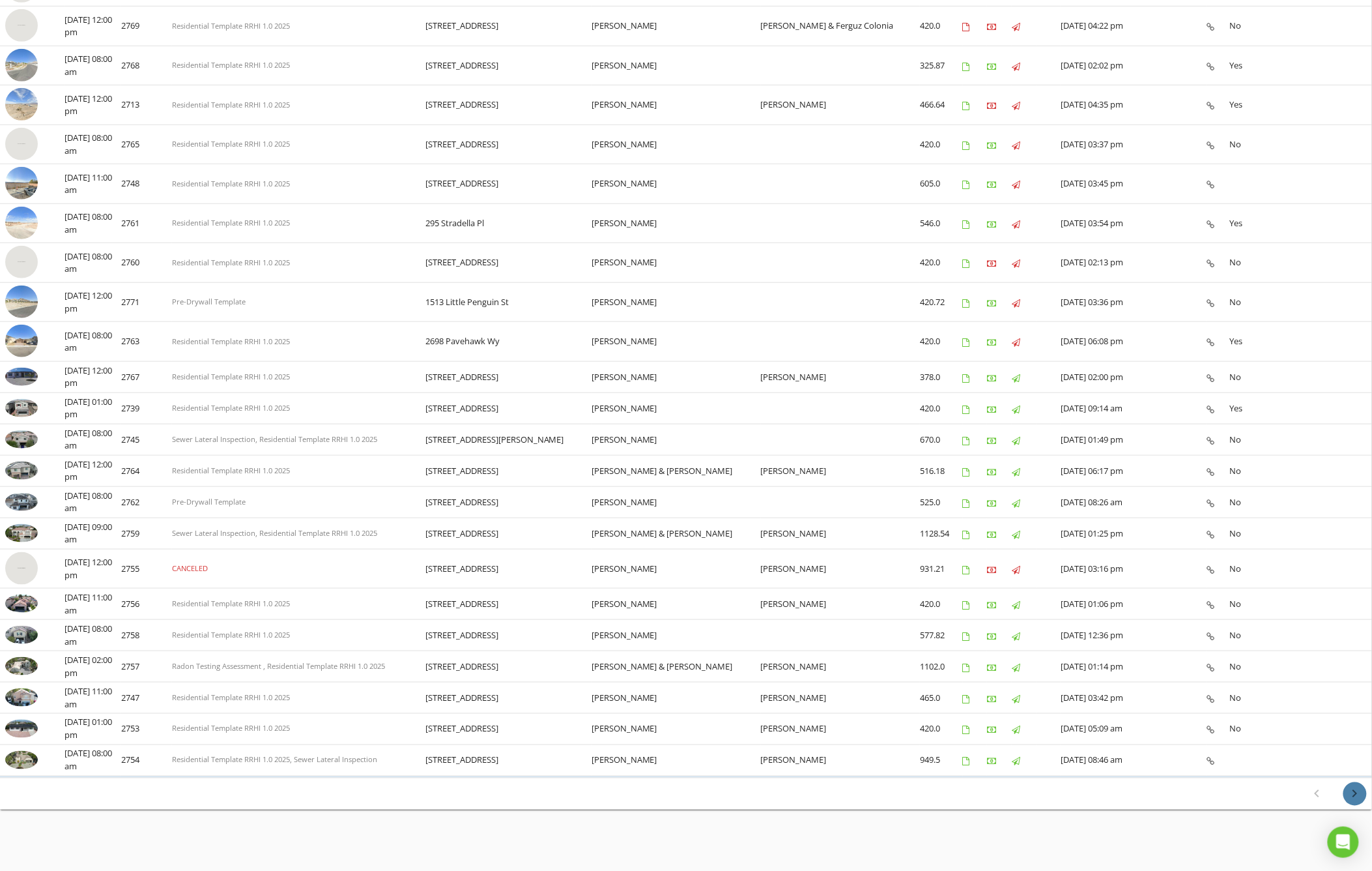
click at [1359, 789] on icon "chevron_right" at bounding box center [1355, 794] width 16 height 16
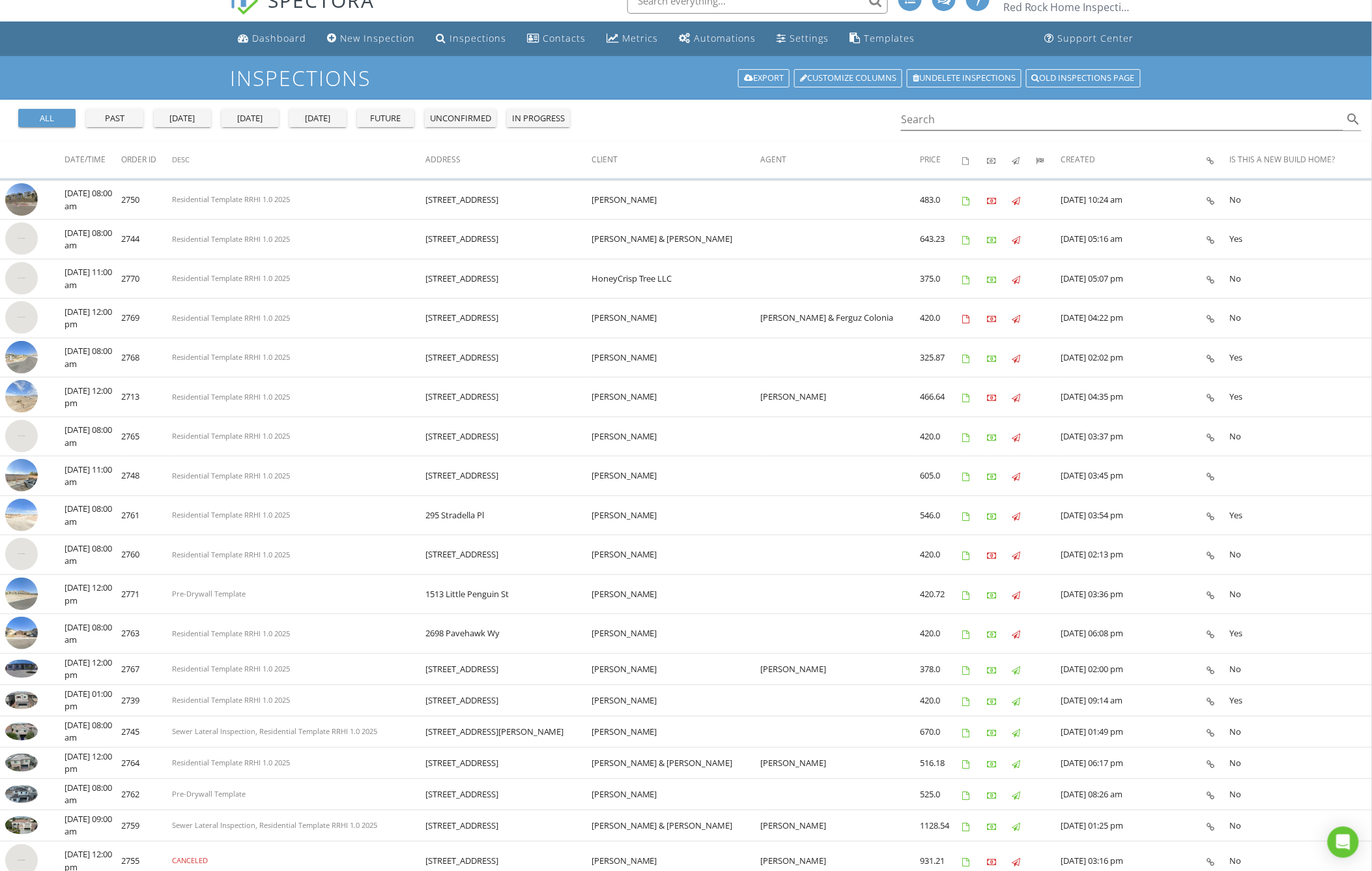
scroll to position [0, 0]
